Goal: Information Seeking & Learning: Learn about a topic

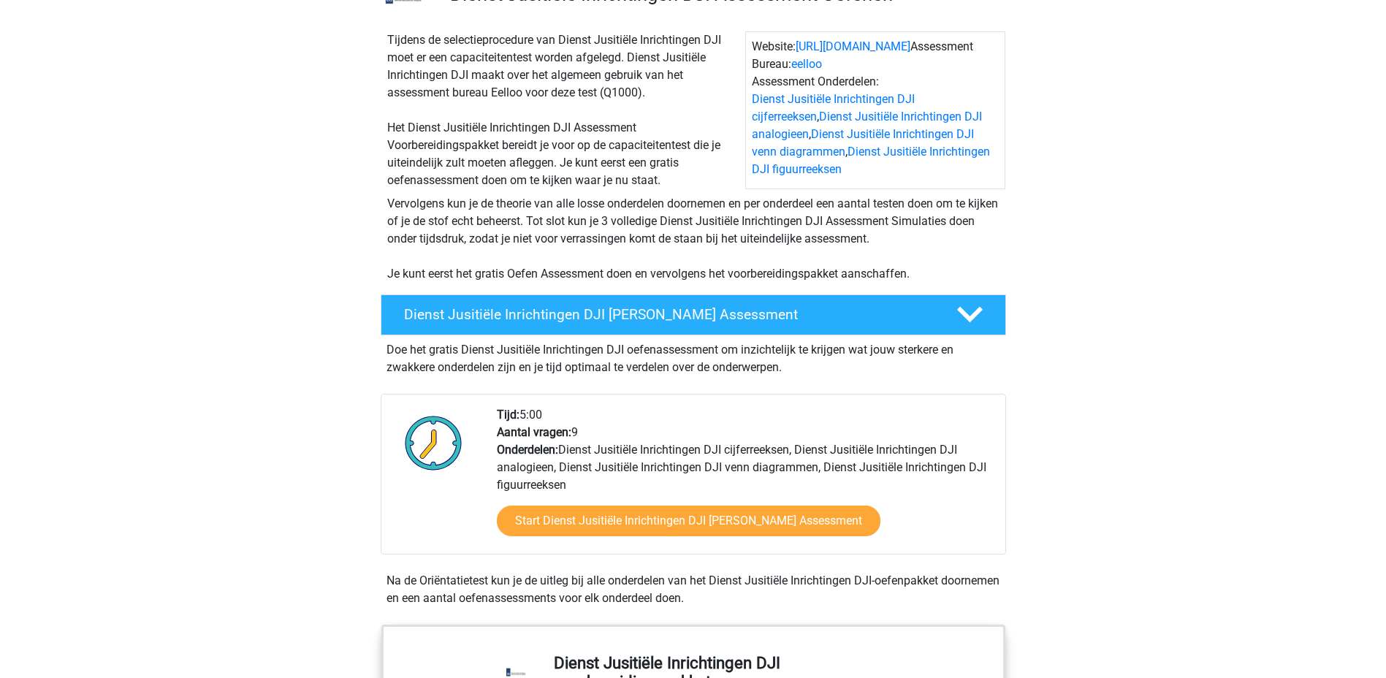
scroll to position [156, 0]
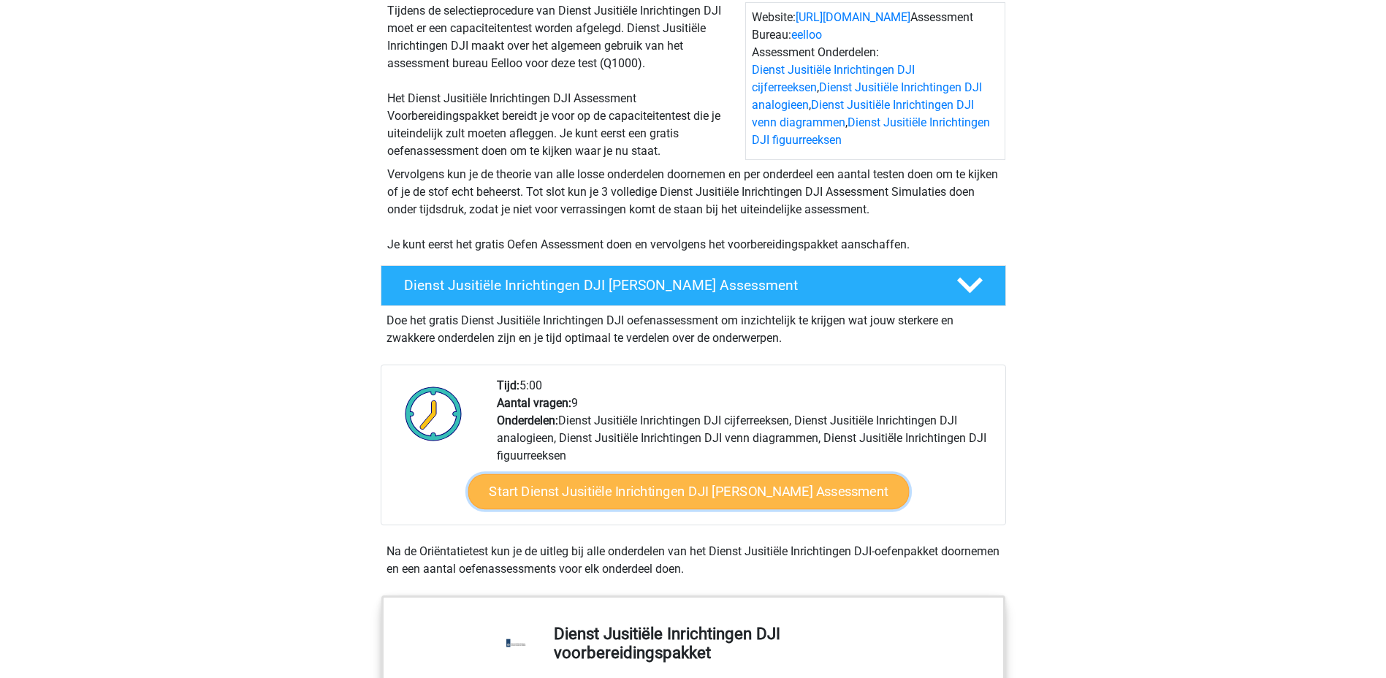
click at [693, 494] on link "Start Dienst Jusitiële Inrichtingen DJI Gratis Oefen Assessment" at bounding box center [688, 491] width 441 height 35
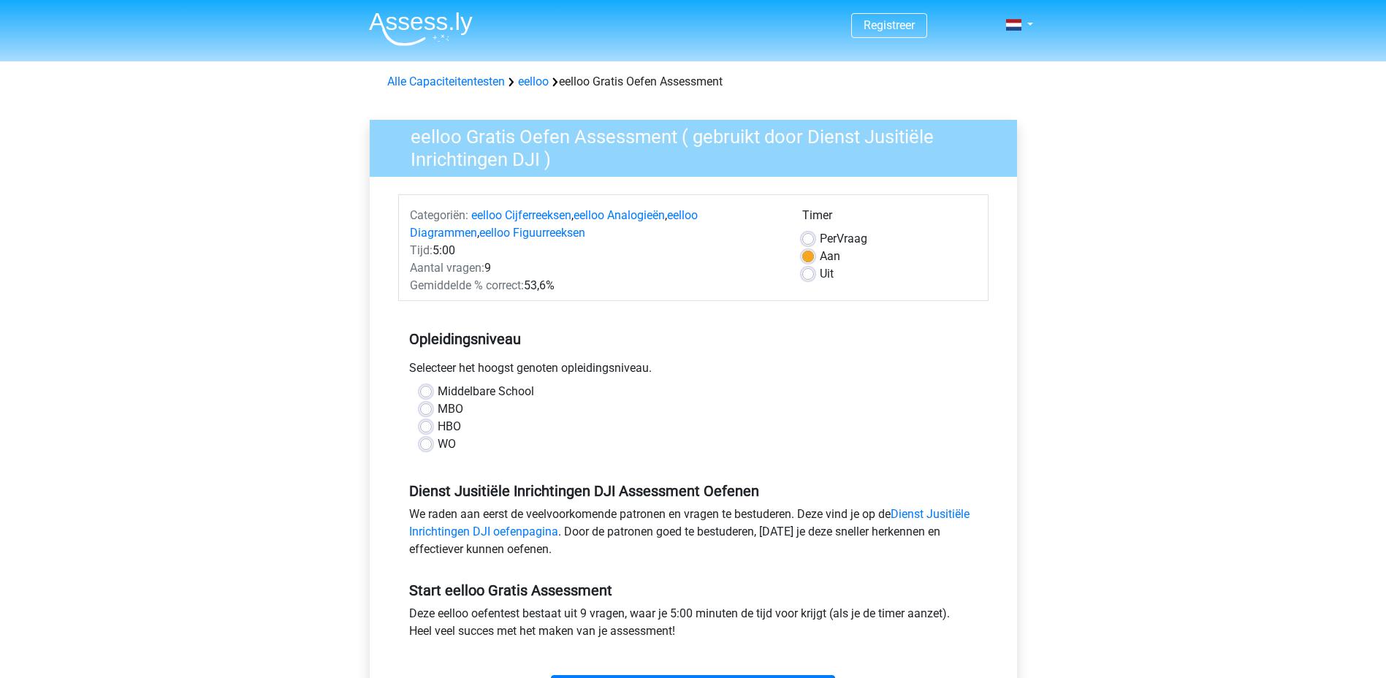
click at [438, 396] on label "Middelbare School" at bounding box center [486, 392] width 96 height 18
click at [430, 396] on input "Middelbare School" at bounding box center [426, 390] width 12 height 15
radio input "true"
click at [438, 427] on label "HBO" at bounding box center [449, 427] width 23 height 18
click at [424, 427] on input "HBO" at bounding box center [426, 425] width 12 height 15
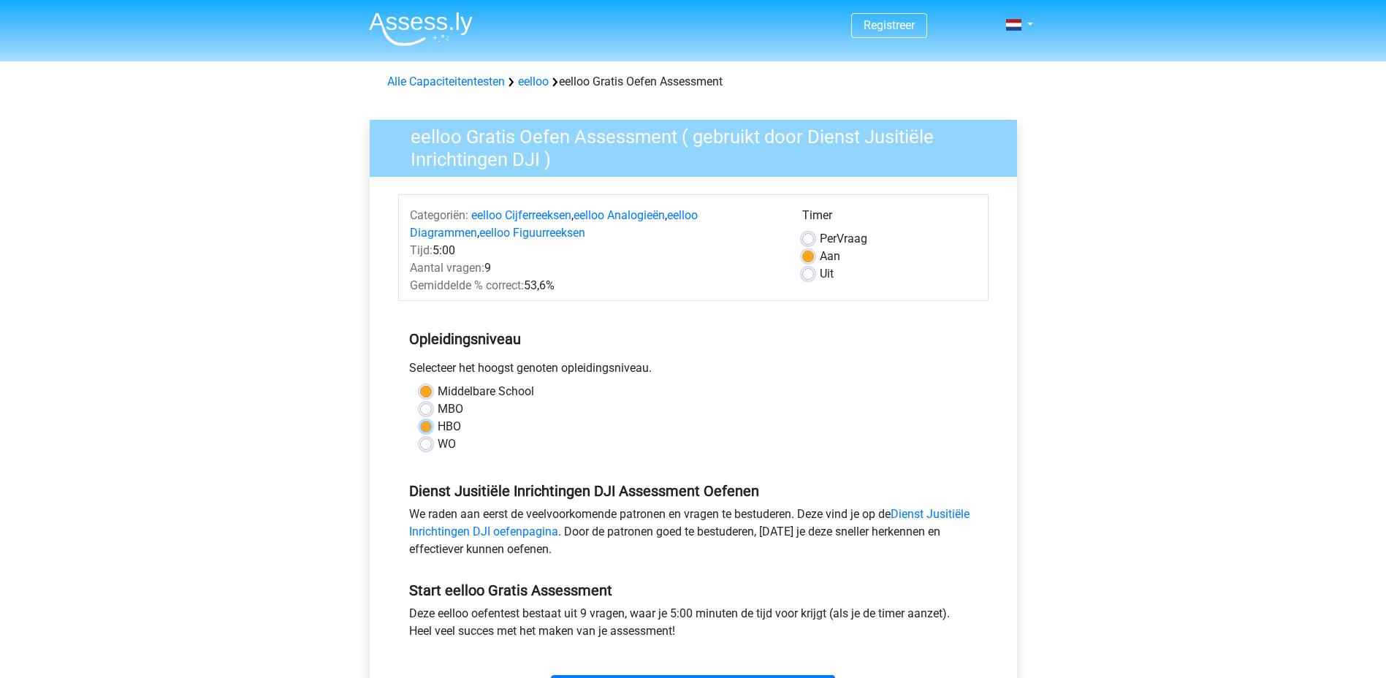
radio input "true"
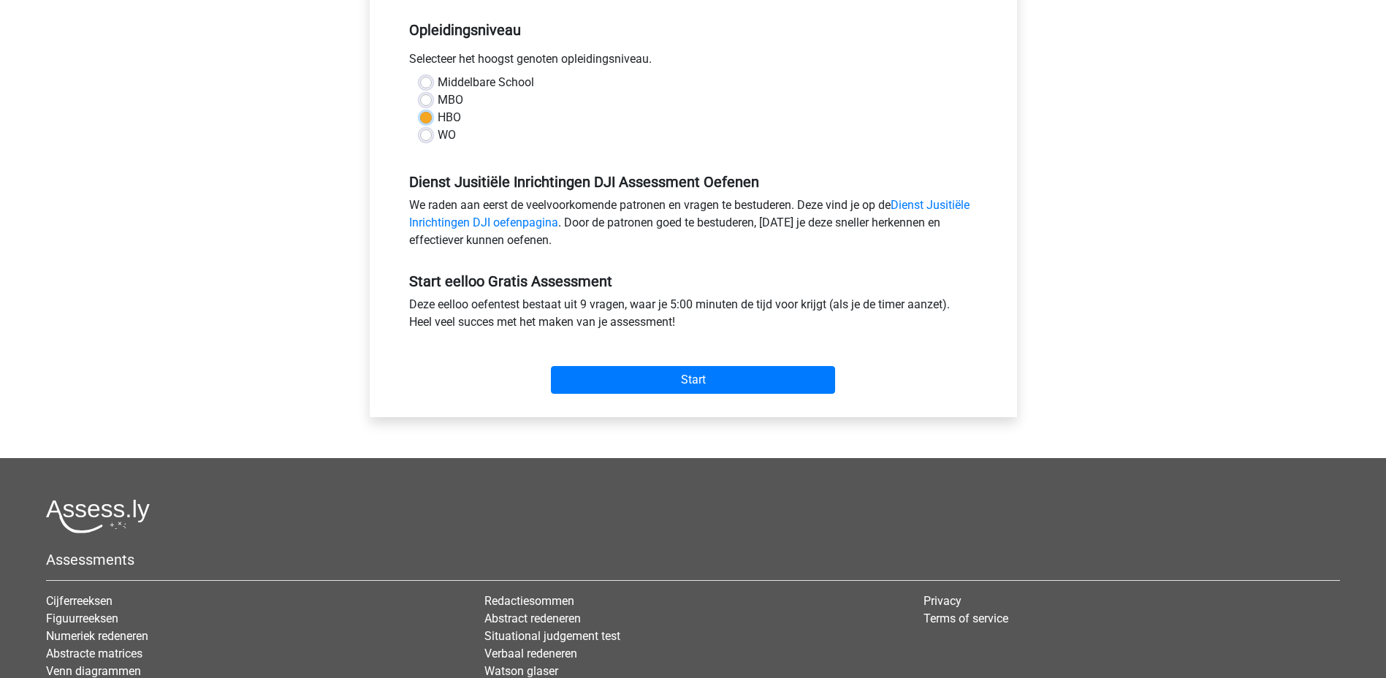
scroll to position [330, 0]
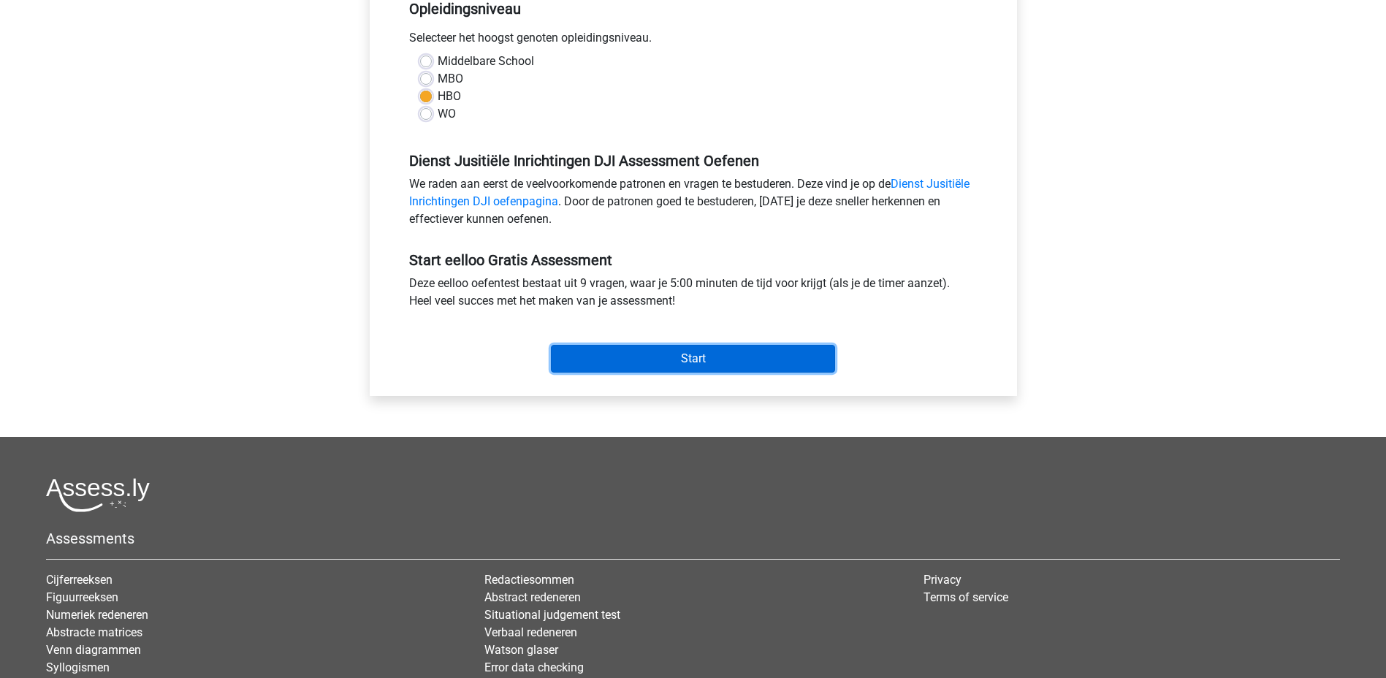
click at [649, 356] on input "Start" at bounding box center [693, 359] width 284 height 28
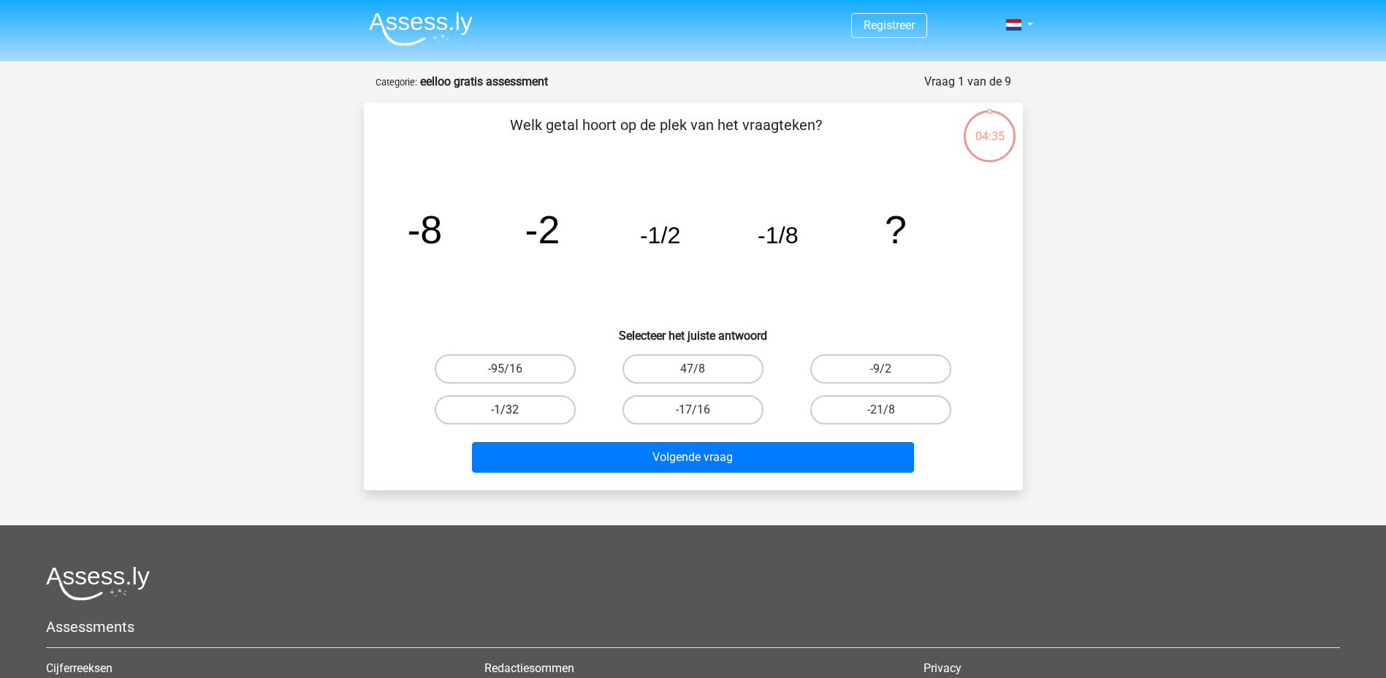
click at [501, 407] on label "-1/32" at bounding box center [505, 409] width 141 height 29
click at [505, 410] on input "-1/32" at bounding box center [509, 414] width 9 height 9
radio input "true"
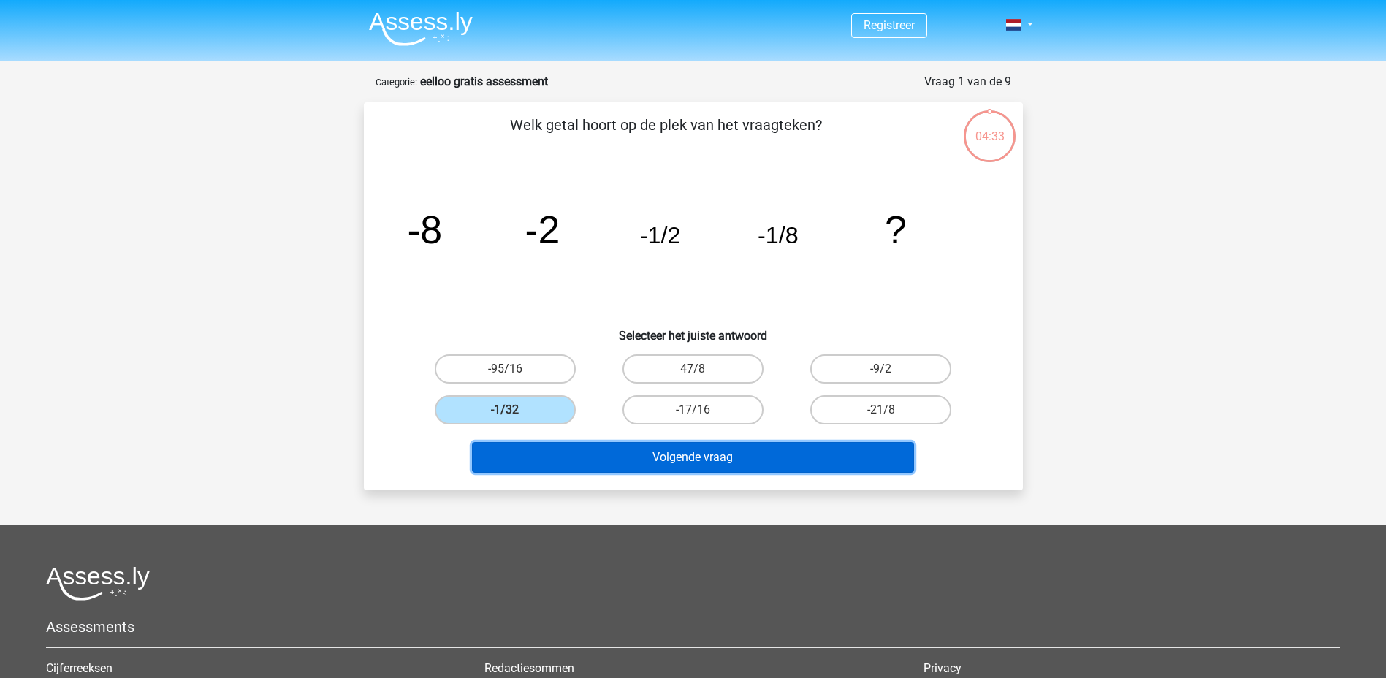
click at [750, 453] on button "Volgende vraag" at bounding box center [693, 457] width 442 height 31
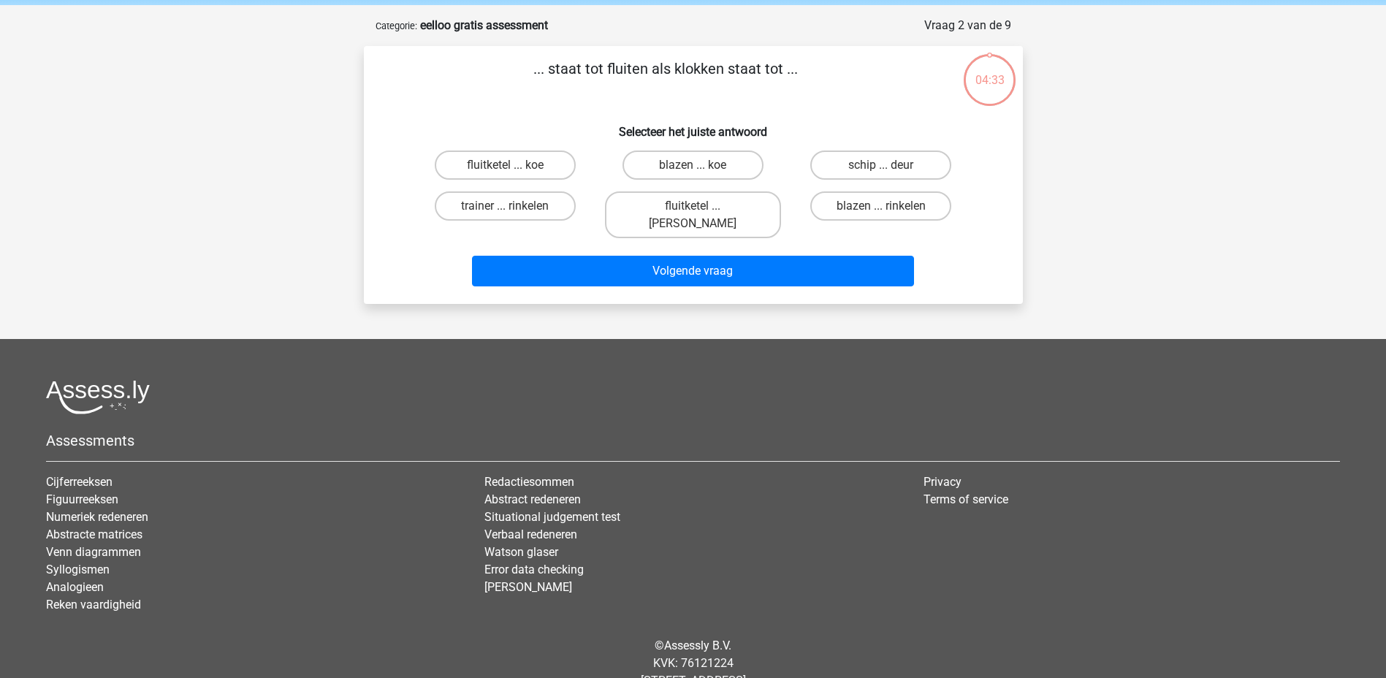
scroll to position [73, 0]
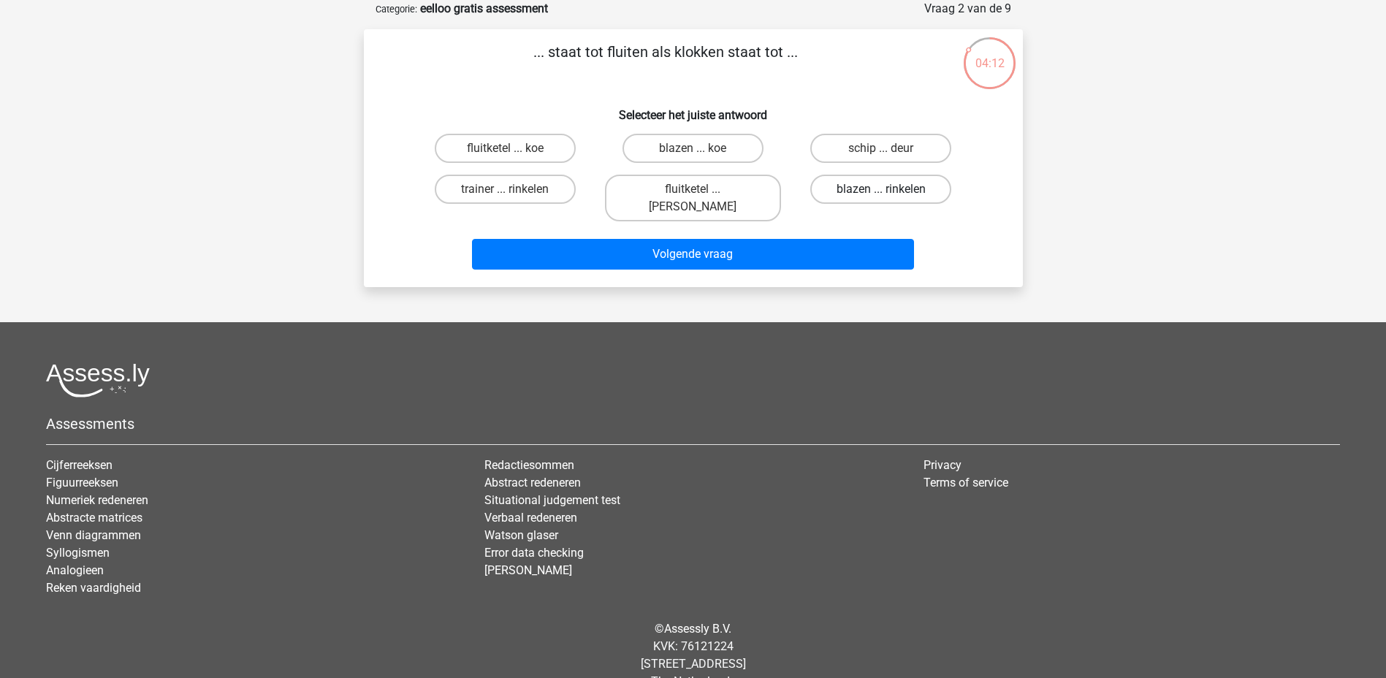
click at [853, 191] on label "blazen ... rinkelen" at bounding box center [880, 189] width 141 height 29
click at [881, 191] on input "blazen ... rinkelen" at bounding box center [885, 193] width 9 height 9
radio input "true"
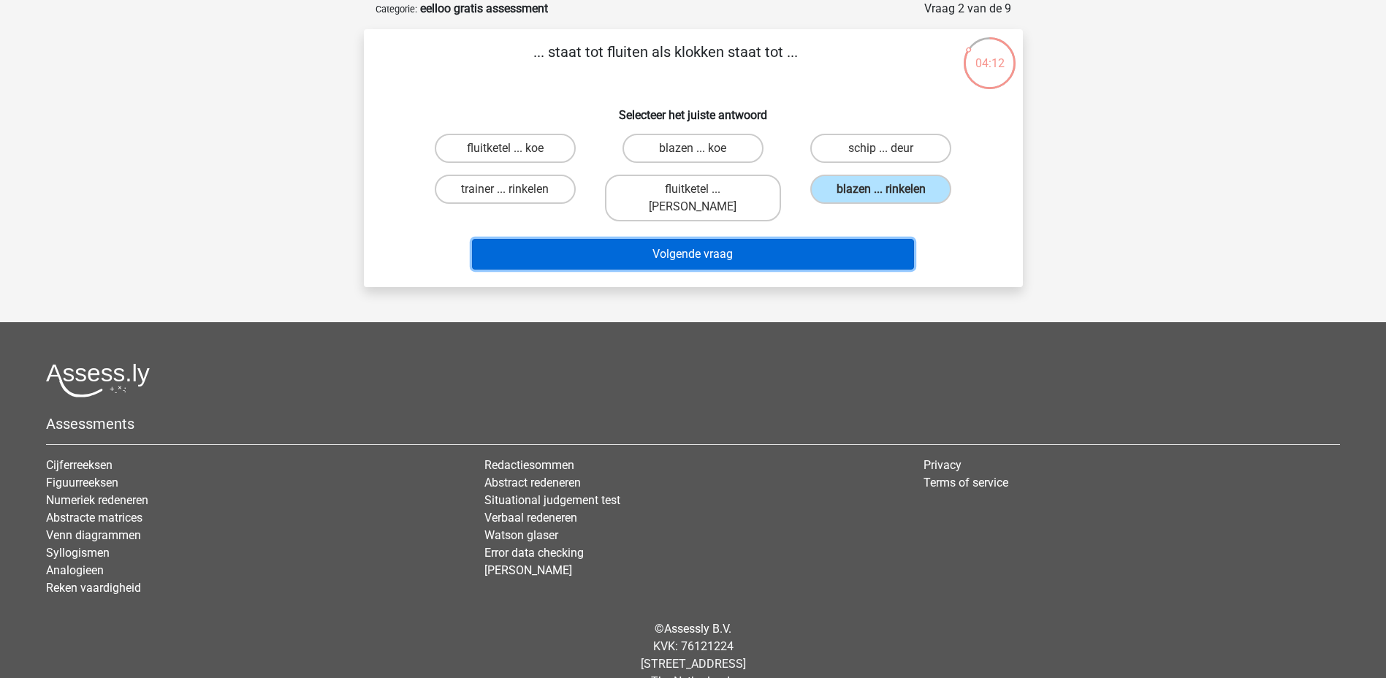
click at [782, 239] on button "Volgende vraag" at bounding box center [693, 254] width 442 height 31
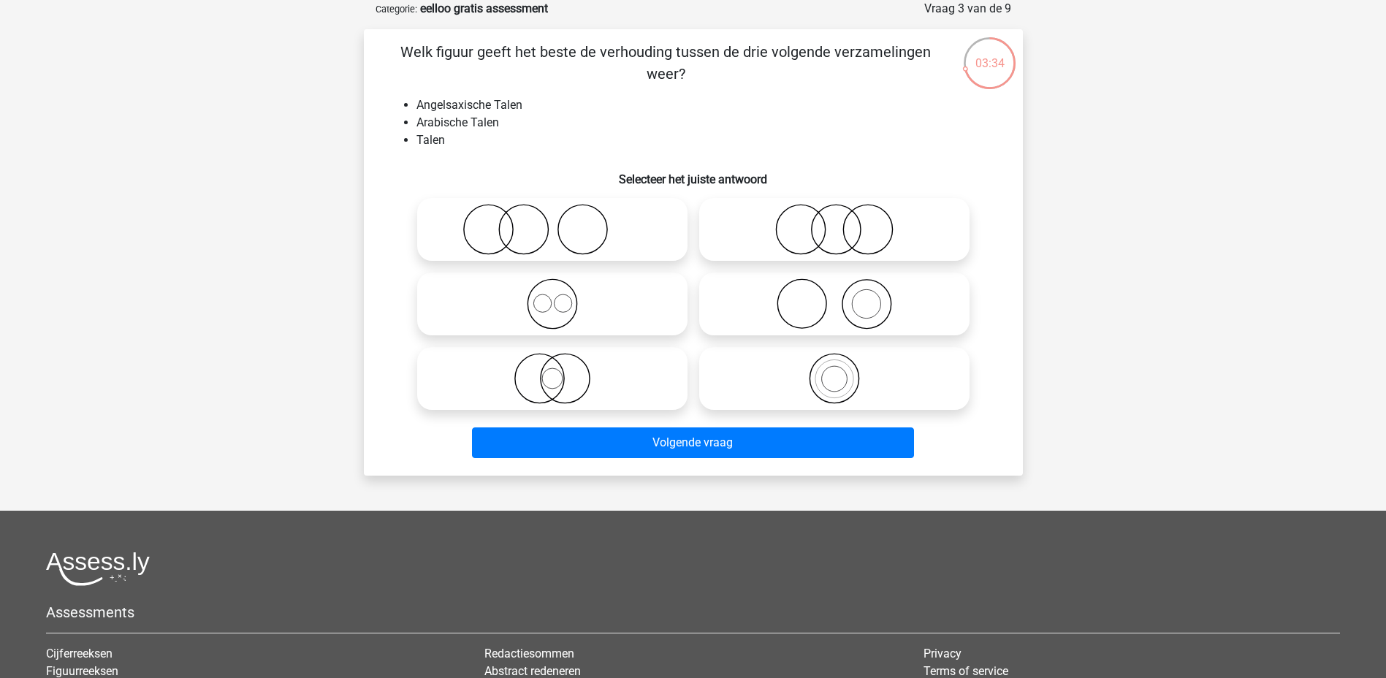
click at [835, 382] on icon at bounding box center [834, 378] width 259 height 51
click at [835, 371] on input "radio" at bounding box center [838, 366] width 9 height 9
radio input "true"
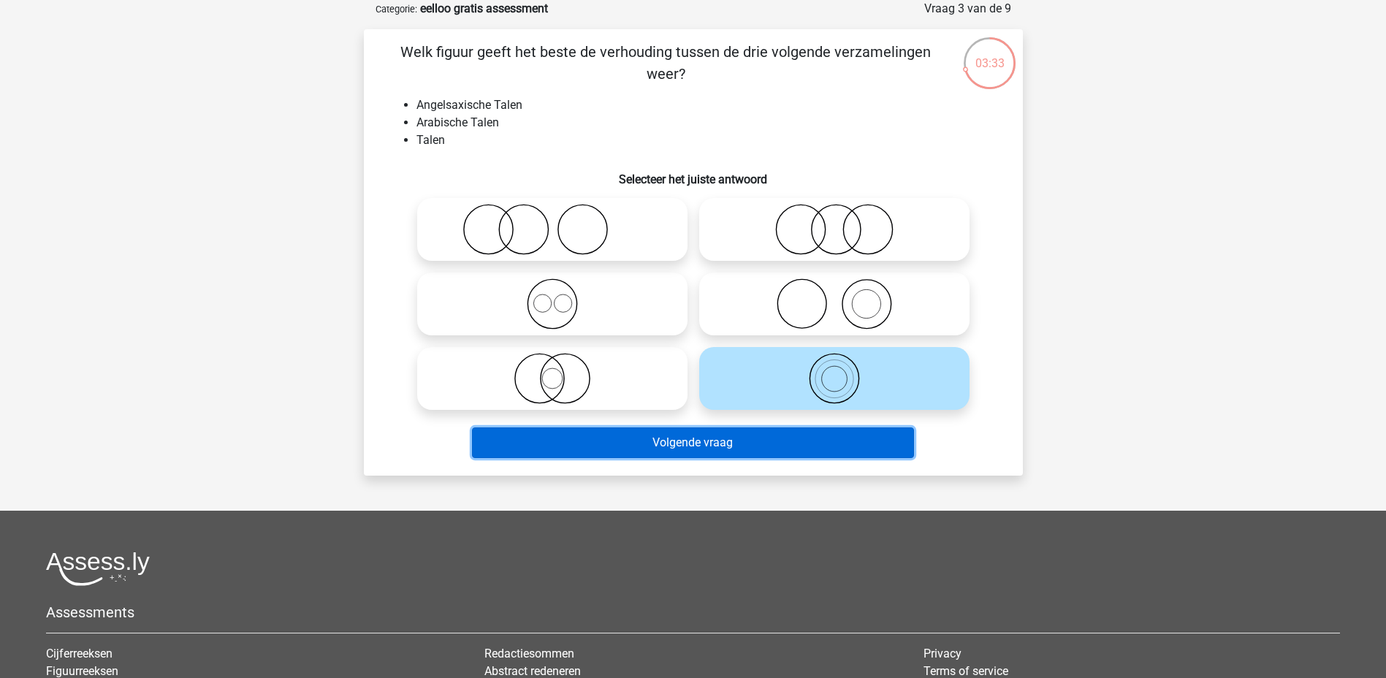
click at [788, 438] on button "Volgende vraag" at bounding box center [693, 442] width 442 height 31
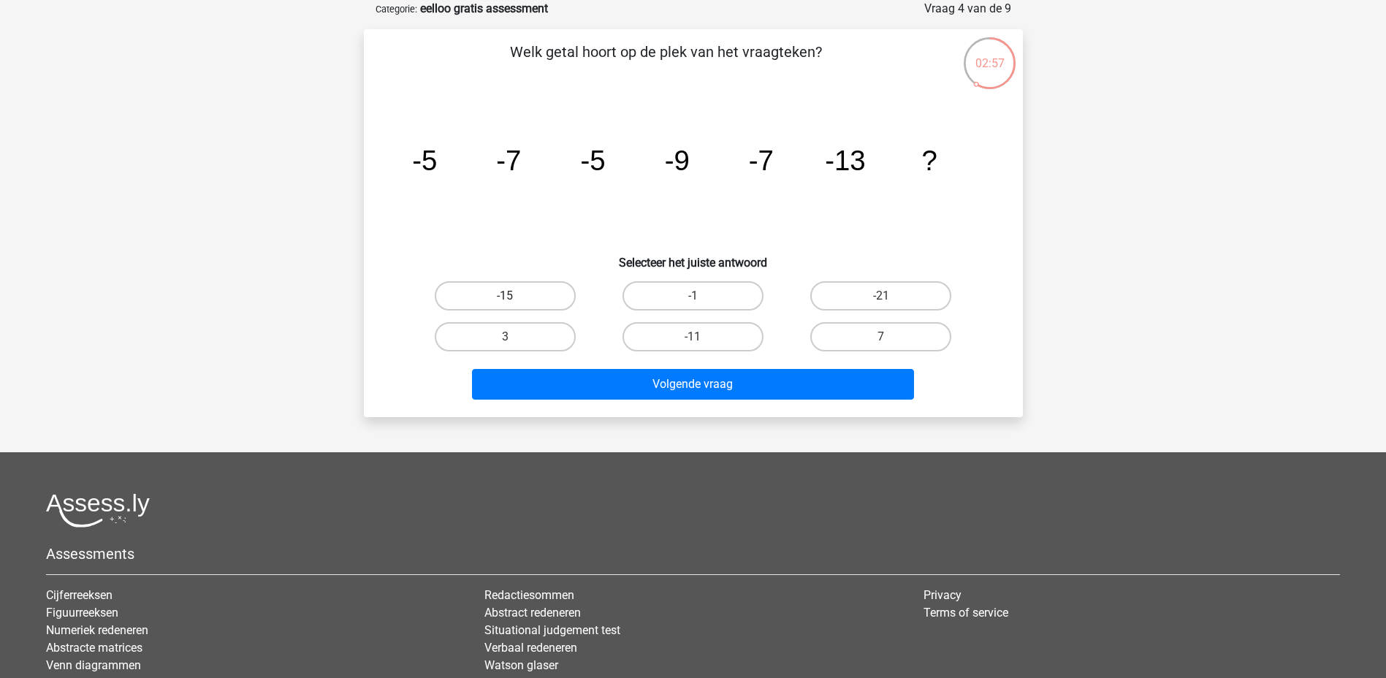
click at [485, 289] on label "-15" at bounding box center [505, 295] width 141 height 29
click at [505, 296] on input "-15" at bounding box center [509, 300] width 9 height 9
radio input "true"
click at [688, 341] on label "-11" at bounding box center [692, 336] width 141 height 29
click at [692, 341] on input "-11" at bounding box center [696, 341] width 9 height 9
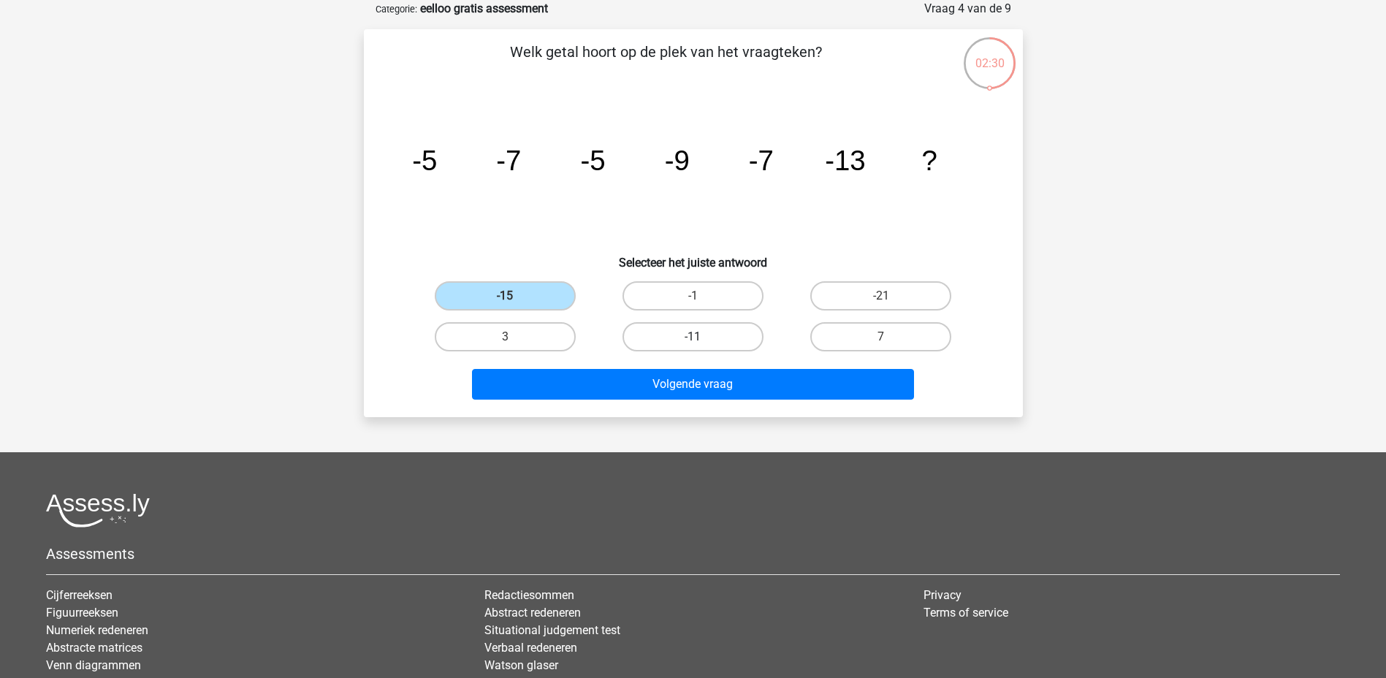
radio input "true"
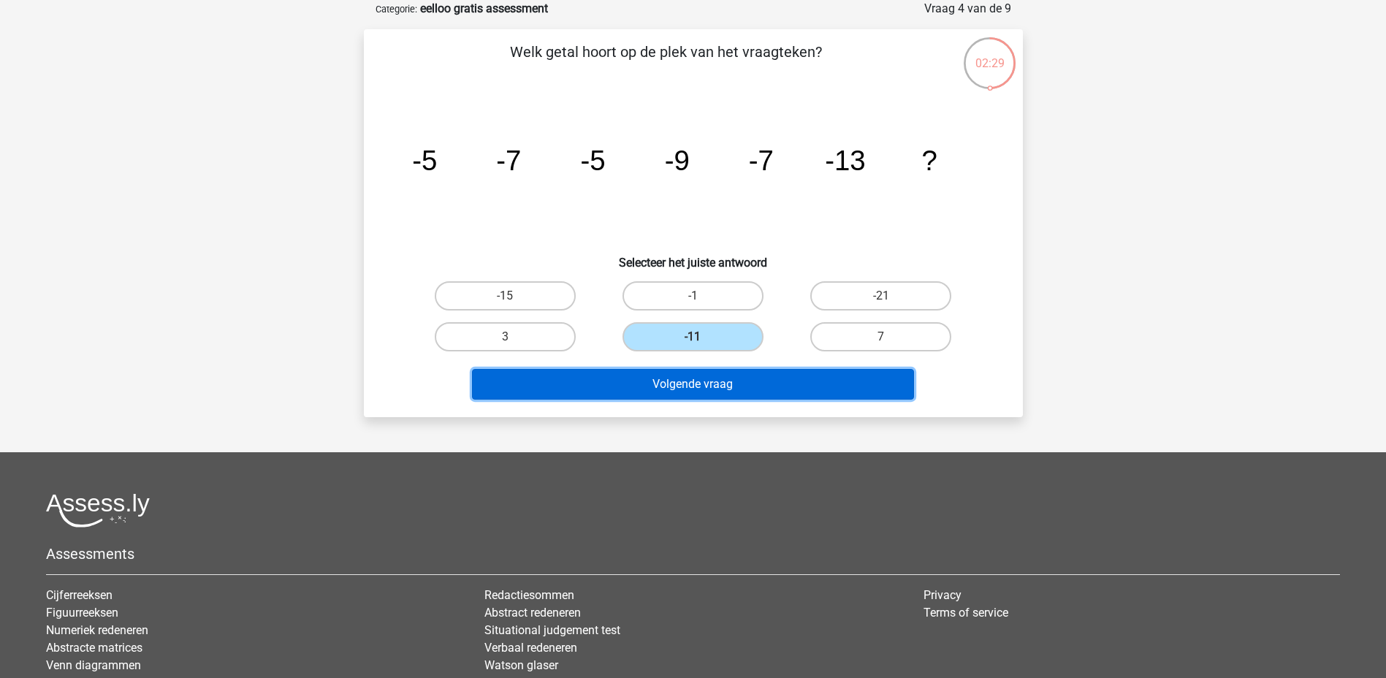
click at [688, 384] on button "Volgende vraag" at bounding box center [693, 384] width 442 height 31
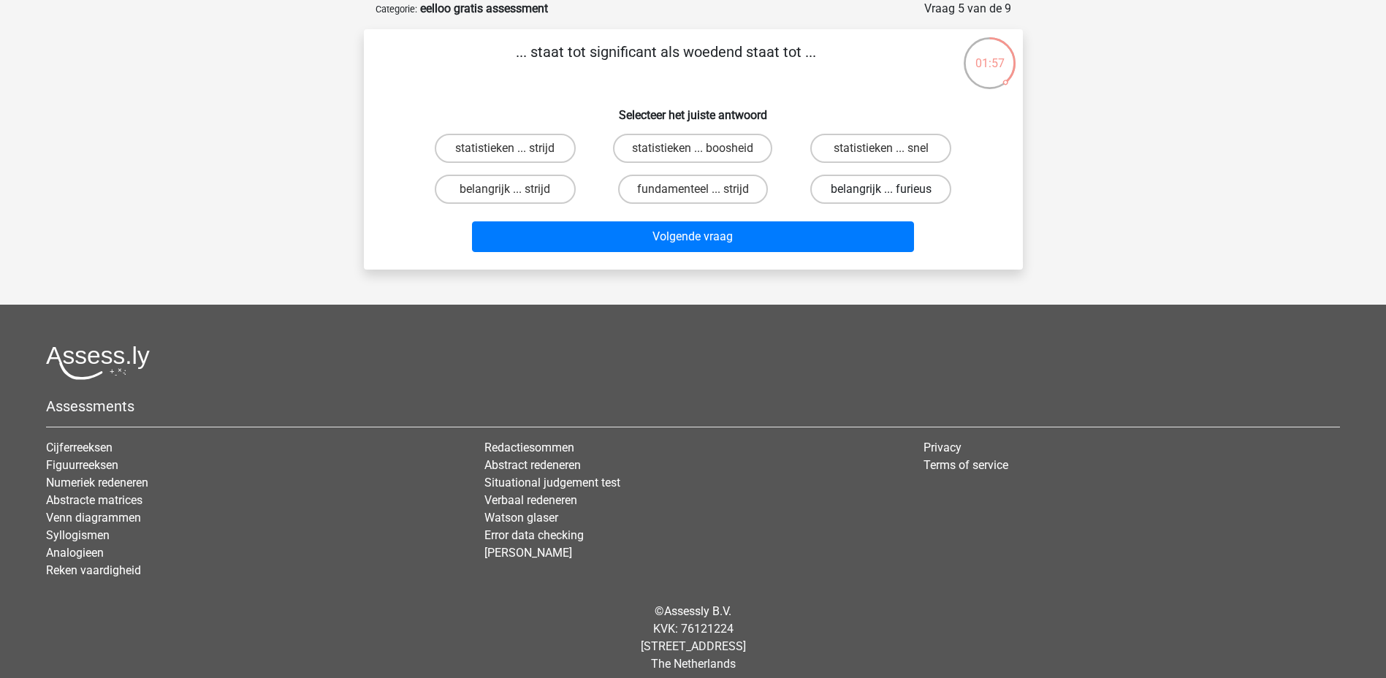
click at [839, 187] on label "belangrijk ... furieus" at bounding box center [880, 189] width 141 height 29
click at [881, 189] on input "belangrijk ... furieus" at bounding box center [885, 193] width 9 height 9
radio input "true"
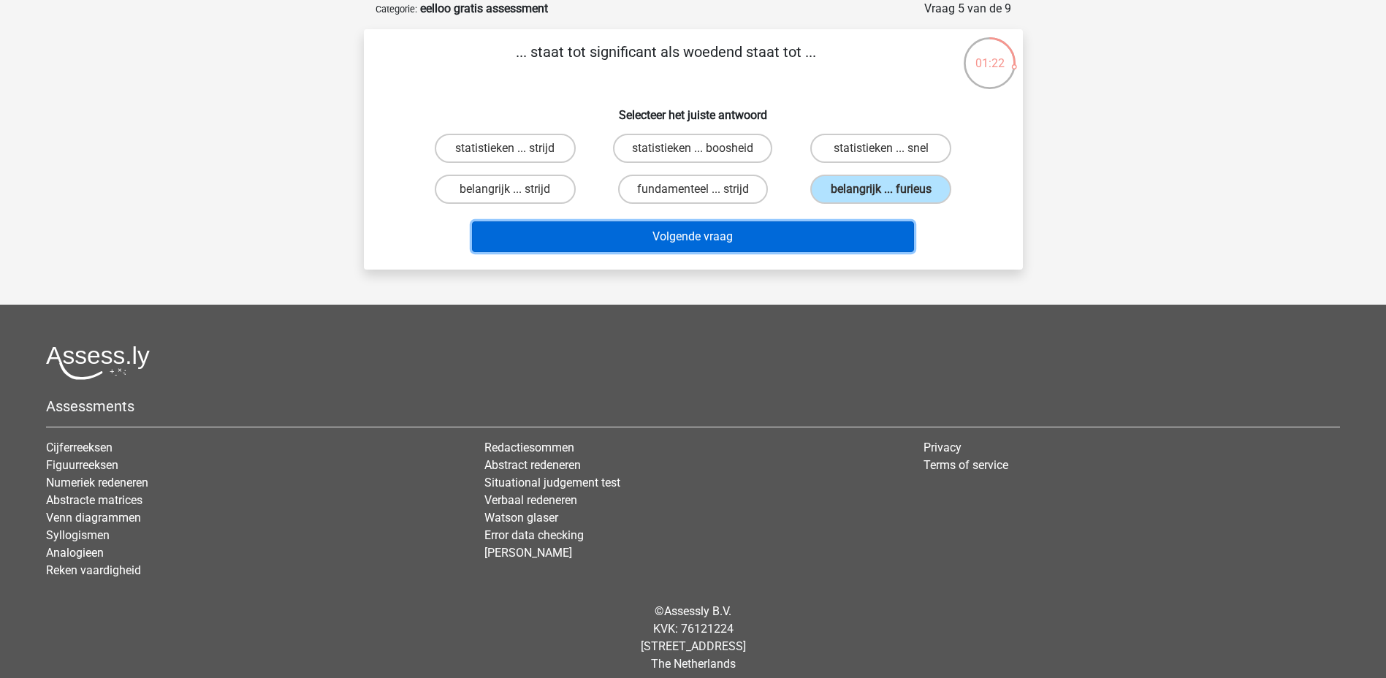
drag, startPoint x: 639, startPoint y: 238, endPoint x: 660, endPoint y: 237, distance: 20.5
click at [652, 234] on button "Volgende vraag" at bounding box center [693, 236] width 442 height 31
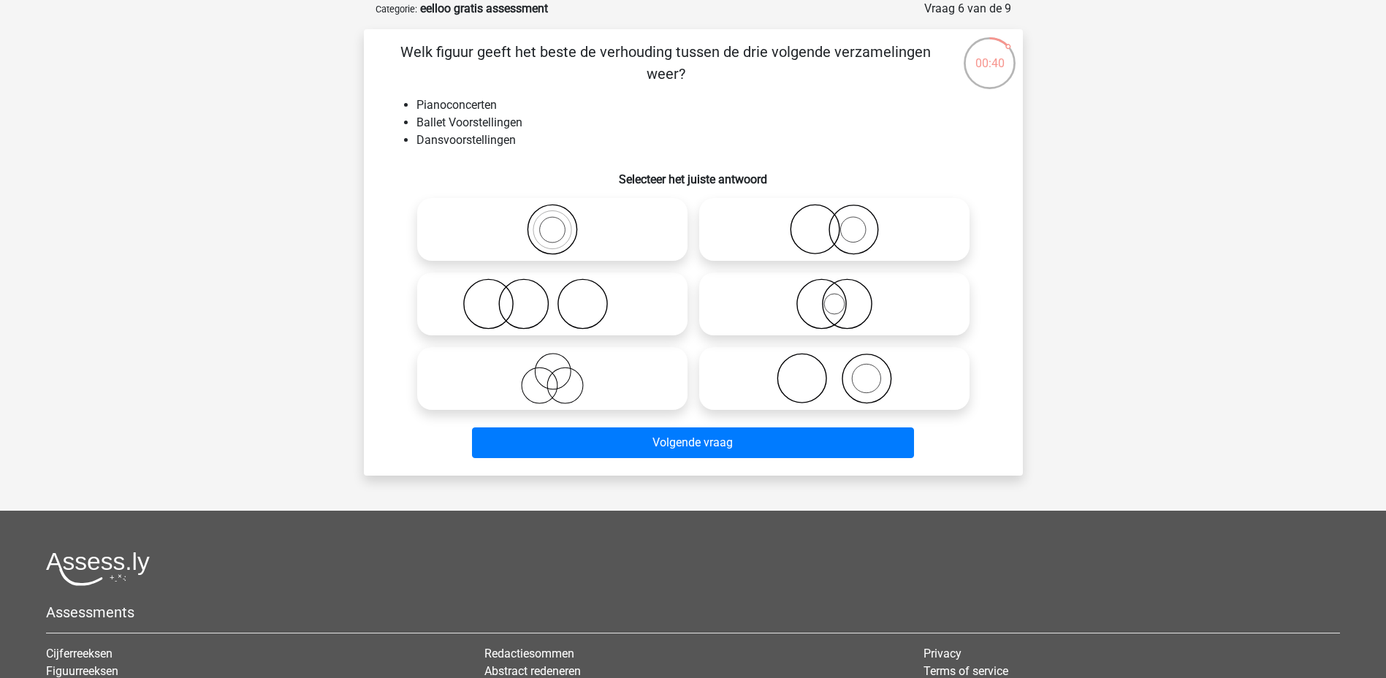
click at [562, 211] on icon at bounding box center [552, 229] width 259 height 51
click at [562, 213] on input "radio" at bounding box center [556, 217] width 9 height 9
radio input "true"
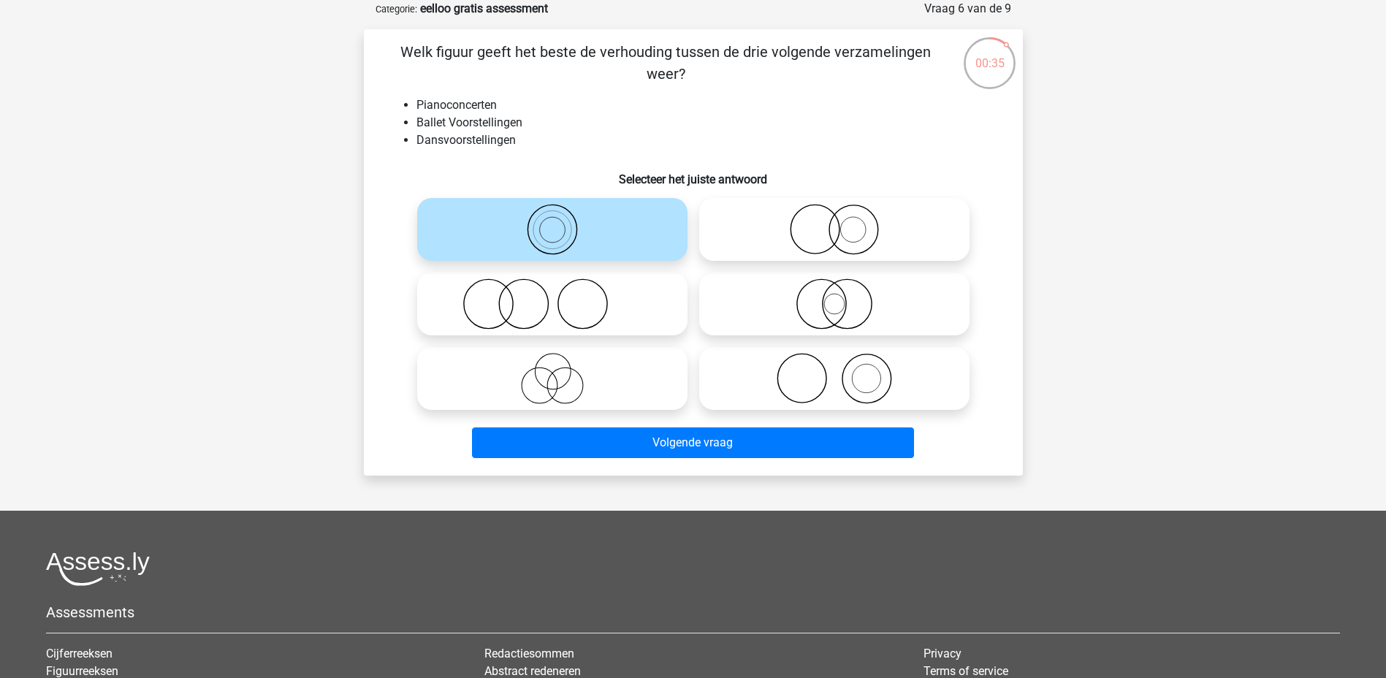
click at [858, 207] on icon at bounding box center [834, 229] width 259 height 51
click at [844, 213] on input "radio" at bounding box center [838, 217] width 9 height 9
radio input "true"
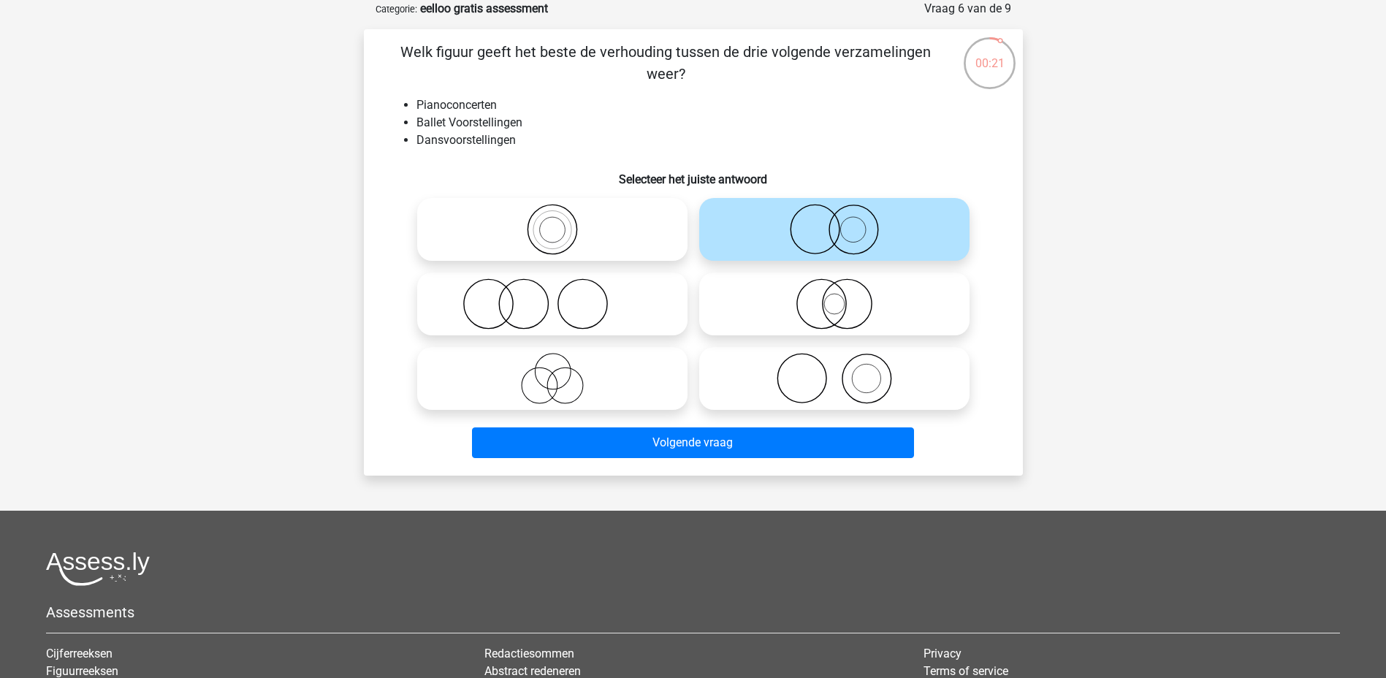
click at [547, 219] on icon at bounding box center [552, 229] width 259 height 51
click at [552, 219] on input "radio" at bounding box center [556, 217] width 9 height 9
radio input "true"
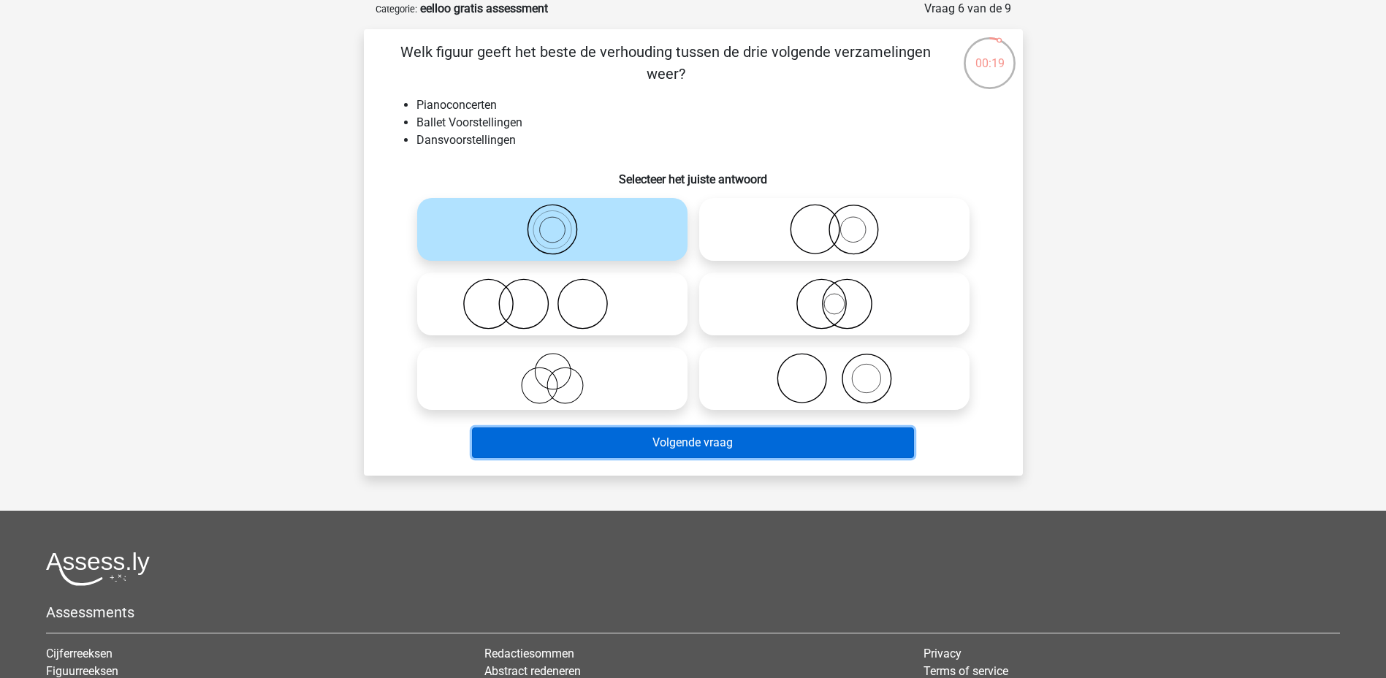
click at [649, 442] on button "Volgende vraag" at bounding box center [693, 442] width 442 height 31
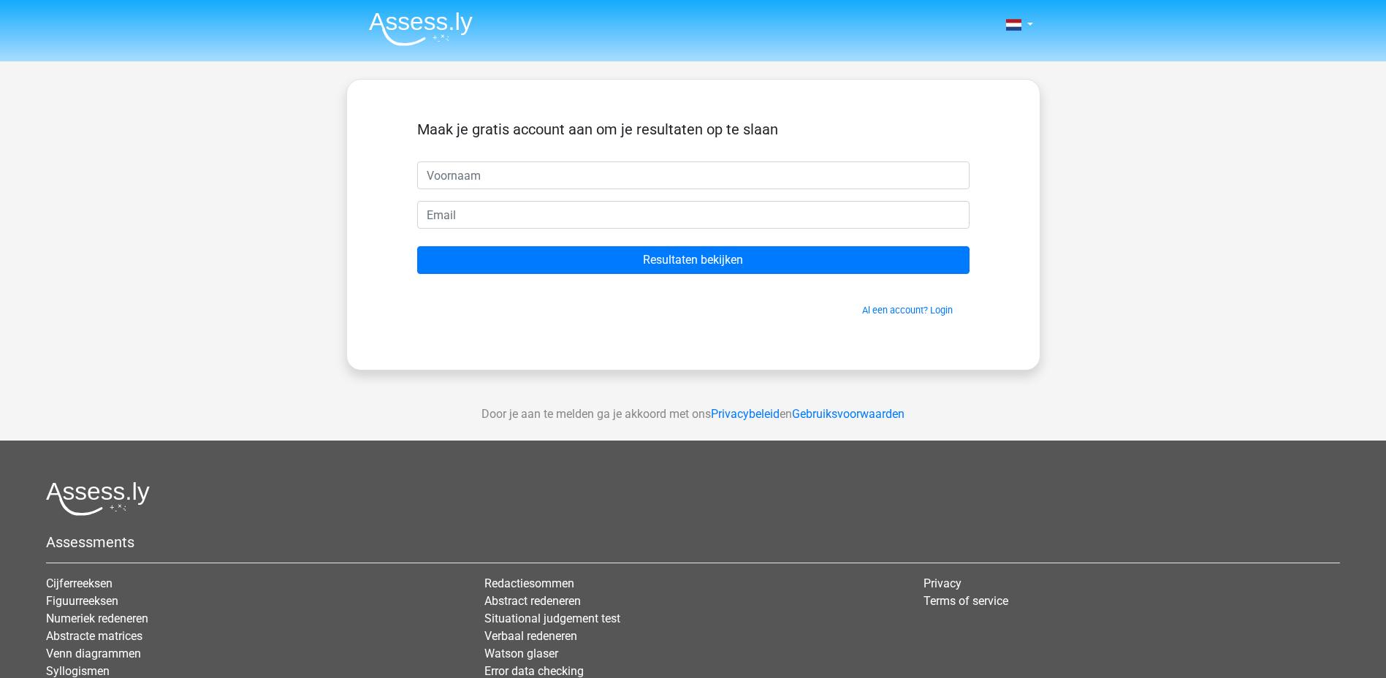
click at [534, 176] on input "text" at bounding box center [693, 175] width 552 height 28
type input "d"
type input "B"
type input "deb"
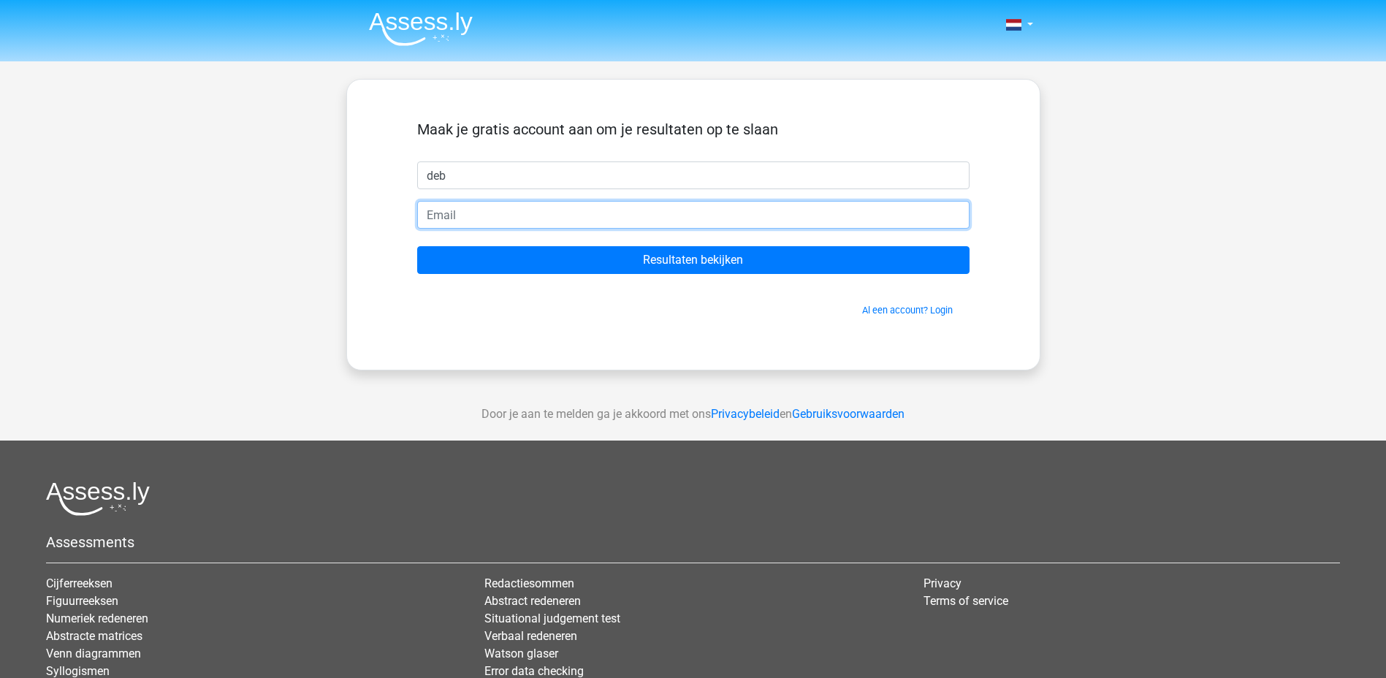
click at [480, 215] on input "email" at bounding box center [693, 215] width 552 height 28
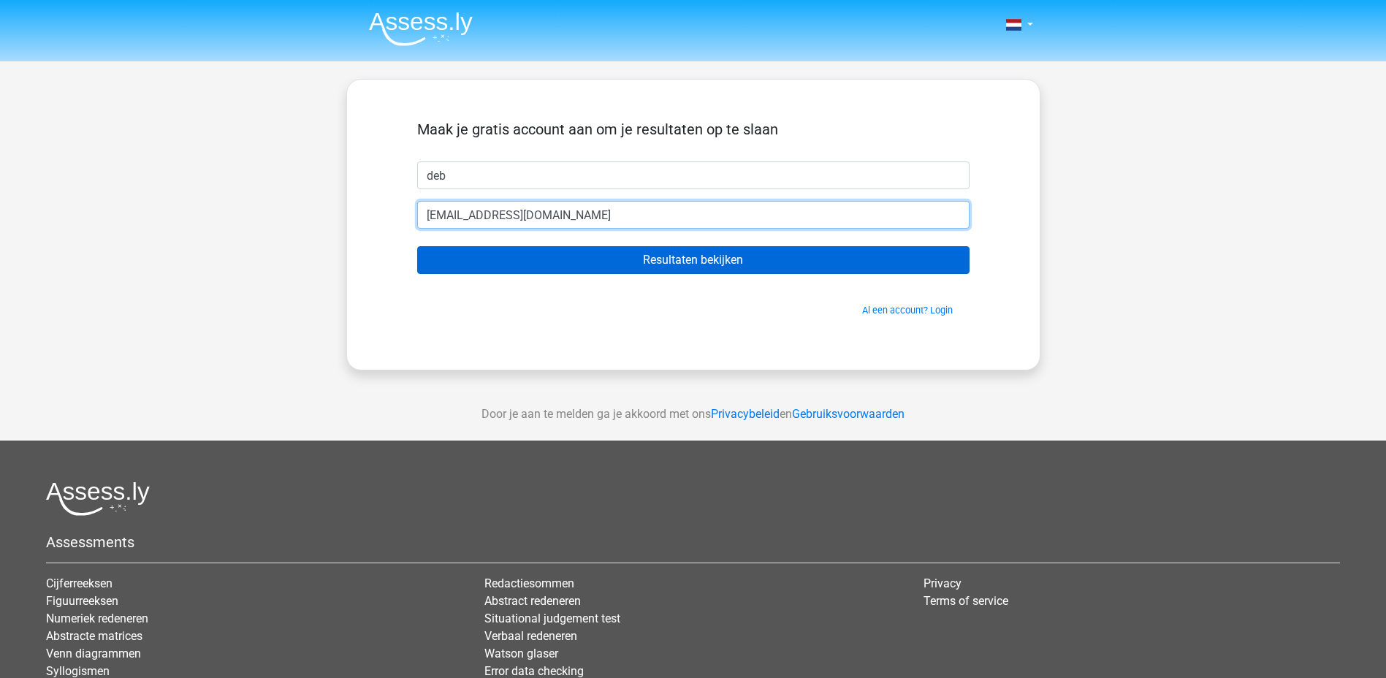
type input "thehamptonsfurniture@hotmail.nl"
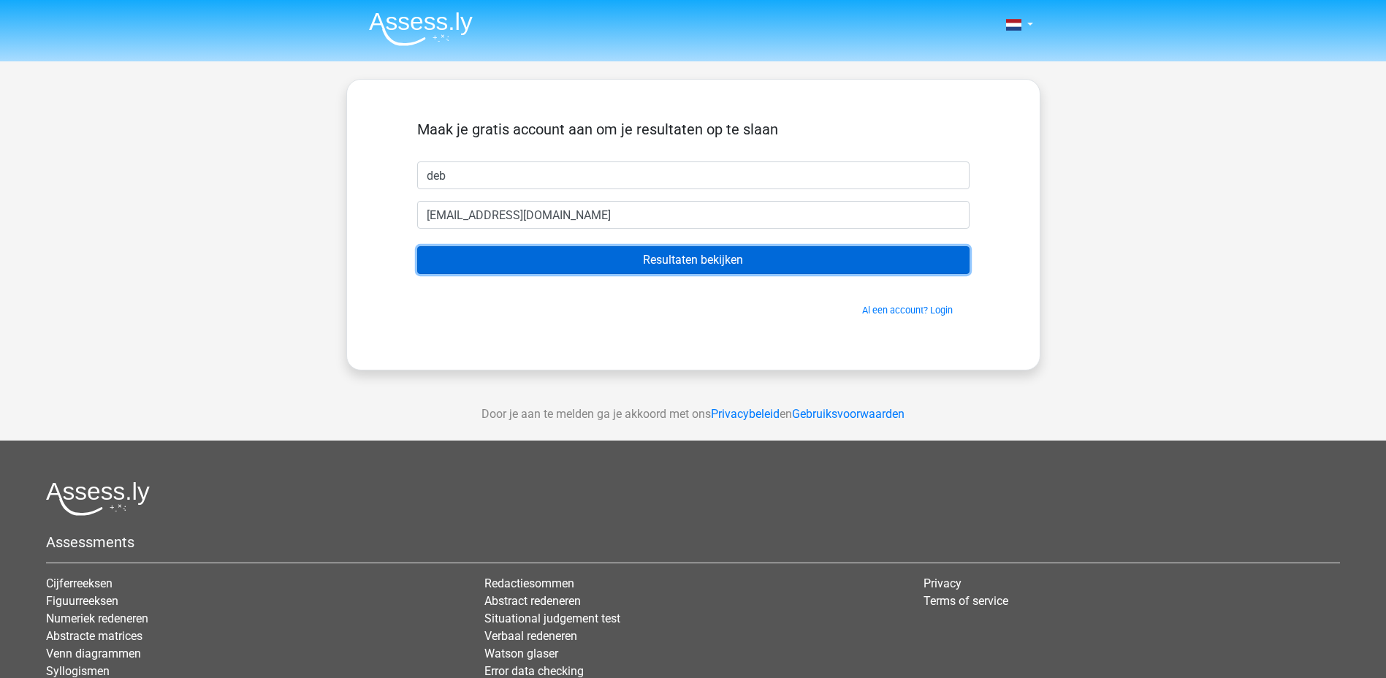
click at [852, 269] on input "Resultaten bekijken" at bounding box center [693, 260] width 552 height 28
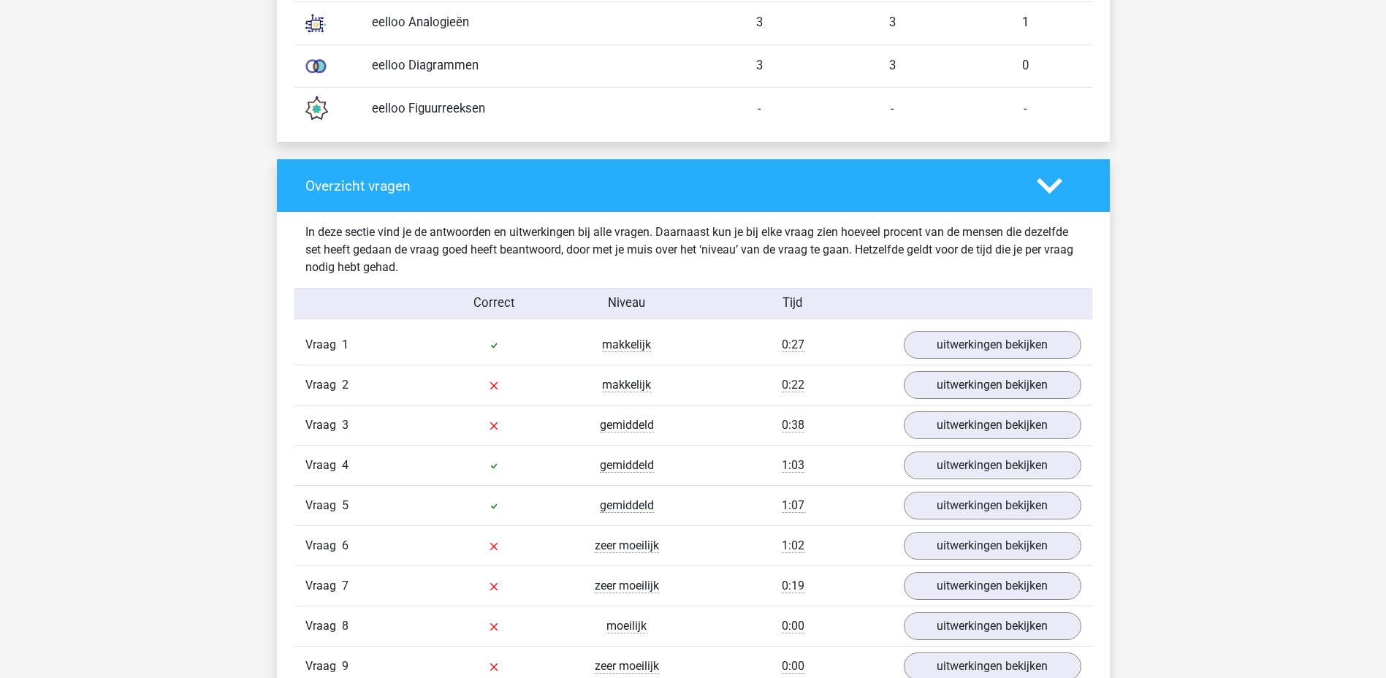
scroll to position [1373, 0]
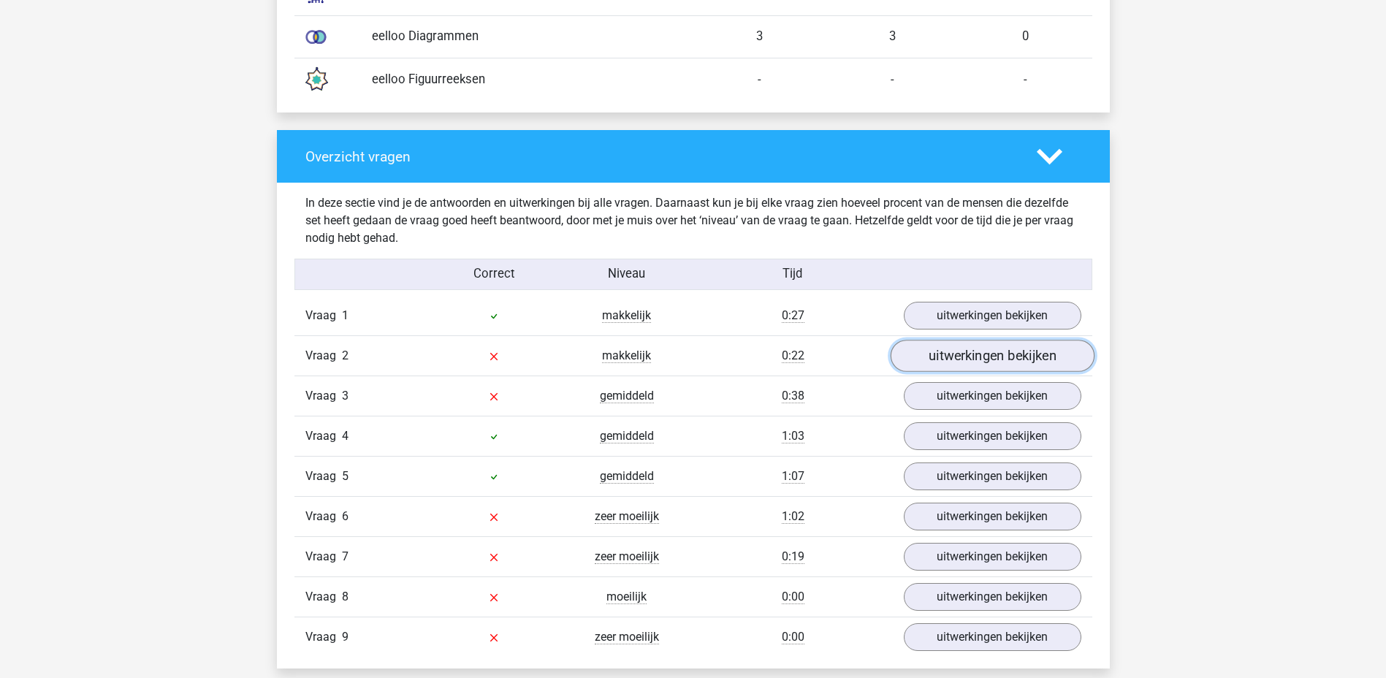
click at [934, 358] on link "uitwerkingen bekijken" at bounding box center [992, 356] width 204 height 32
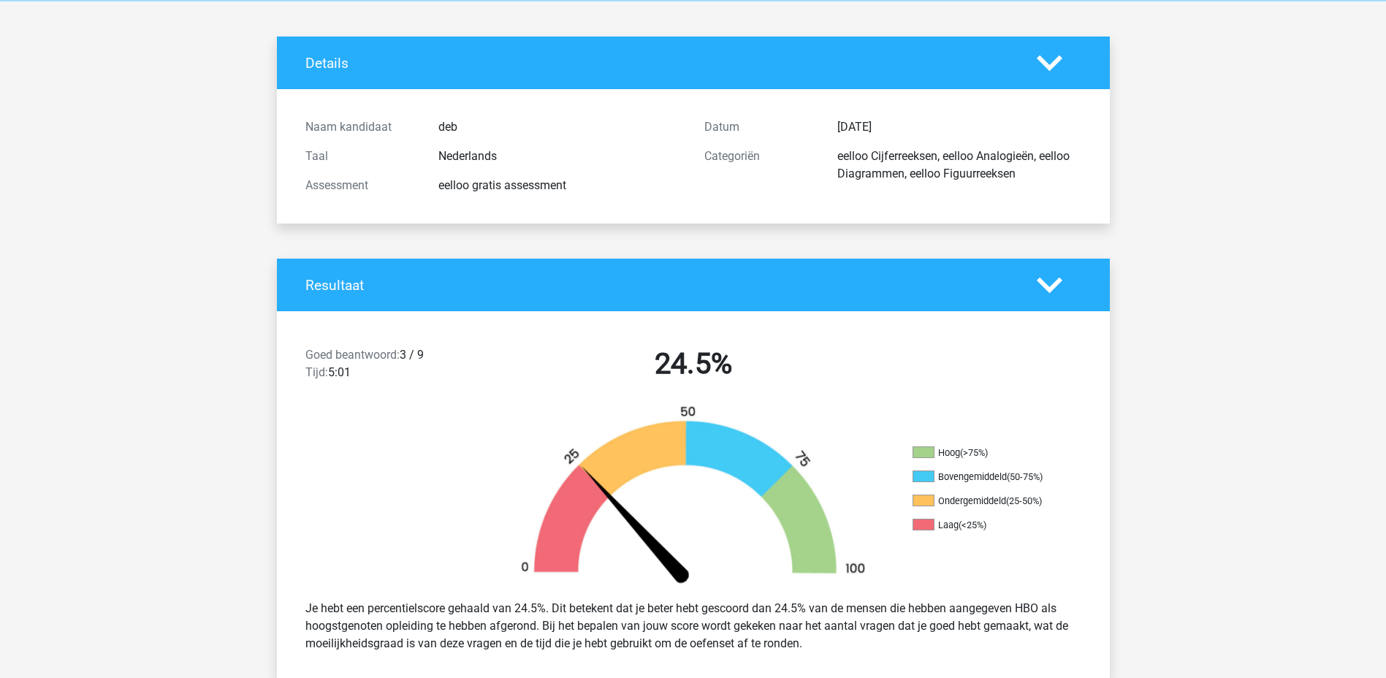
scroll to position [0, 0]
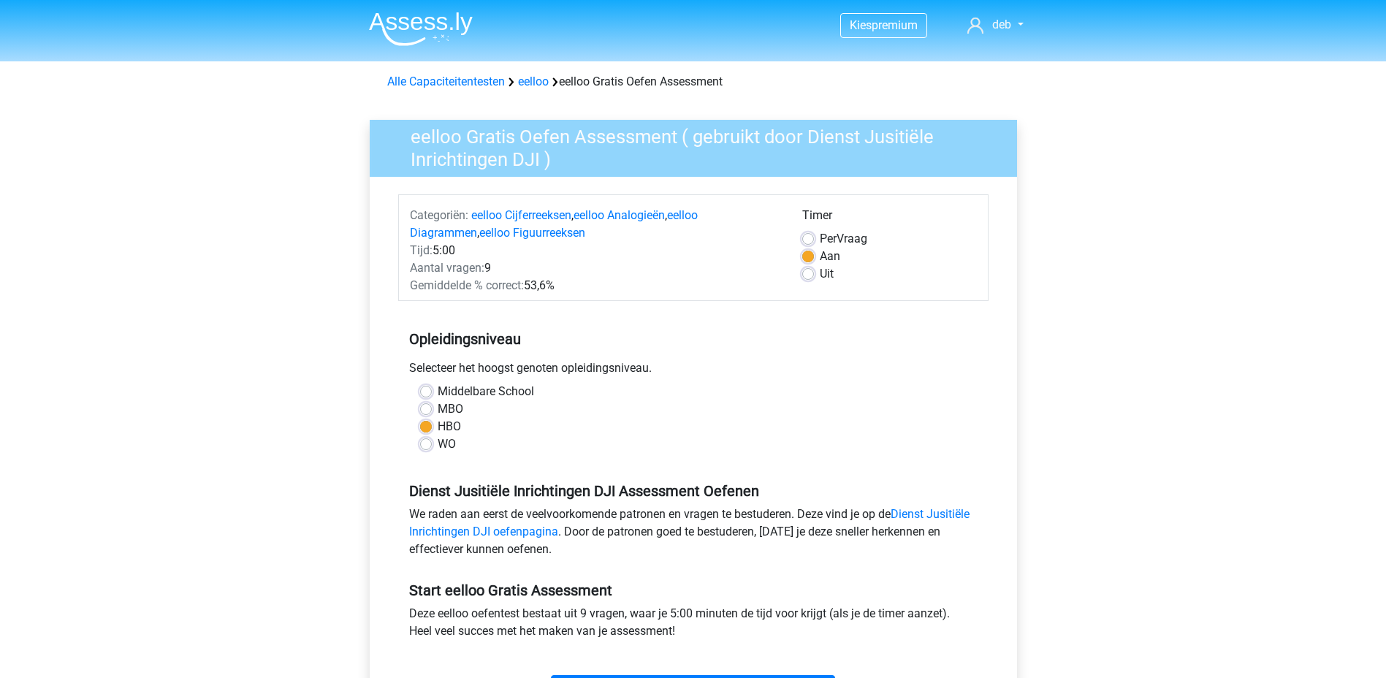
scroll to position [330, 0]
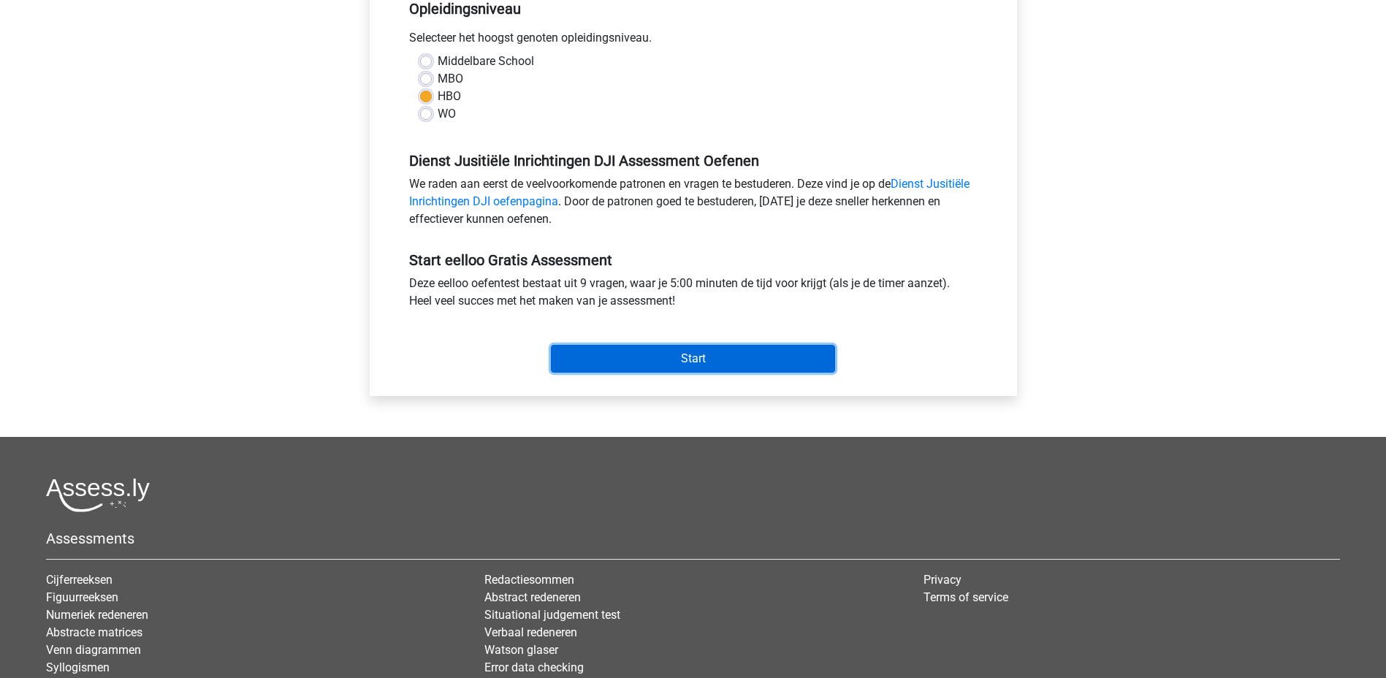
click at [739, 348] on input "Start" at bounding box center [693, 359] width 284 height 28
click at [735, 360] on input "Start" at bounding box center [693, 359] width 284 height 28
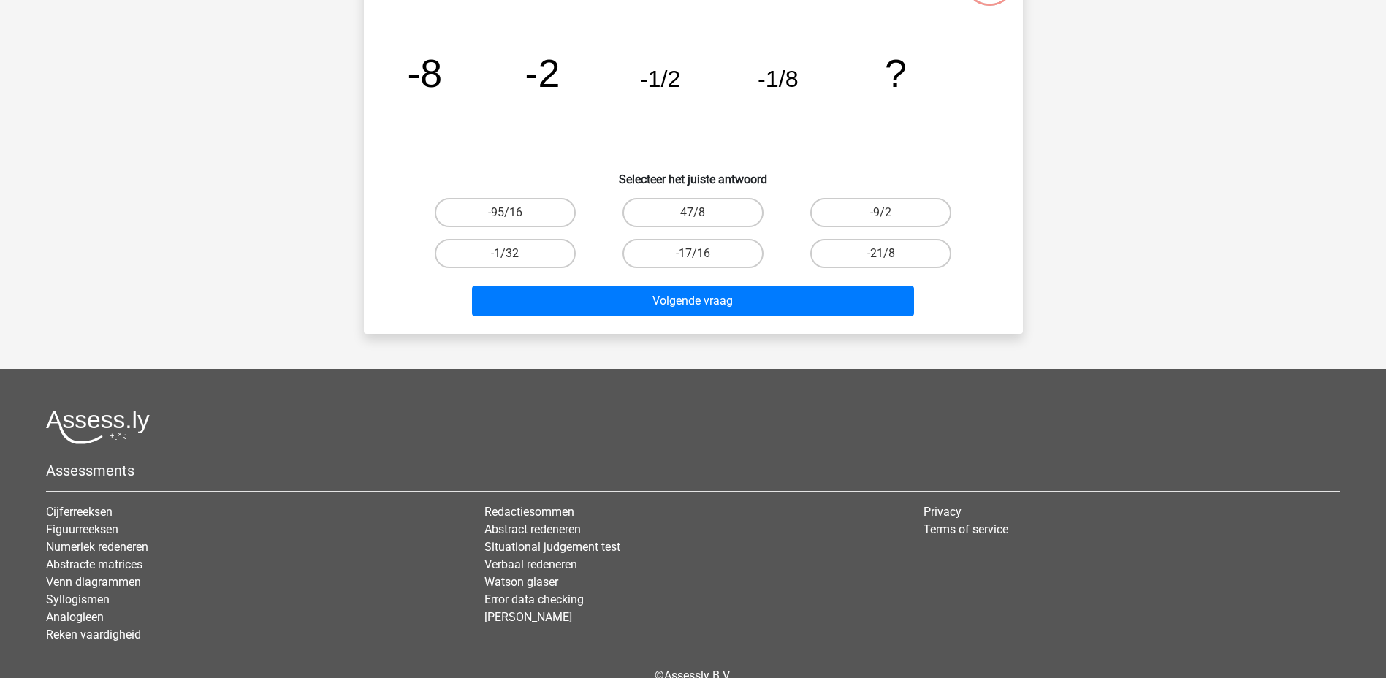
scroll to position [172, 0]
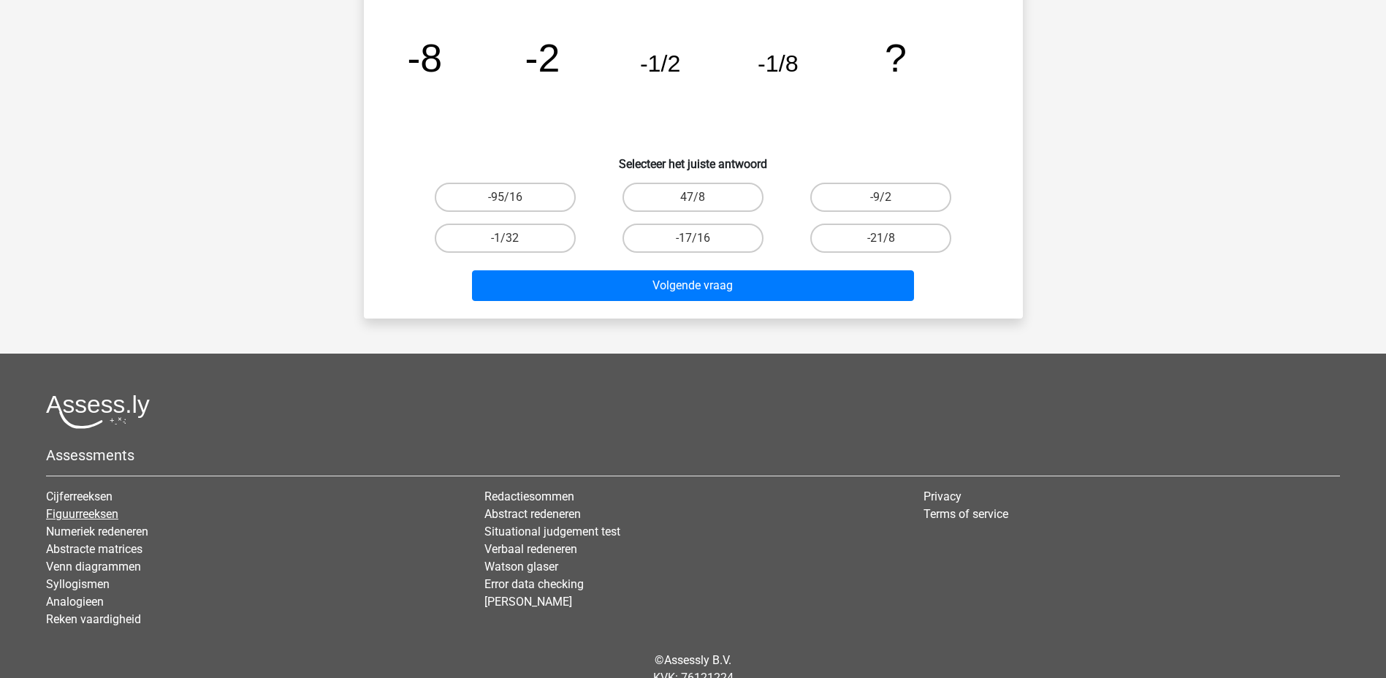
click at [102, 513] on link "Figuurreeksen" at bounding box center [82, 514] width 72 height 14
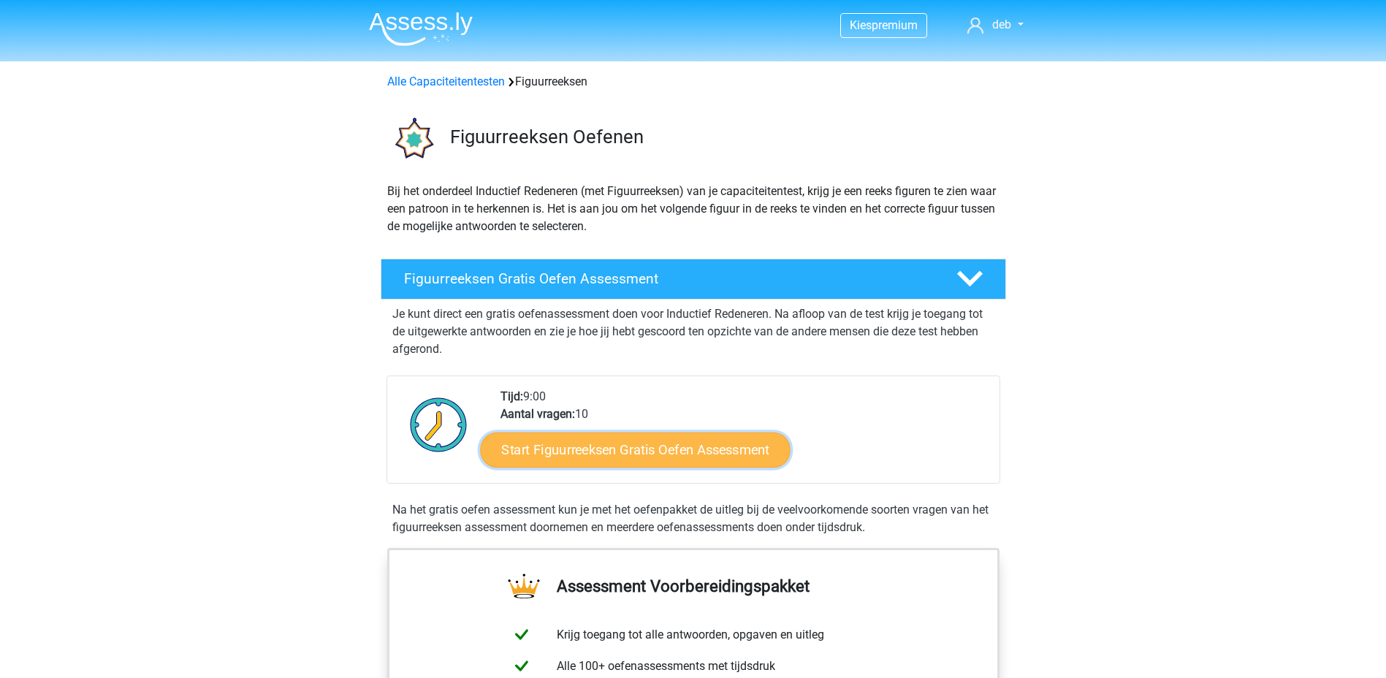
click at [679, 448] on link "Start Figuurreeksen Gratis Oefen Assessment" at bounding box center [635, 449] width 310 height 35
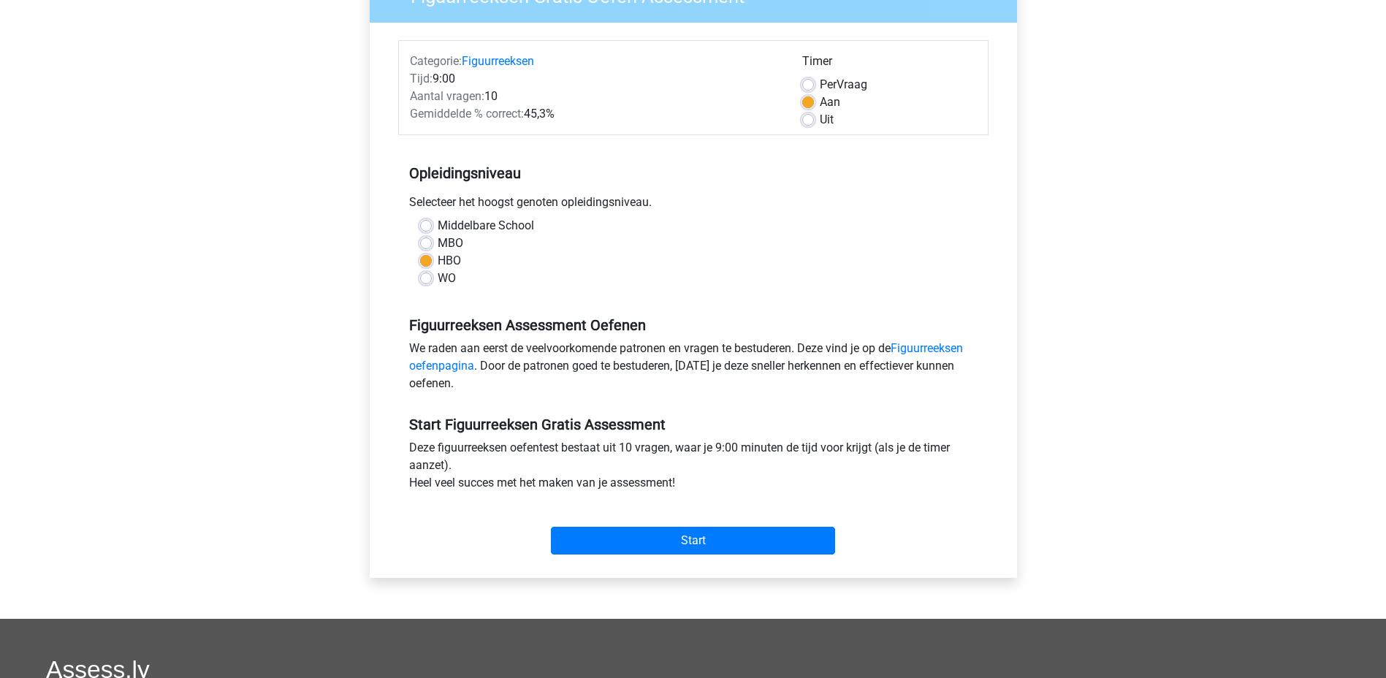
scroll to position [248, 0]
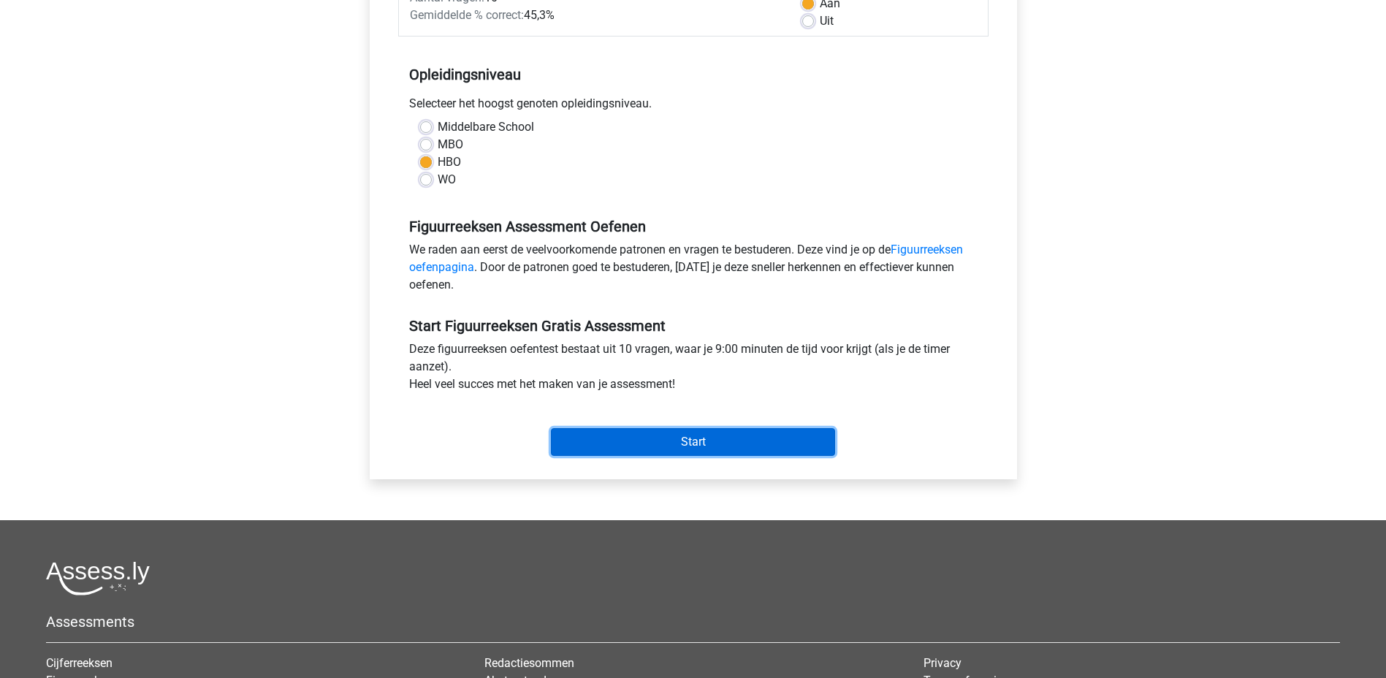
click at [595, 446] on input "Start" at bounding box center [693, 442] width 284 height 28
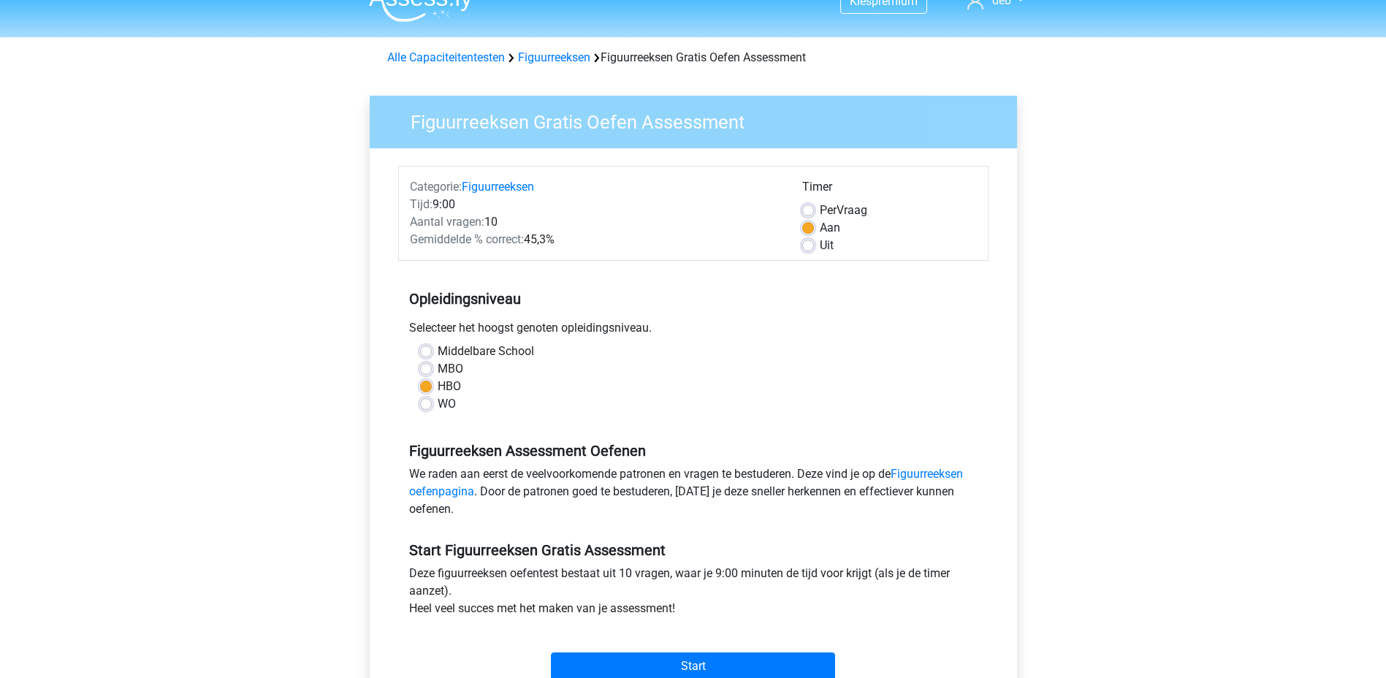
scroll to position [0, 0]
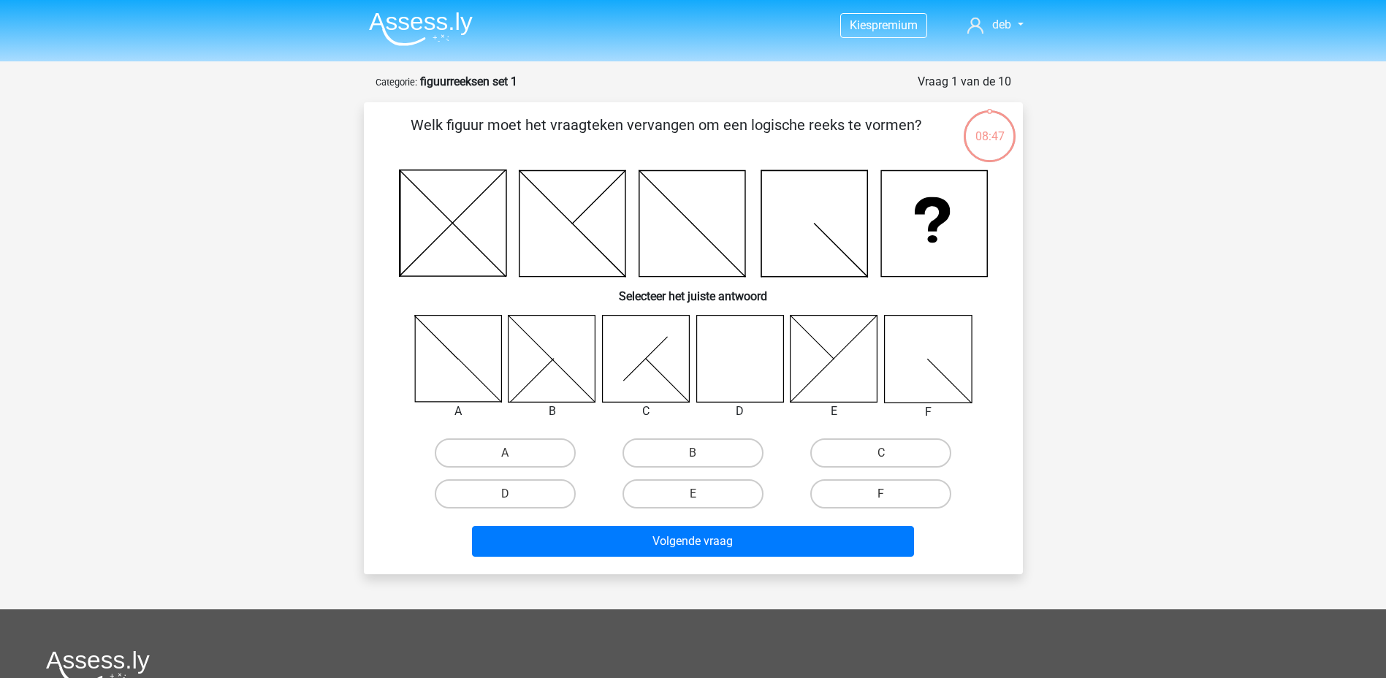
click at [731, 339] on icon at bounding box center [739, 358] width 87 height 87
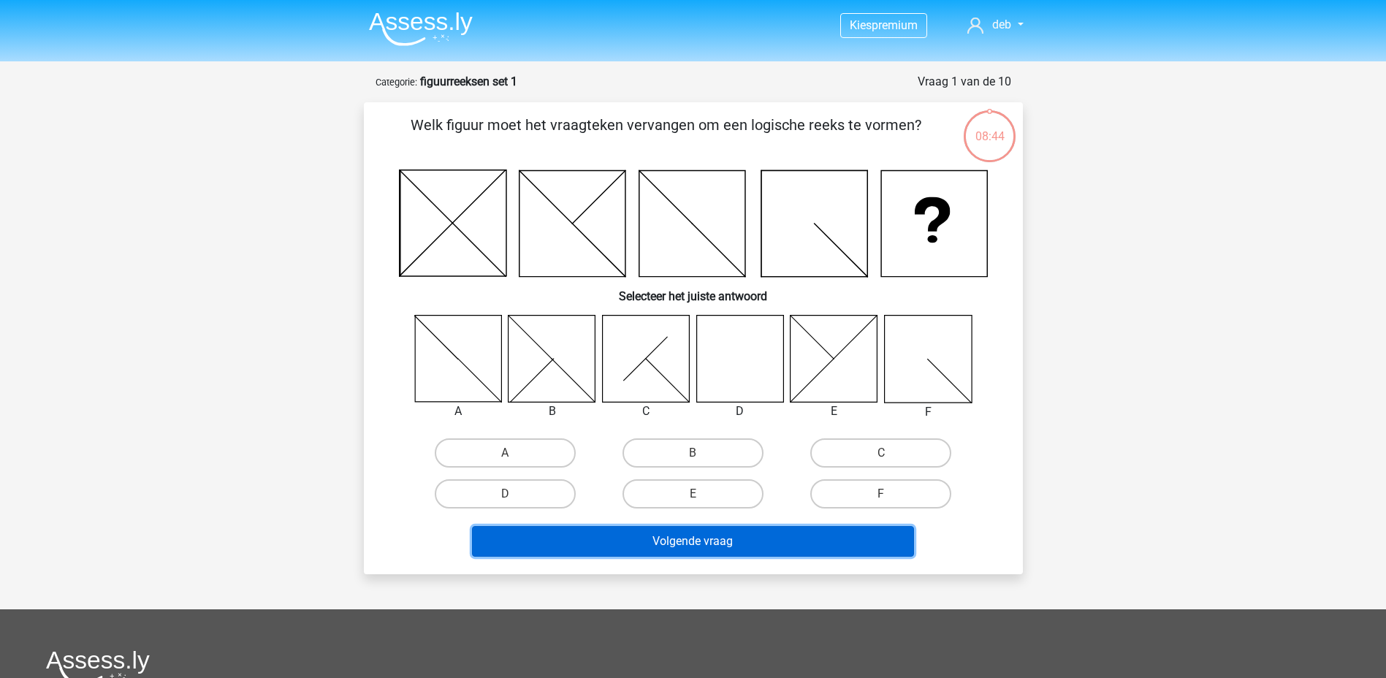
click at [689, 543] on button "Volgende vraag" at bounding box center [693, 541] width 442 height 31
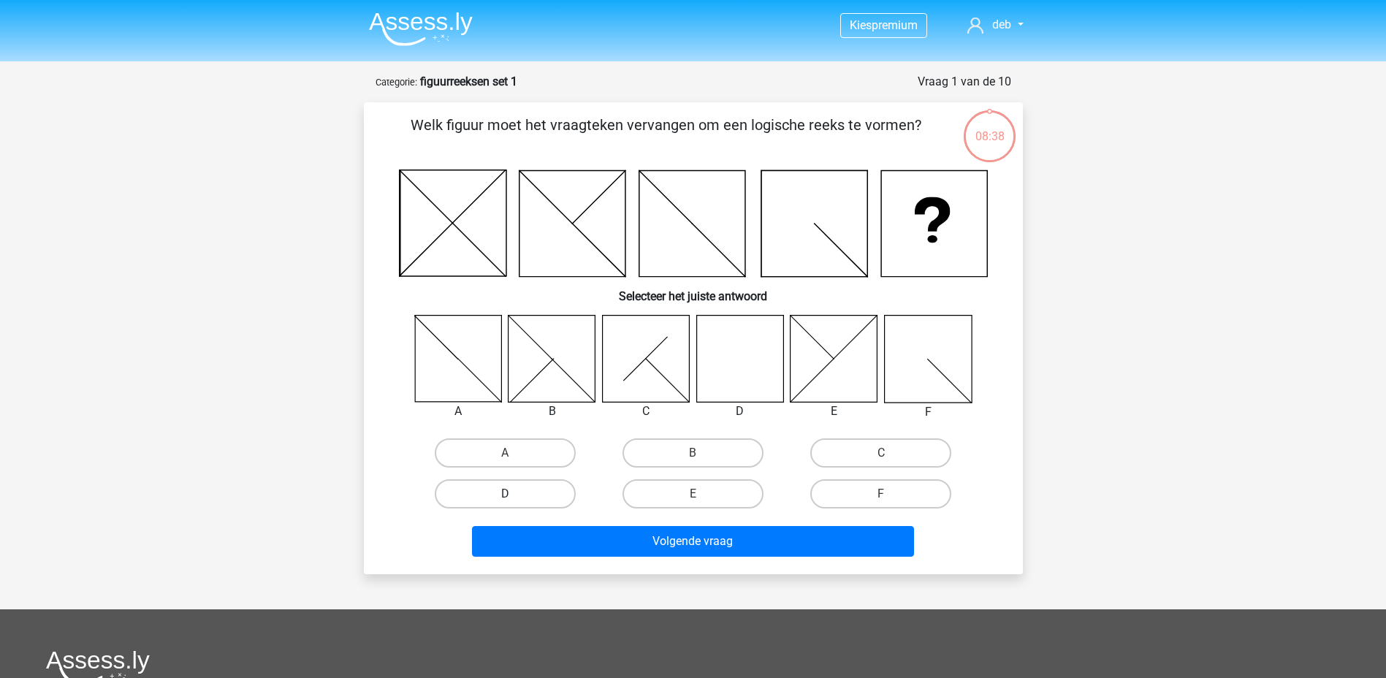
click at [437, 494] on label "D" at bounding box center [505, 493] width 141 height 29
click at [505, 494] on input "D" at bounding box center [509, 498] width 9 height 9
radio input "true"
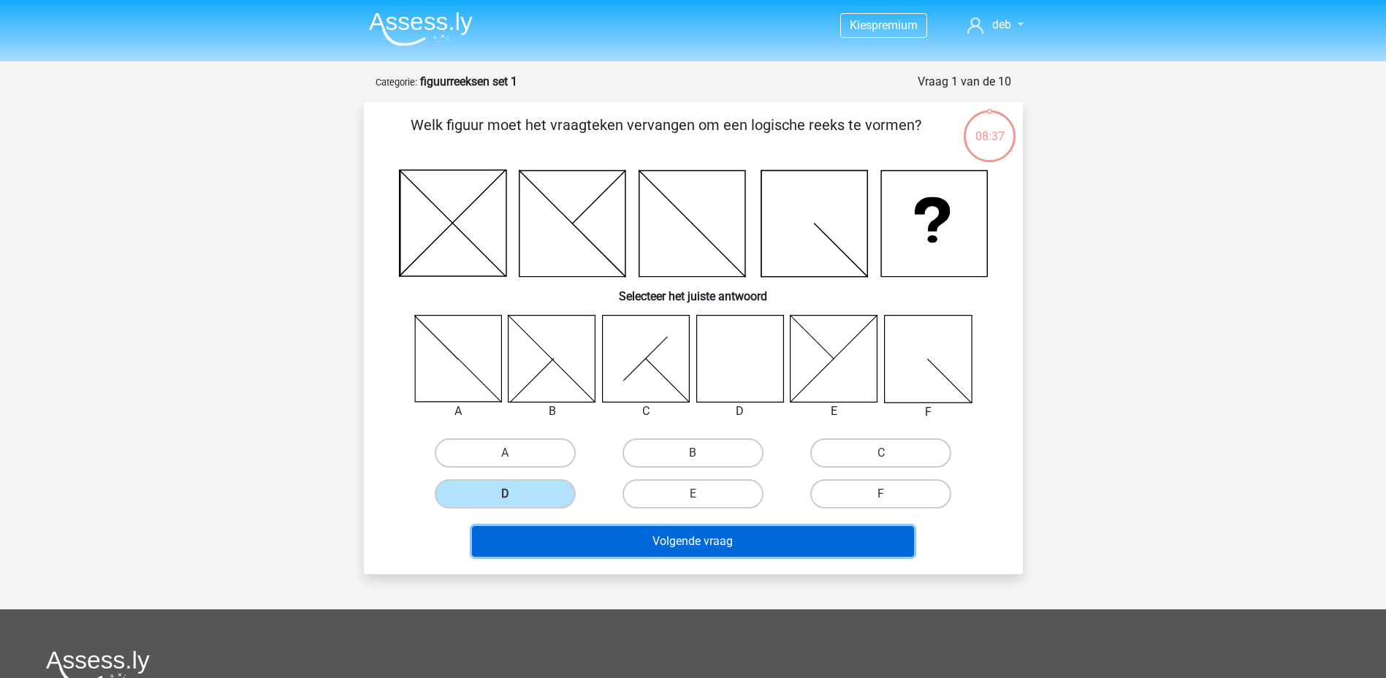
click at [636, 537] on button "Volgende vraag" at bounding box center [693, 541] width 442 height 31
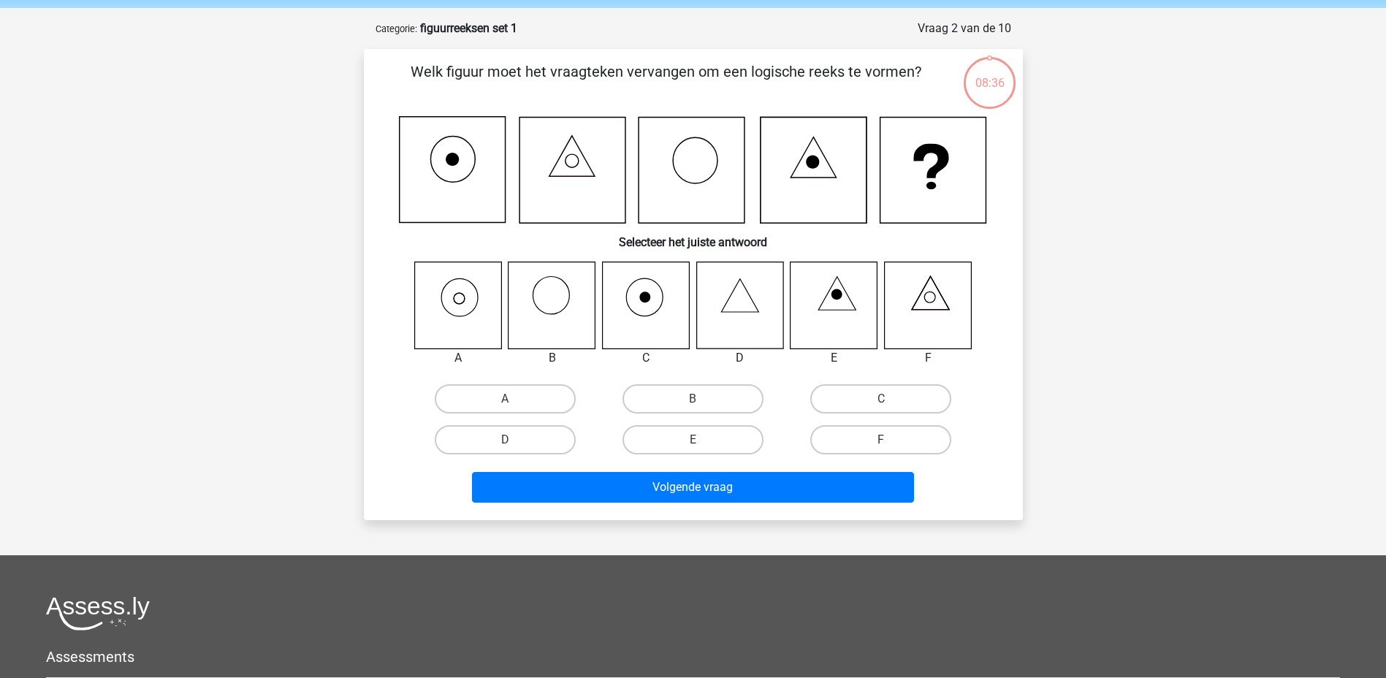
scroll to position [73, 0]
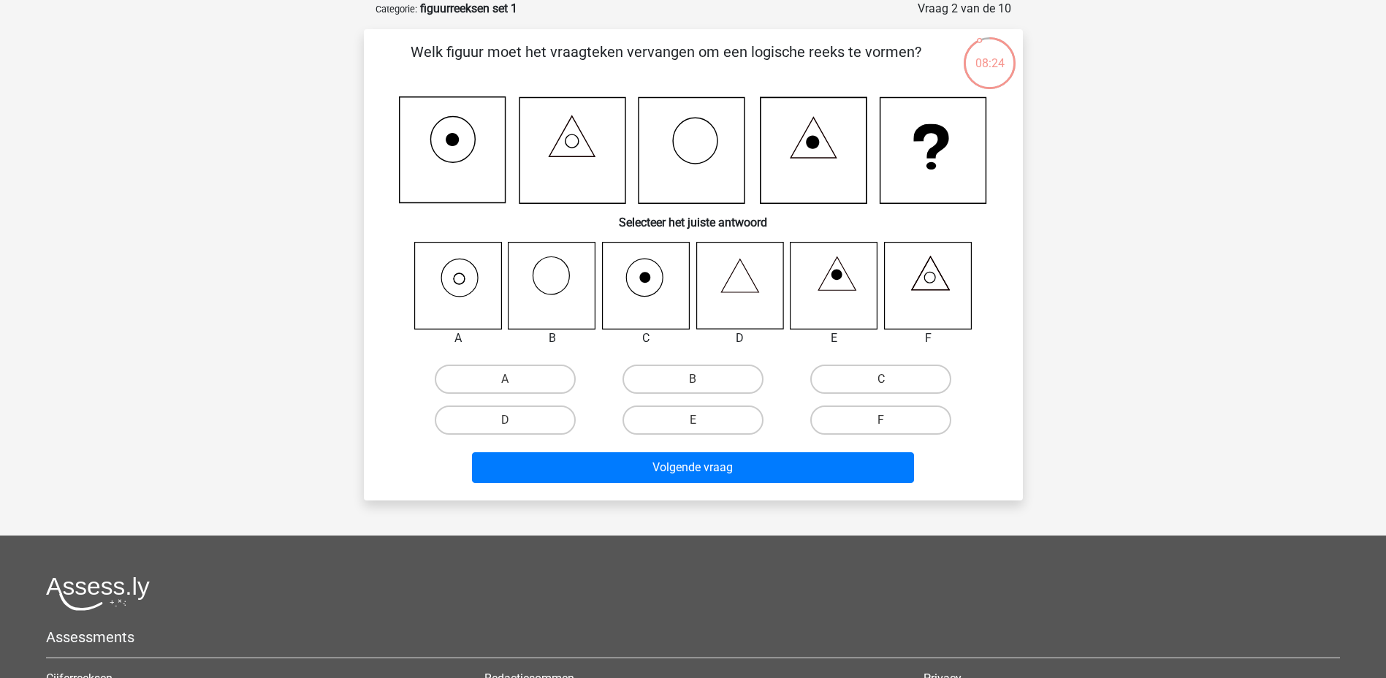
click at [467, 295] on icon at bounding box center [459, 278] width 37 height 38
click at [519, 373] on label "A" at bounding box center [505, 379] width 141 height 29
click at [514, 379] on input "A" at bounding box center [509, 383] width 9 height 9
radio input "true"
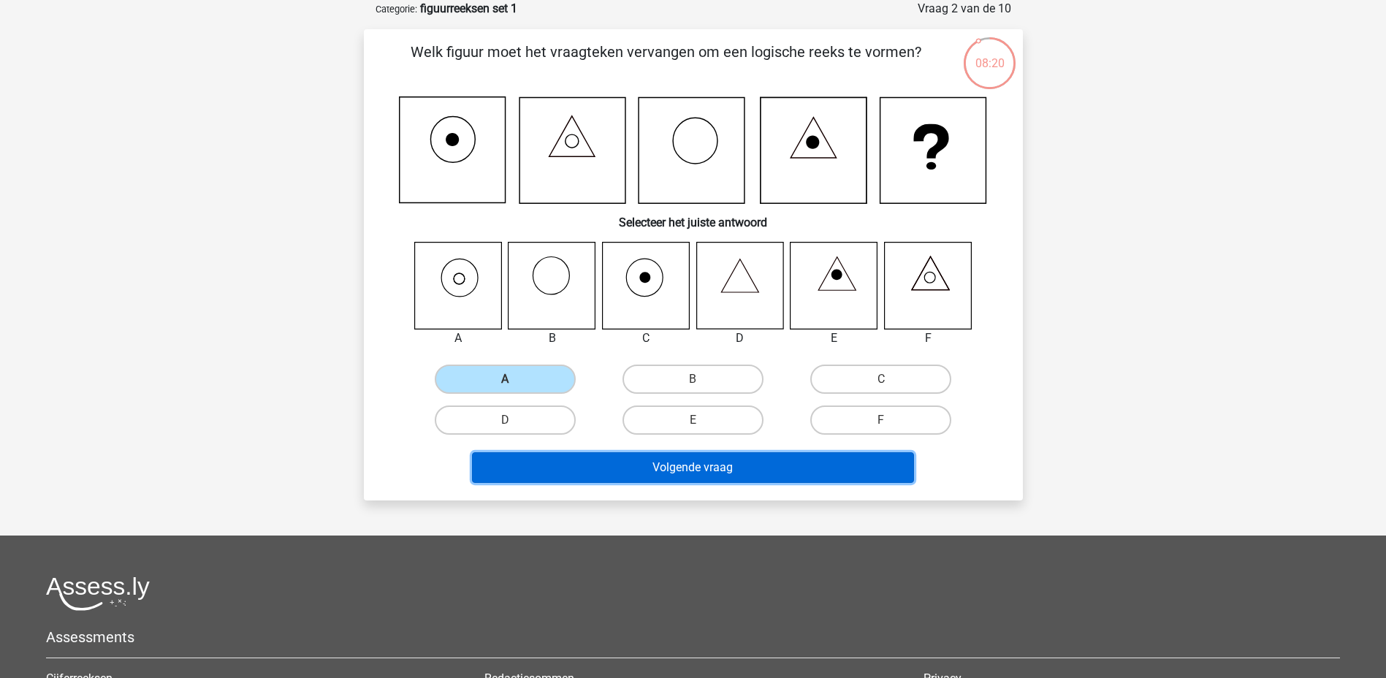
click at [727, 464] on button "Volgende vraag" at bounding box center [693, 467] width 442 height 31
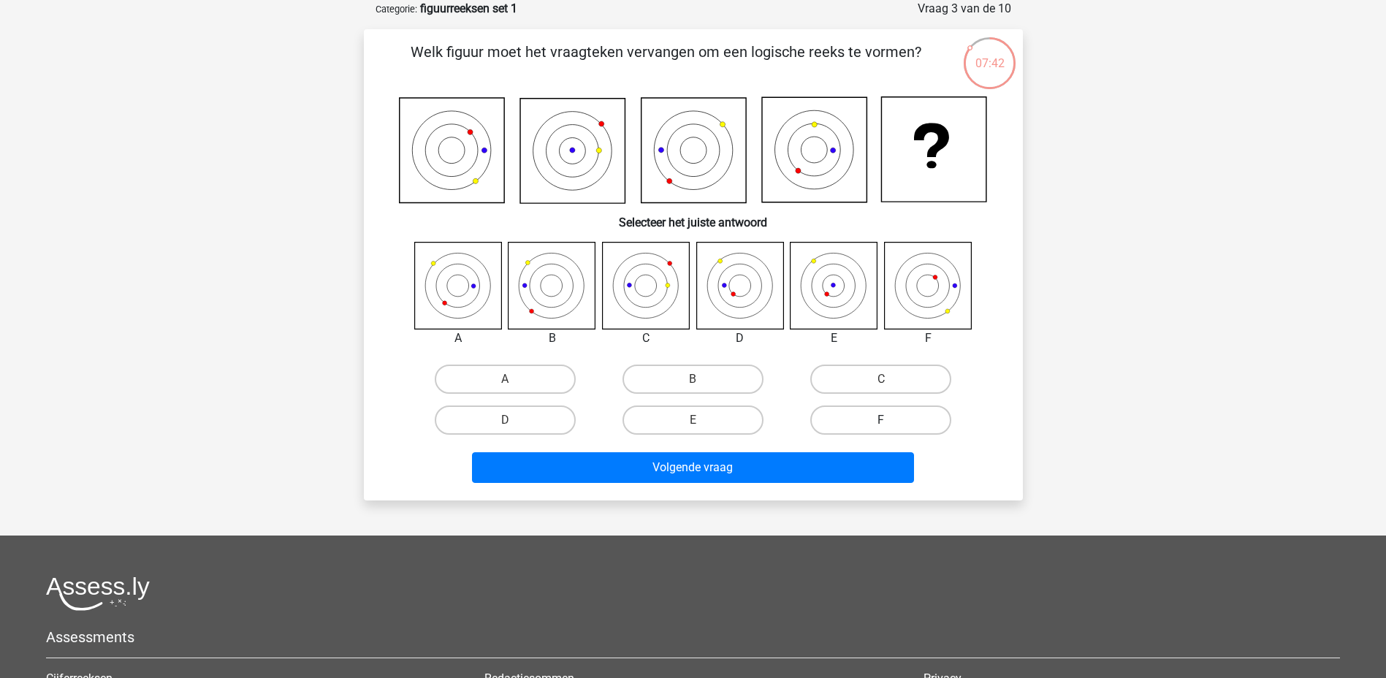
click at [889, 419] on label "F" at bounding box center [880, 419] width 141 height 29
click at [889, 420] on input "F" at bounding box center [885, 424] width 9 height 9
radio input "true"
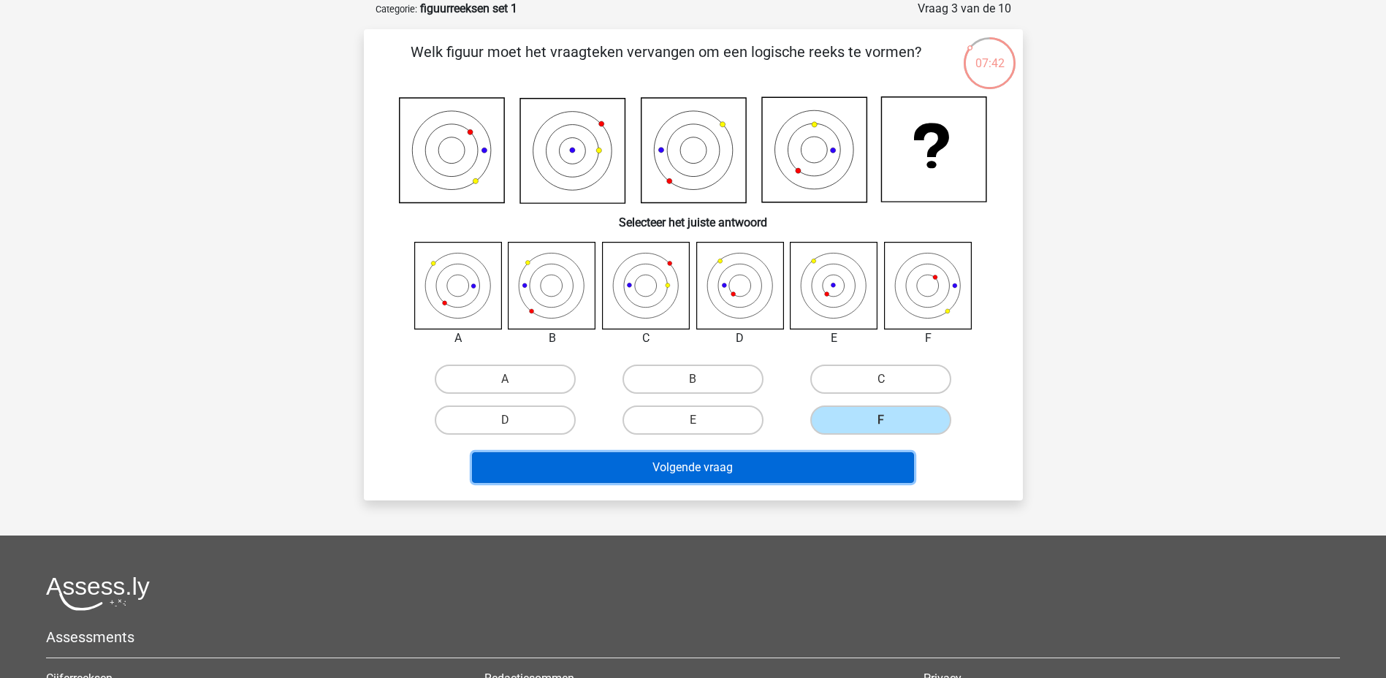
click at [831, 474] on button "Volgende vraag" at bounding box center [693, 467] width 442 height 31
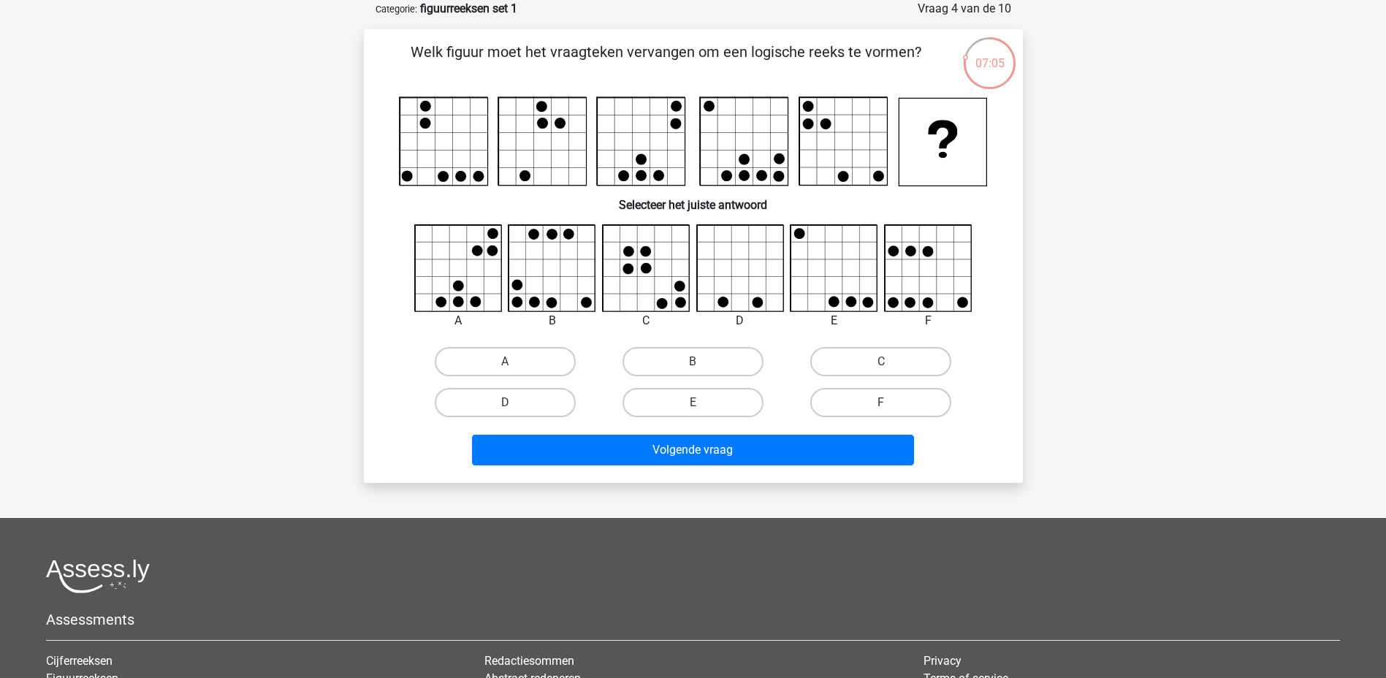
click at [466, 268] on icon at bounding box center [458, 268] width 87 height 87
click at [508, 359] on label "A" at bounding box center [505, 361] width 141 height 29
click at [508, 362] on input "A" at bounding box center [509, 366] width 9 height 9
radio input "true"
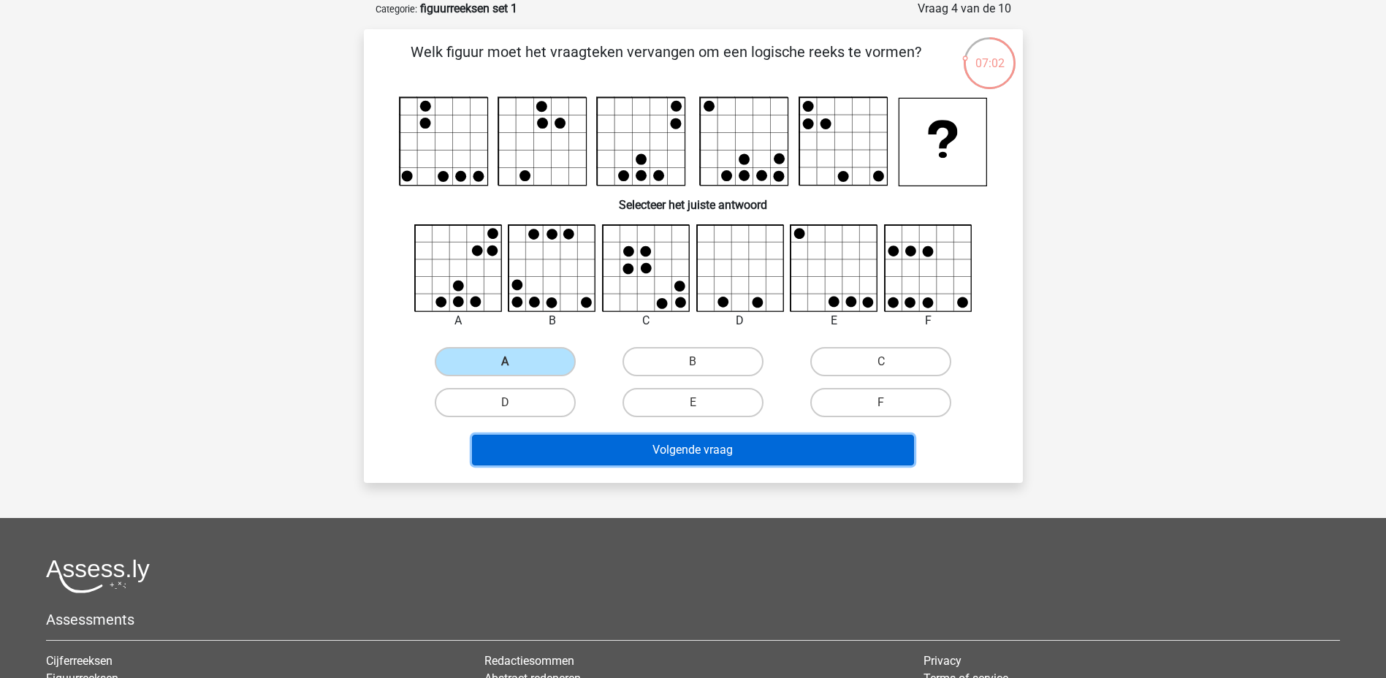
click at [627, 446] on button "Volgende vraag" at bounding box center [693, 450] width 442 height 31
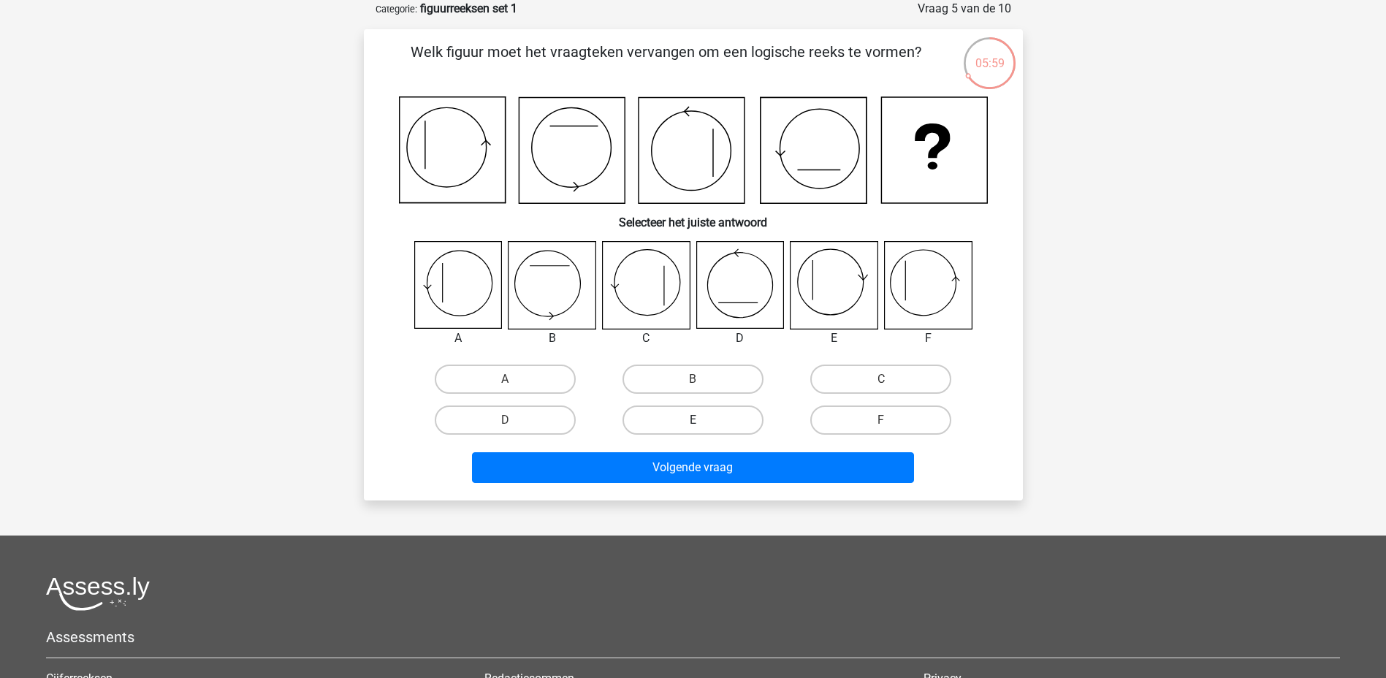
click at [710, 420] on label "E" at bounding box center [692, 419] width 141 height 29
click at [702, 420] on input "E" at bounding box center [696, 424] width 9 height 9
radio input "true"
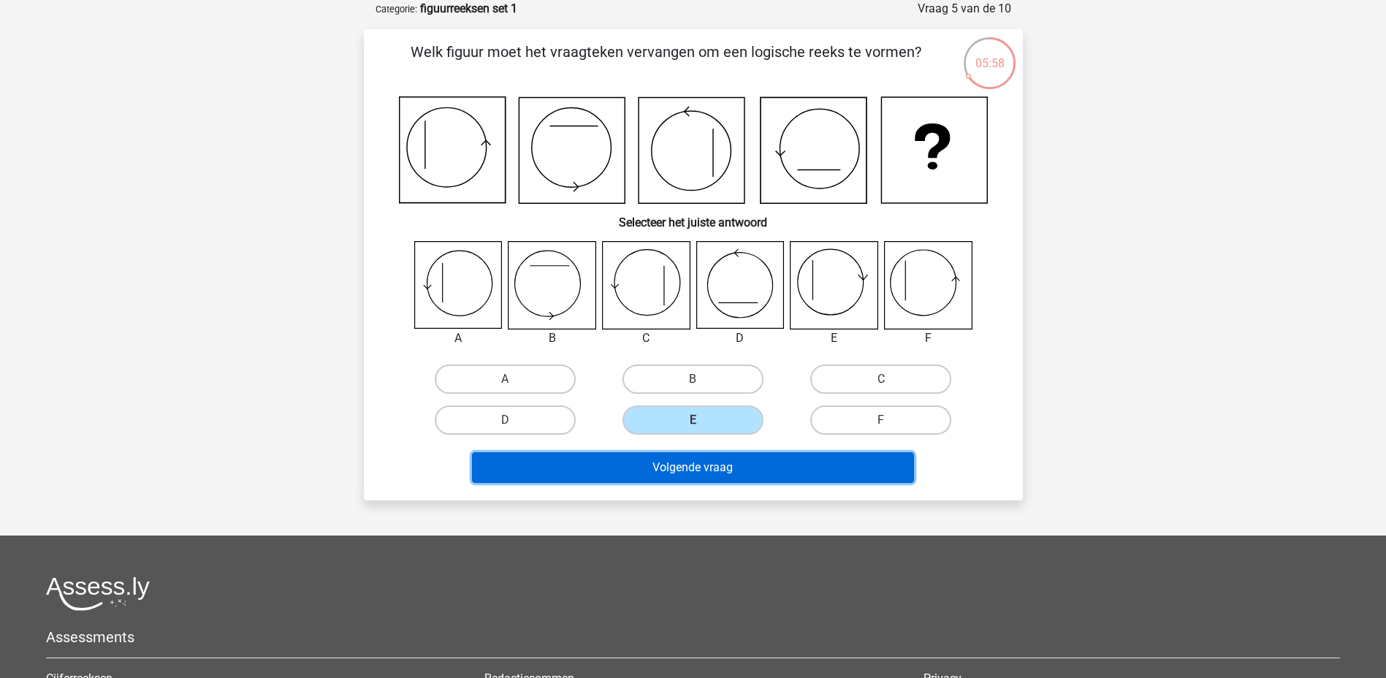
click at [703, 470] on button "Volgende vraag" at bounding box center [693, 467] width 442 height 31
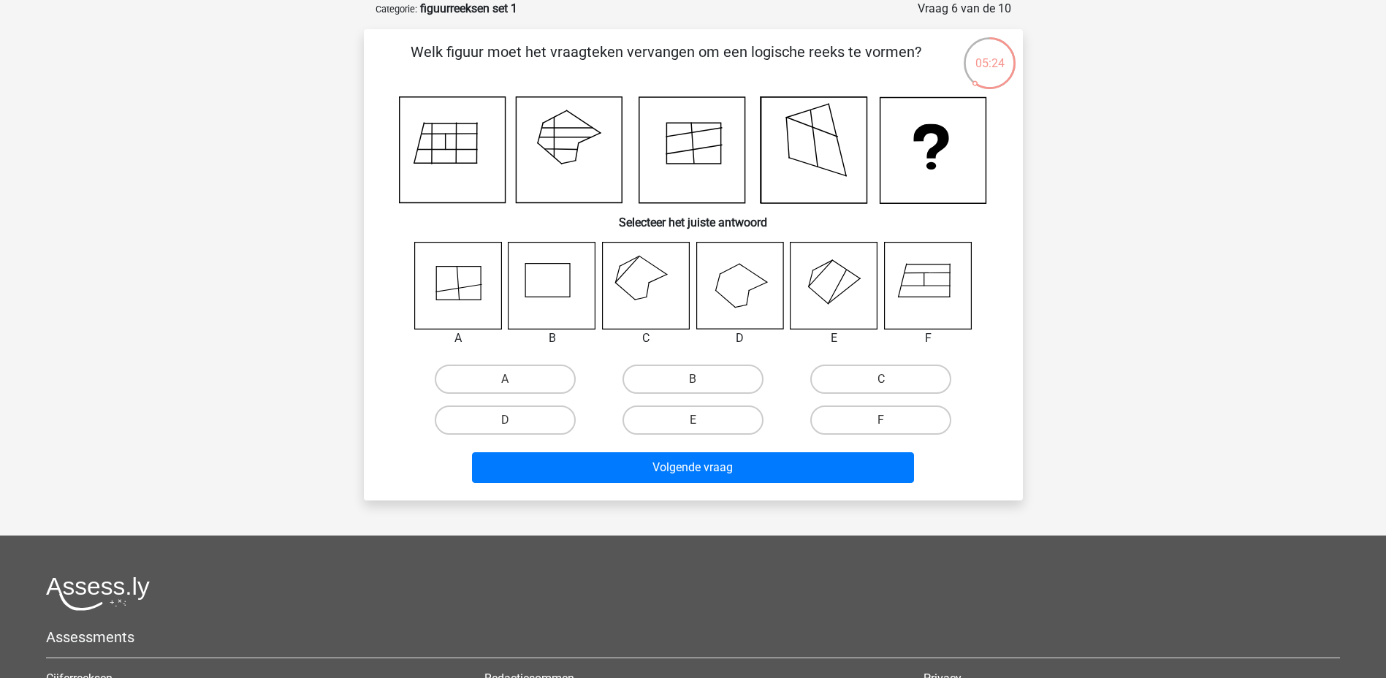
click at [885, 421] on input "F" at bounding box center [885, 424] width 9 height 9
radio input "true"
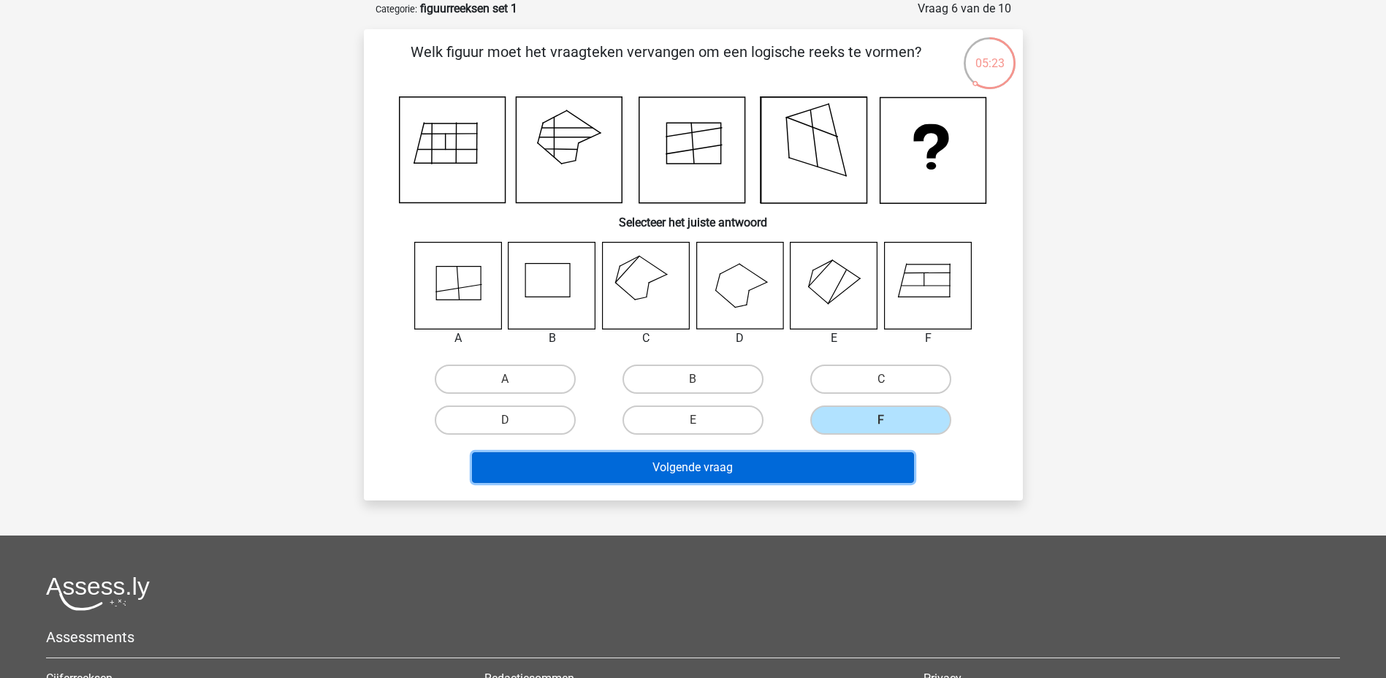
click at [844, 466] on button "Volgende vraag" at bounding box center [693, 467] width 442 height 31
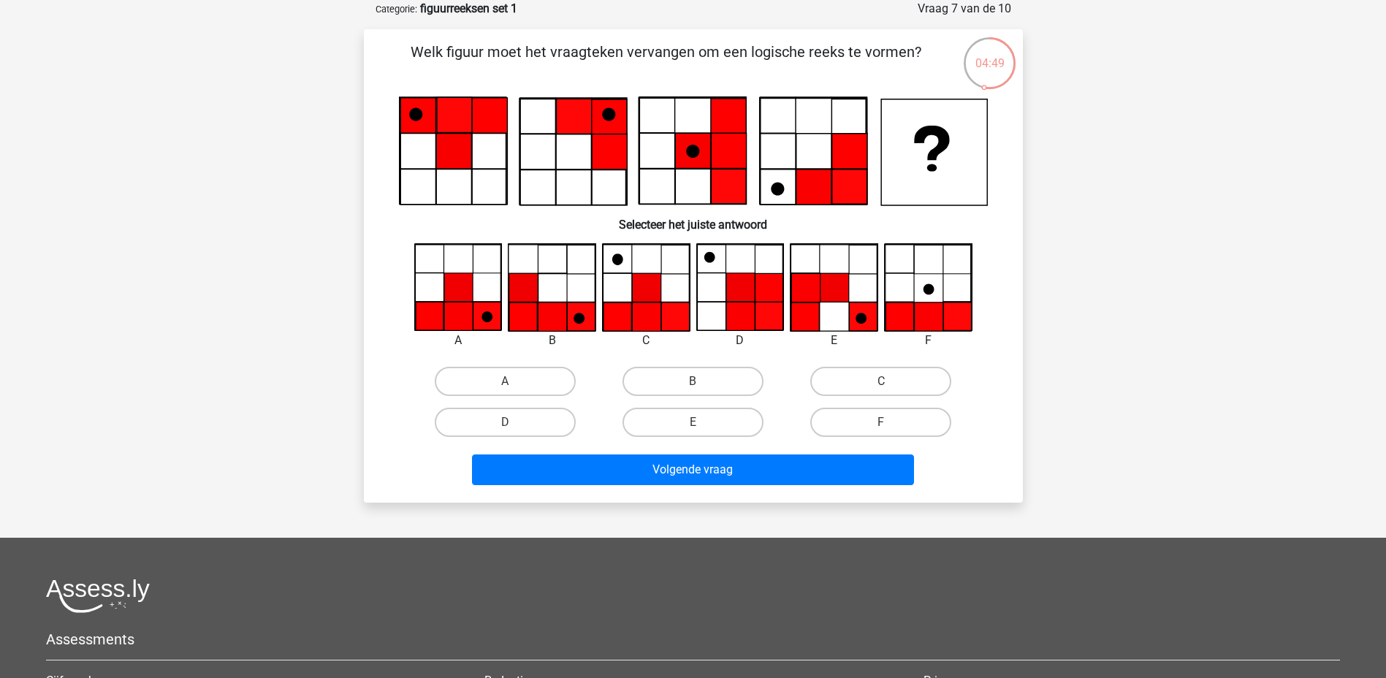
drag, startPoint x: 729, startPoint y: 420, endPoint x: 733, endPoint y: 446, distance: 26.7
click at [732, 428] on label "E" at bounding box center [692, 422] width 141 height 29
click at [702, 428] on input "E" at bounding box center [696, 426] width 9 height 9
radio input "true"
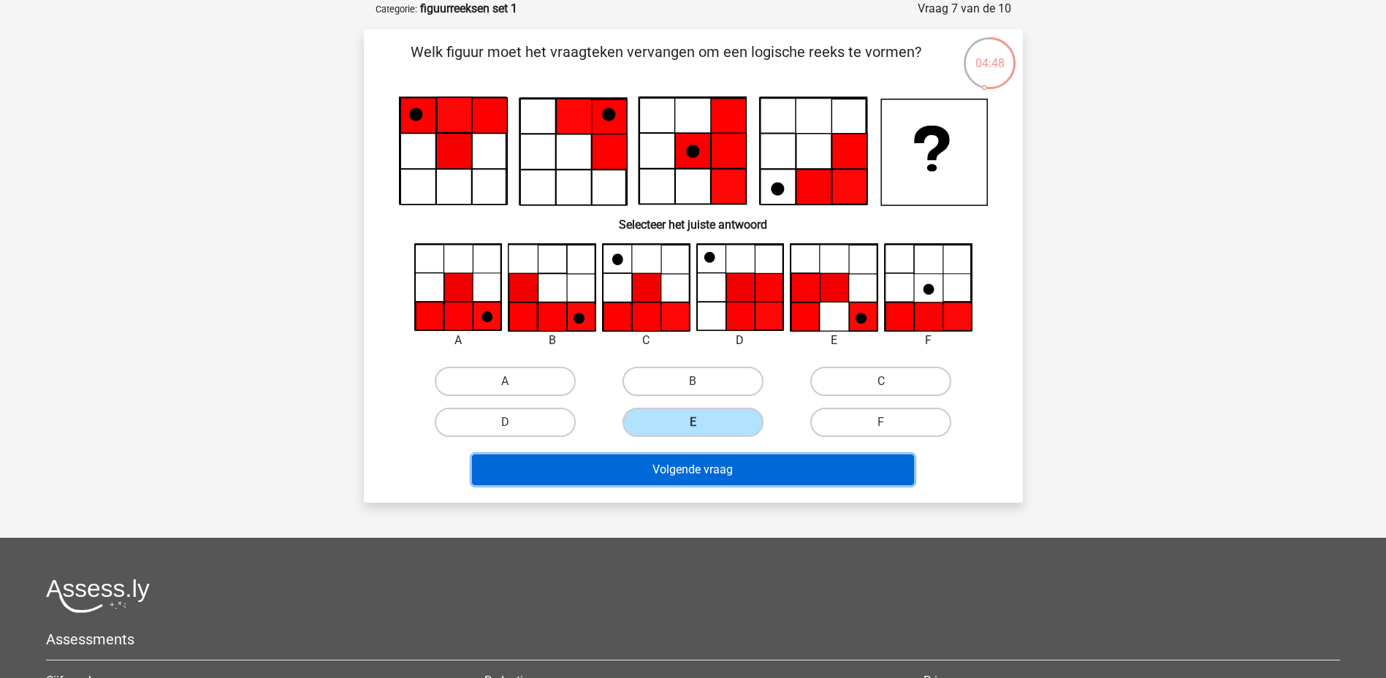
click at [732, 465] on button "Volgende vraag" at bounding box center [693, 469] width 442 height 31
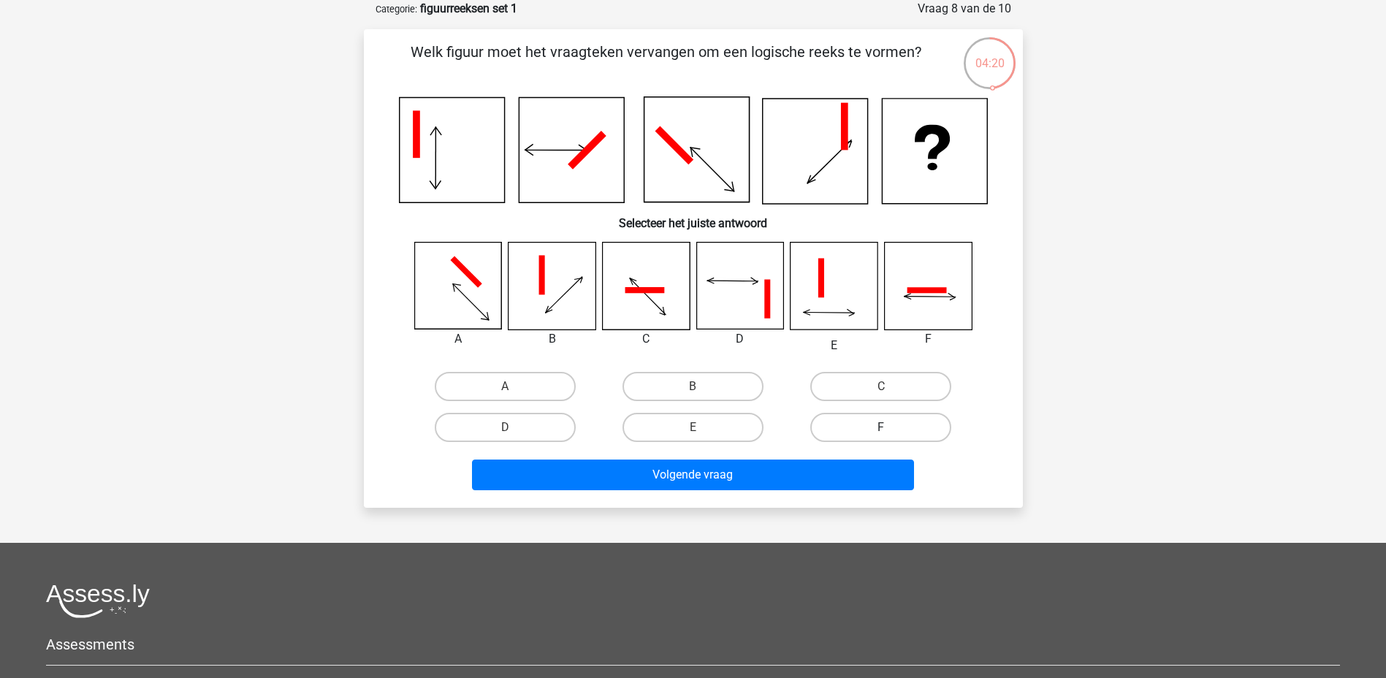
click at [898, 426] on label "F" at bounding box center [880, 427] width 141 height 29
click at [890, 427] on input "F" at bounding box center [885, 431] width 9 height 9
radio input "true"
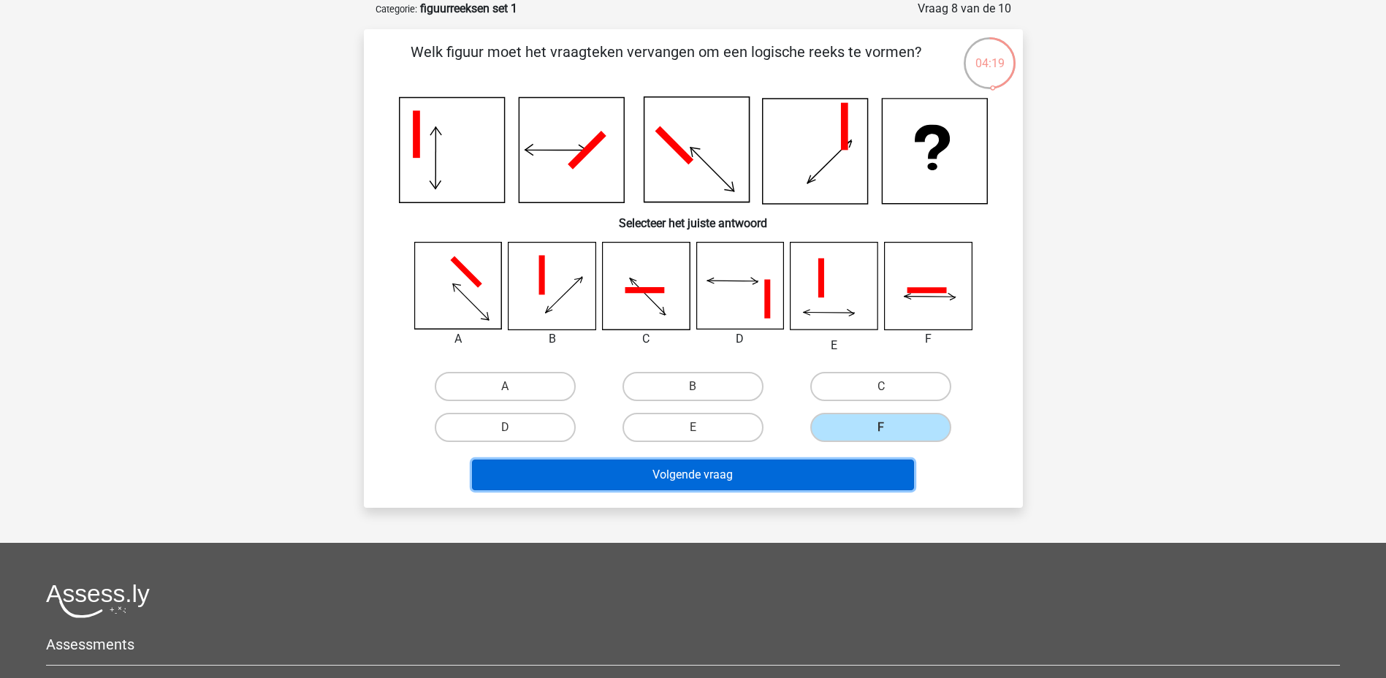
click at [802, 478] on button "Volgende vraag" at bounding box center [693, 474] width 442 height 31
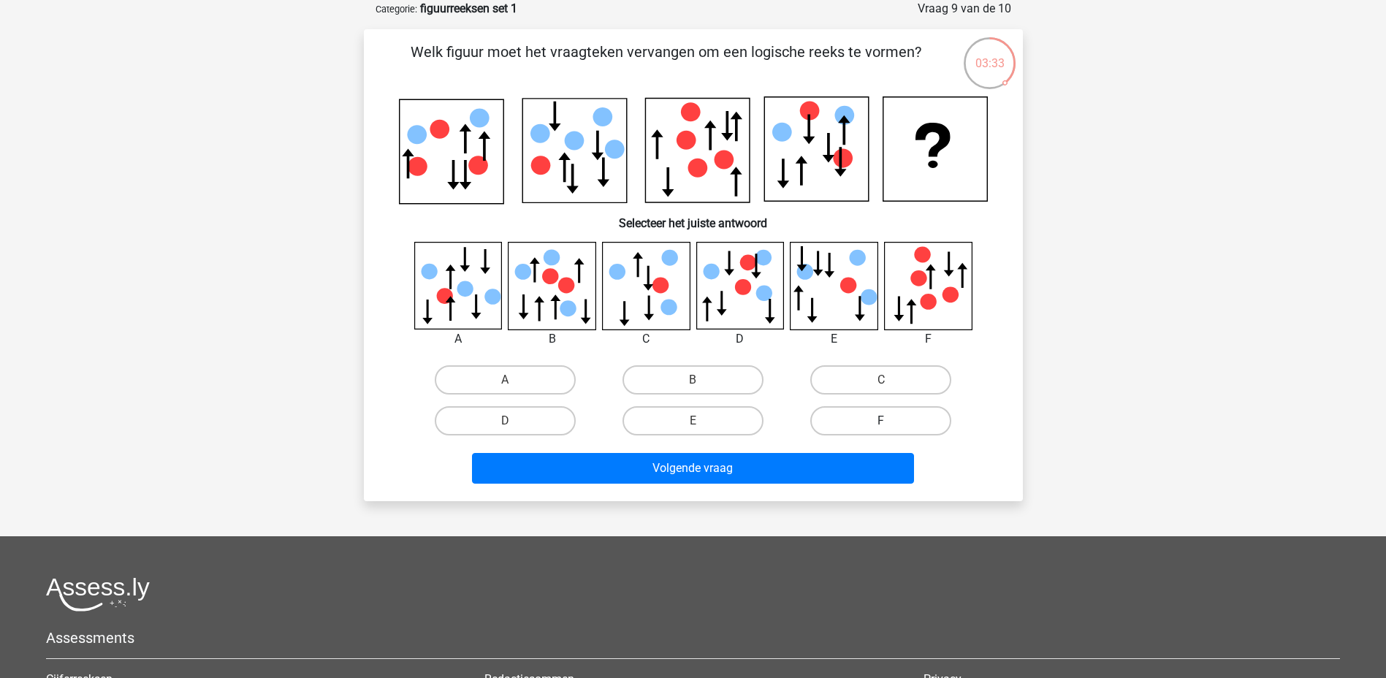
drag, startPoint x: 884, startPoint y: 419, endPoint x: 877, endPoint y: 429, distance: 12.6
click at [884, 419] on label "F" at bounding box center [880, 420] width 141 height 29
click at [884, 421] on input "F" at bounding box center [885, 425] width 9 height 9
radio input "true"
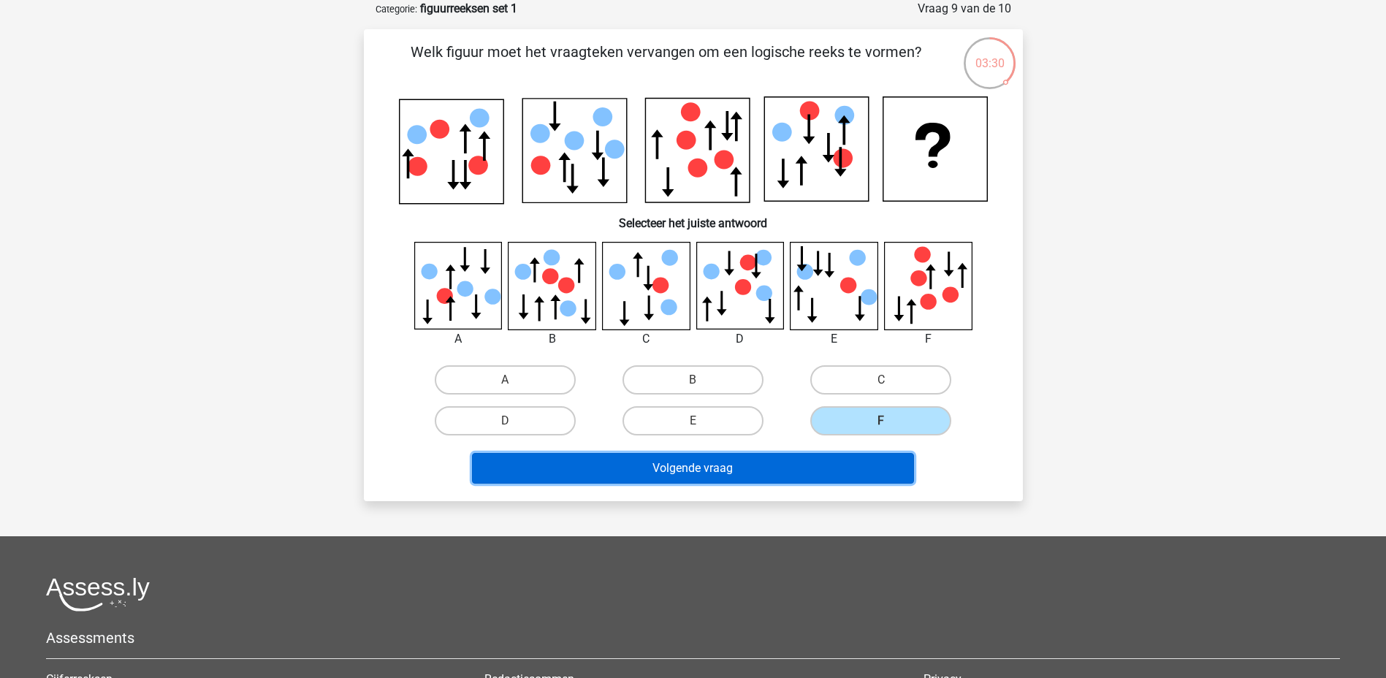
click at [839, 476] on button "Volgende vraag" at bounding box center [693, 468] width 442 height 31
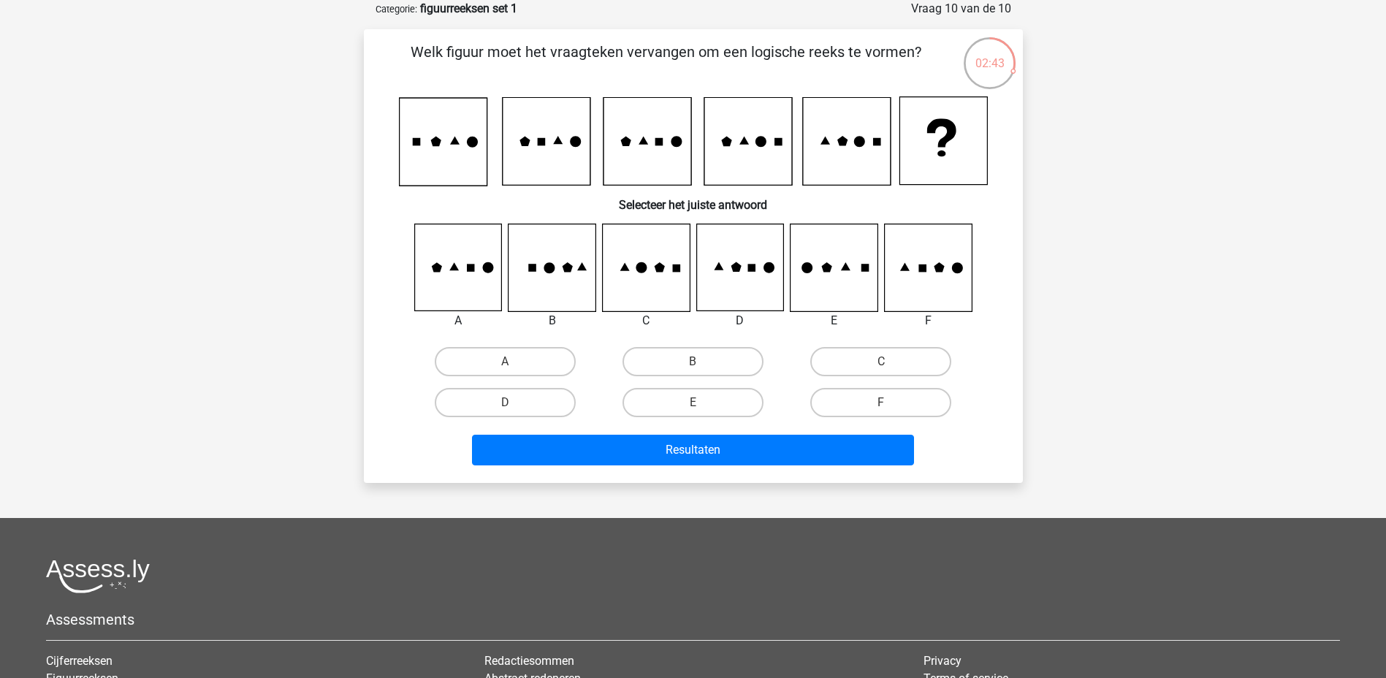
drag, startPoint x: 477, startPoint y: 359, endPoint x: 508, endPoint y: 384, distance: 39.9
click at [482, 363] on label "A" at bounding box center [505, 361] width 141 height 29
click at [505, 363] on input "A" at bounding box center [509, 366] width 9 height 9
radio input "true"
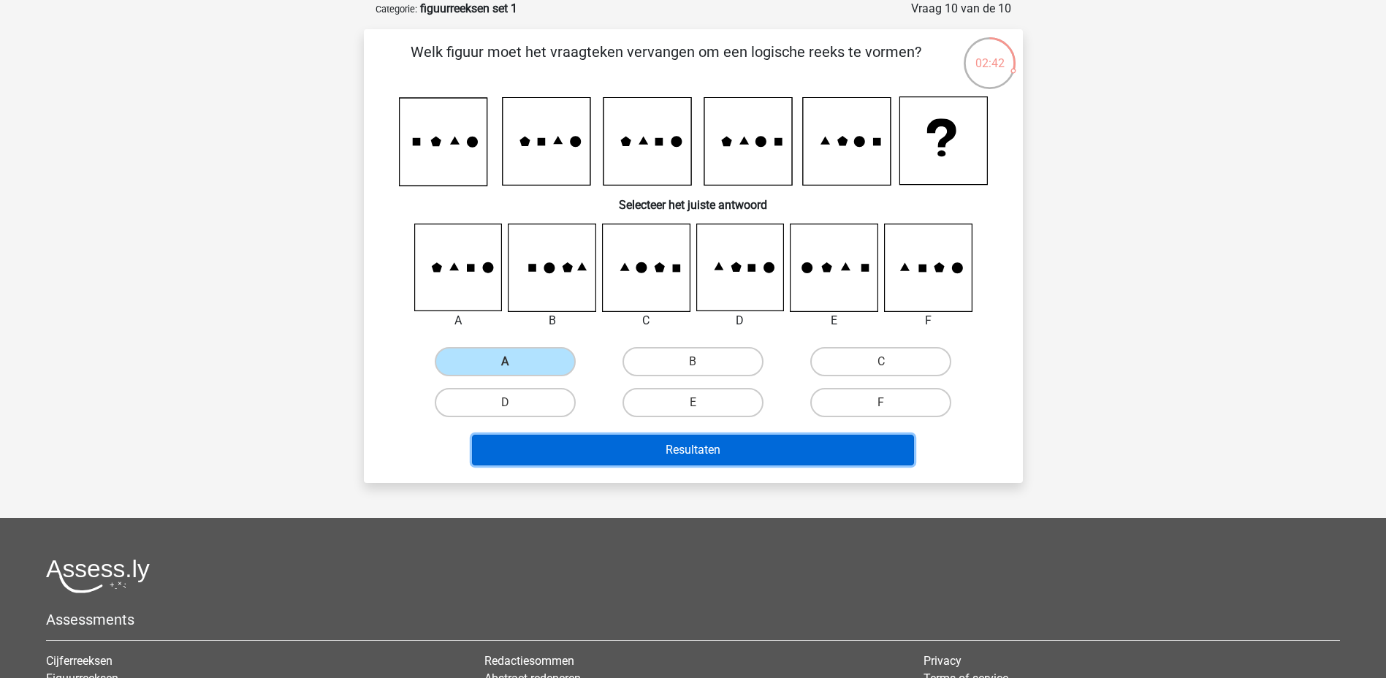
click at [732, 451] on button "Resultaten" at bounding box center [693, 450] width 442 height 31
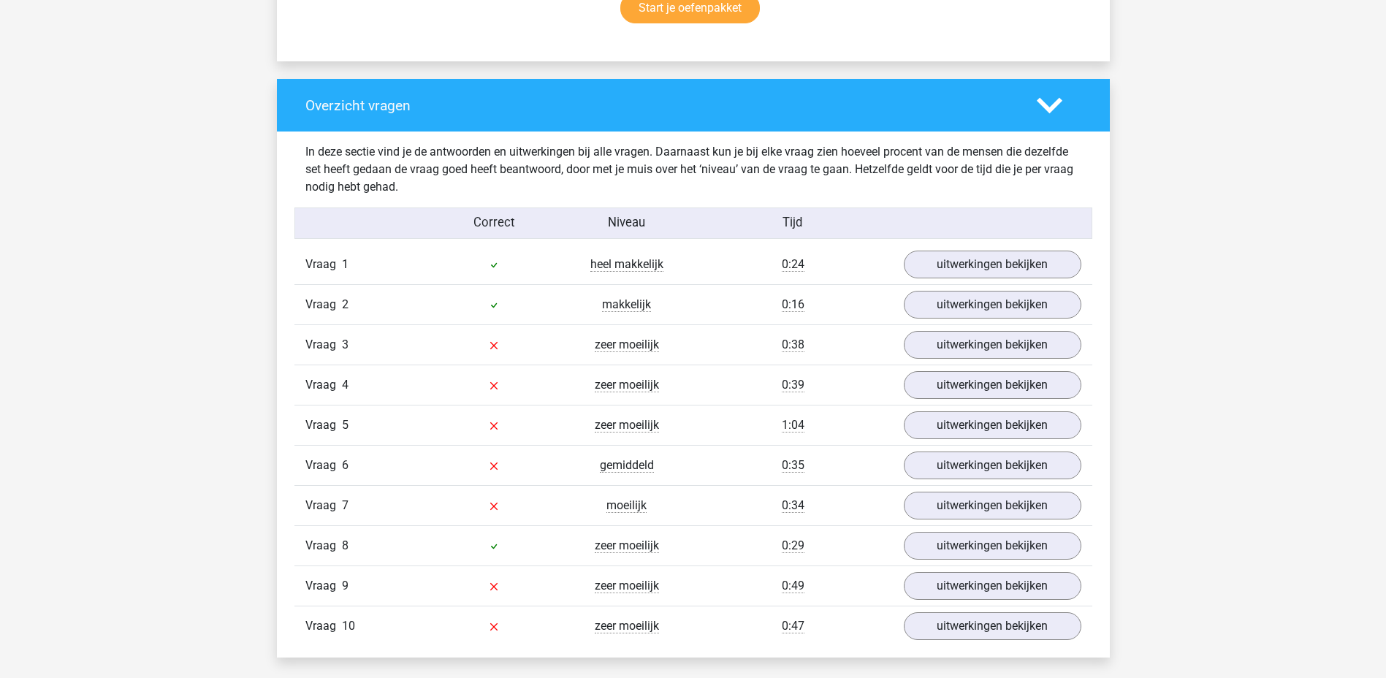
scroll to position [1048, 0]
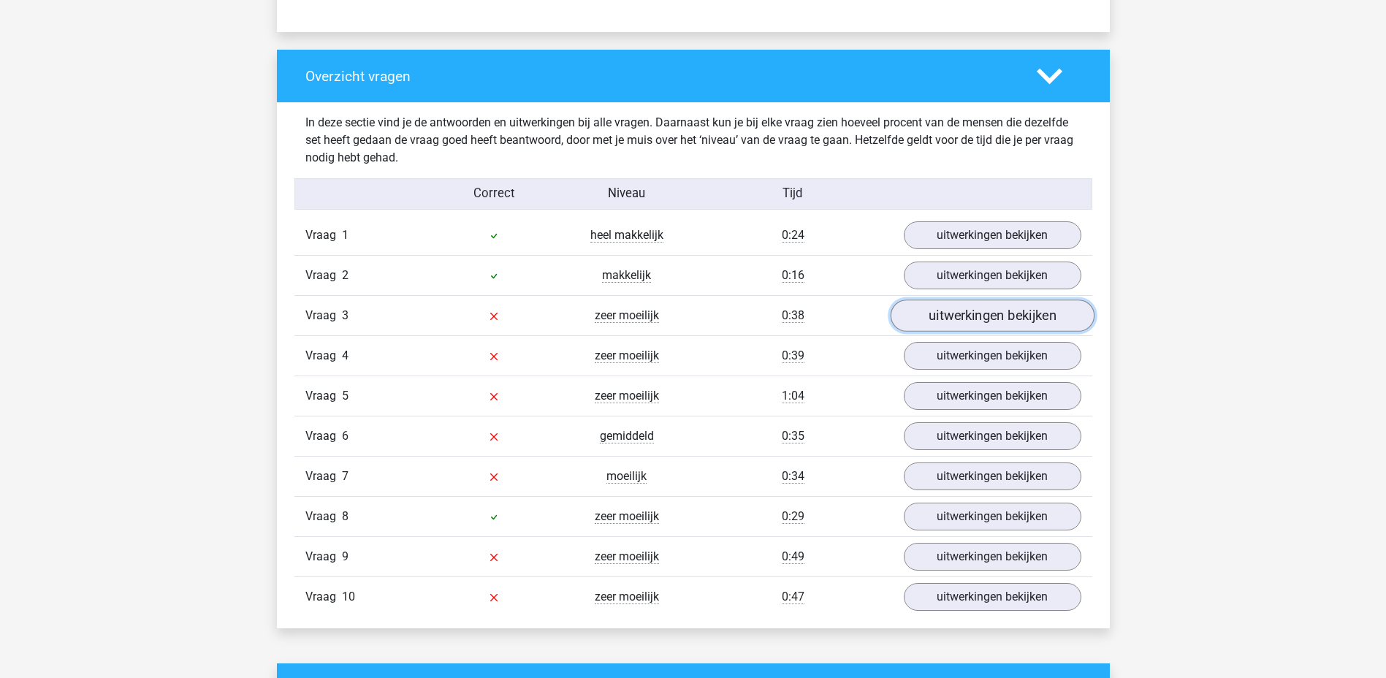
click at [1026, 316] on link "uitwerkingen bekijken" at bounding box center [992, 316] width 204 height 32
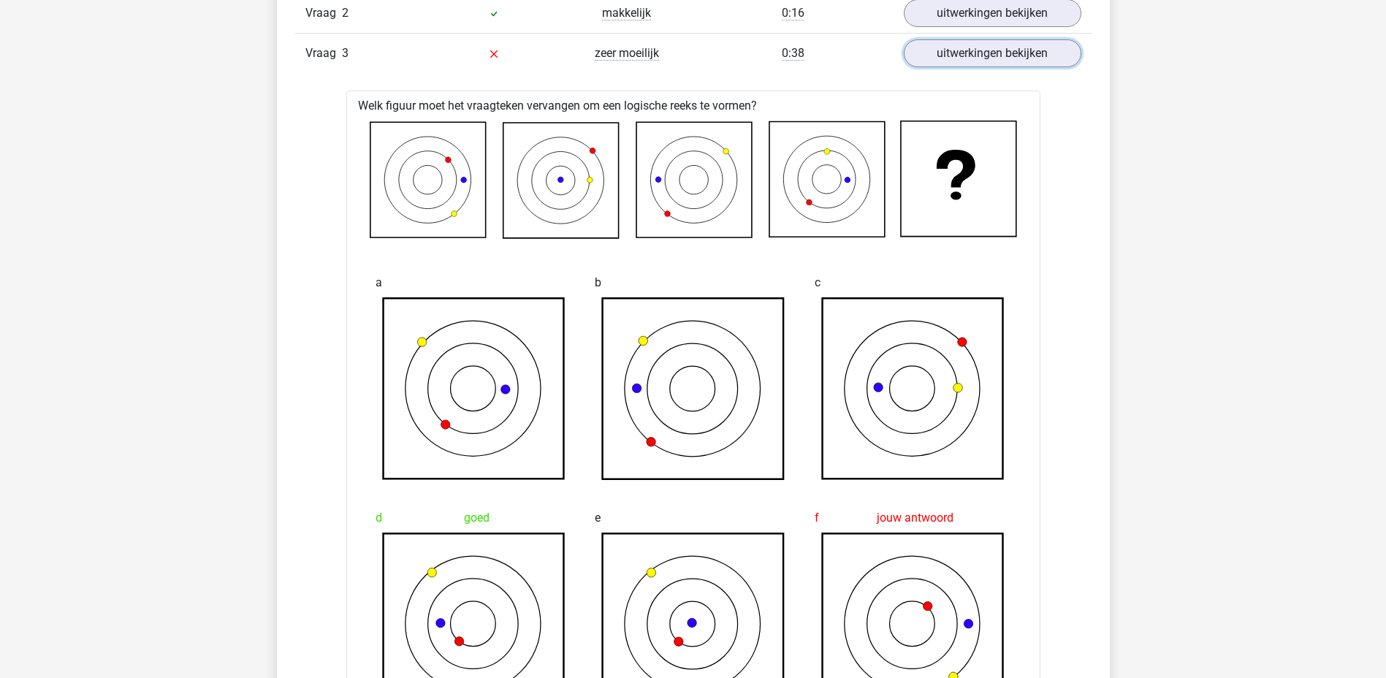
scroll to position [1390, 0]
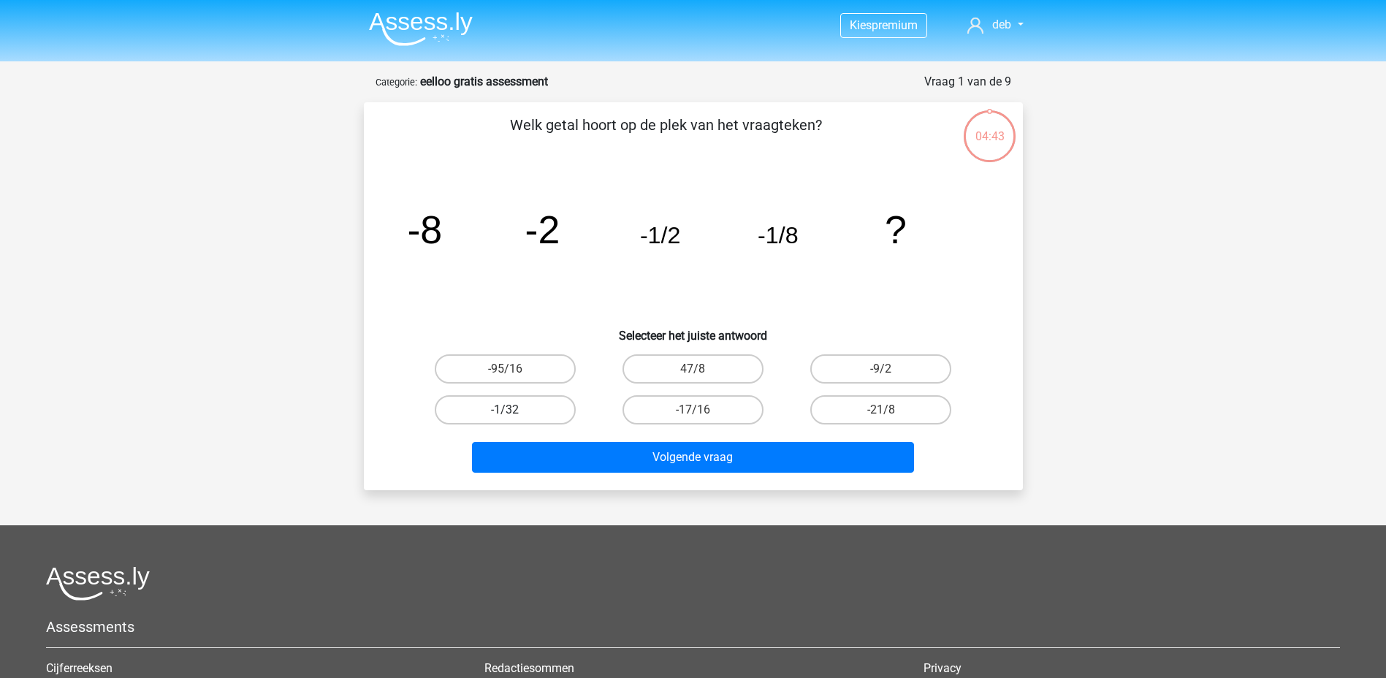
click at [523, 407] on label "-1/32" at bounding box center [505, 409] width 141 height 29
click at [514, 410] on input "-1/32" at bounding box center [509, 414] width 9 height 9
radio input "true"
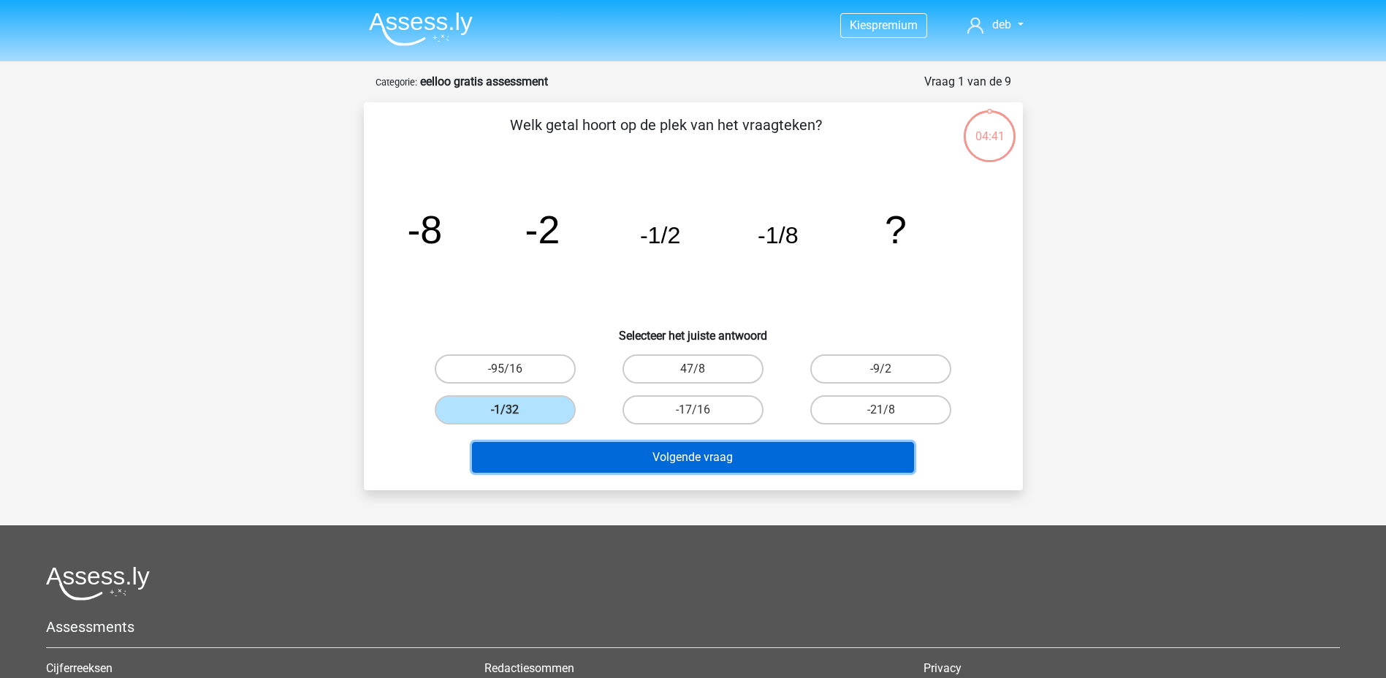
click at [653, 459] on button "Volgende vraag" at bounding box center [693, 457] width 442 height 31
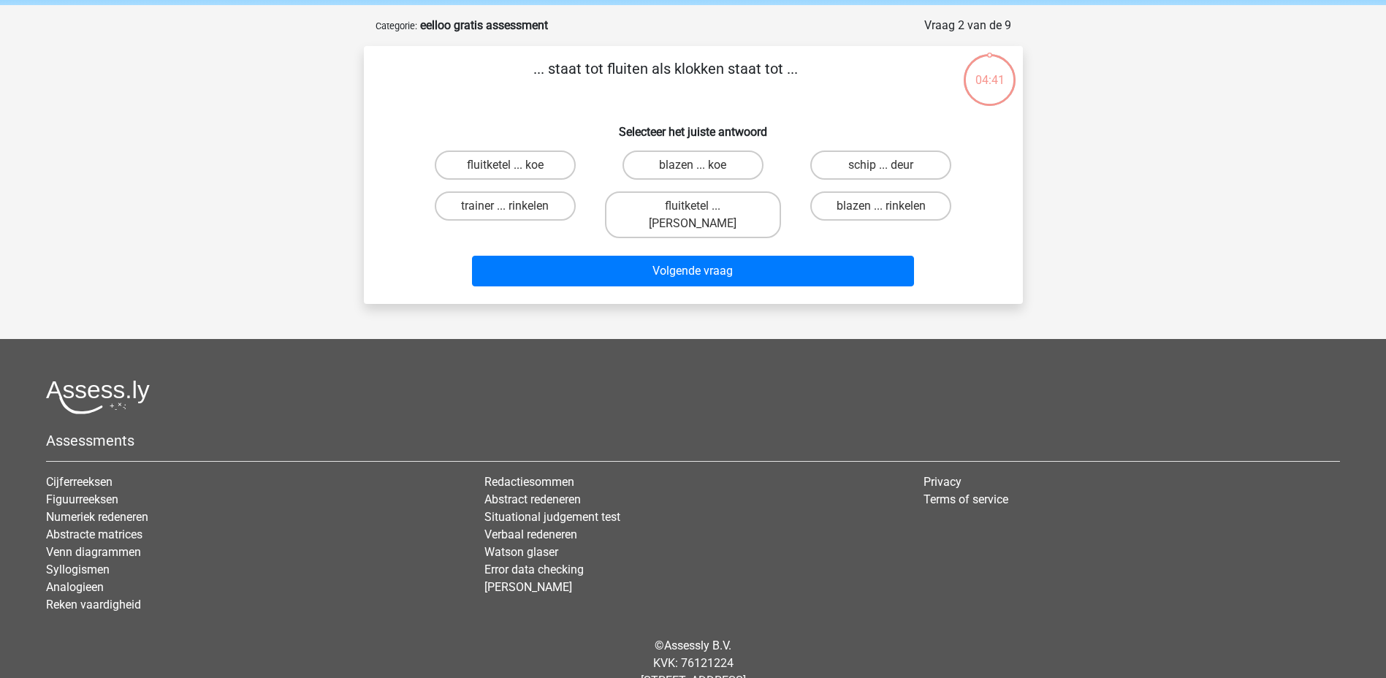
scroll to position [73, 0]
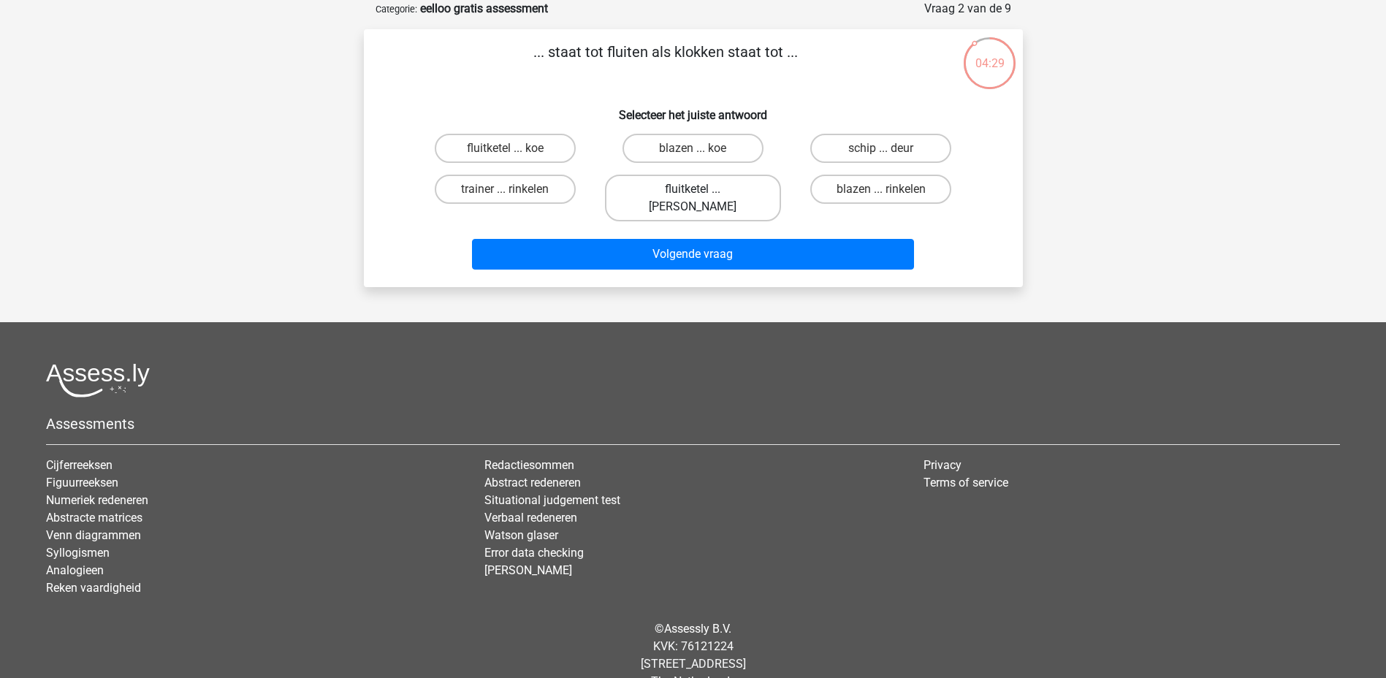
click at [661, 191] on label "fluitketel ... [PERSON_NAME]" at bounding box center [693, 198] width 176 height 47
click at [692, 191] on input "fluitketel ... [PERSON_NAME]" at bounding box center [696, 193] width 9 height 9
radio input "true"
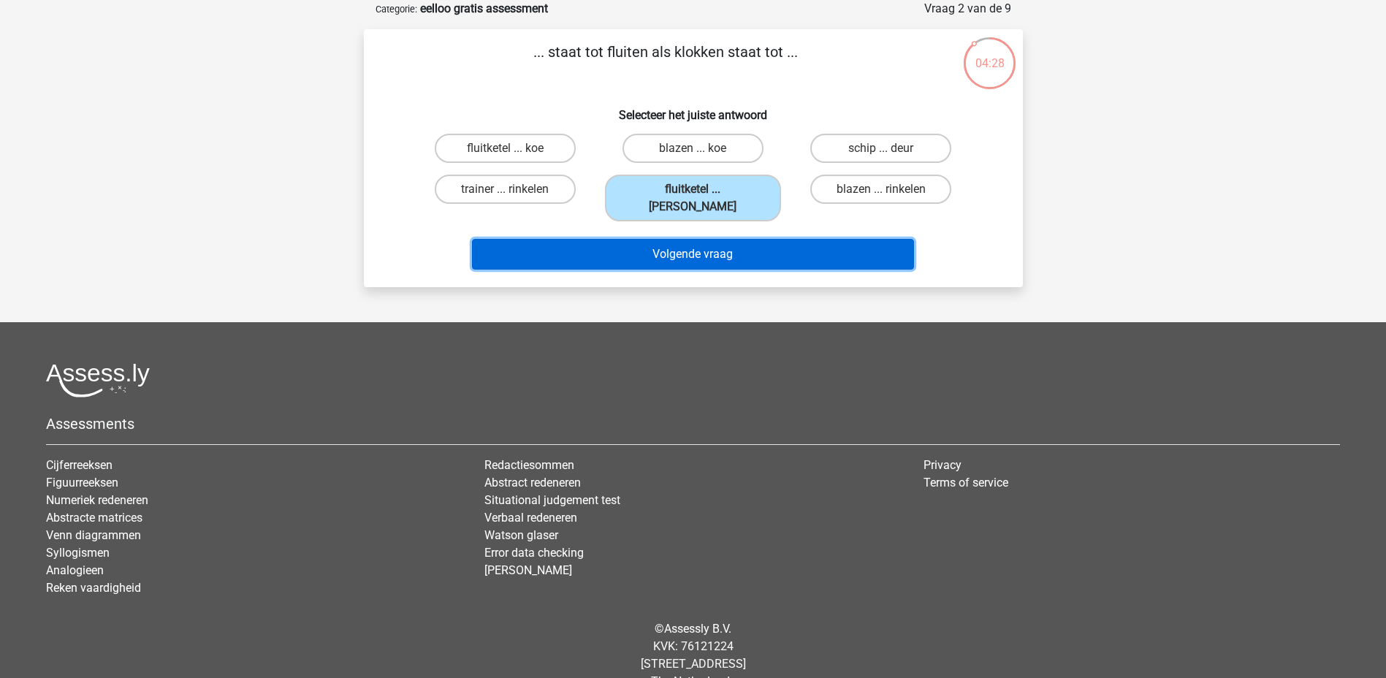
click at [694, 239] on button "Volgende vraag" at bounding box center [693, 254] width 442 height 31
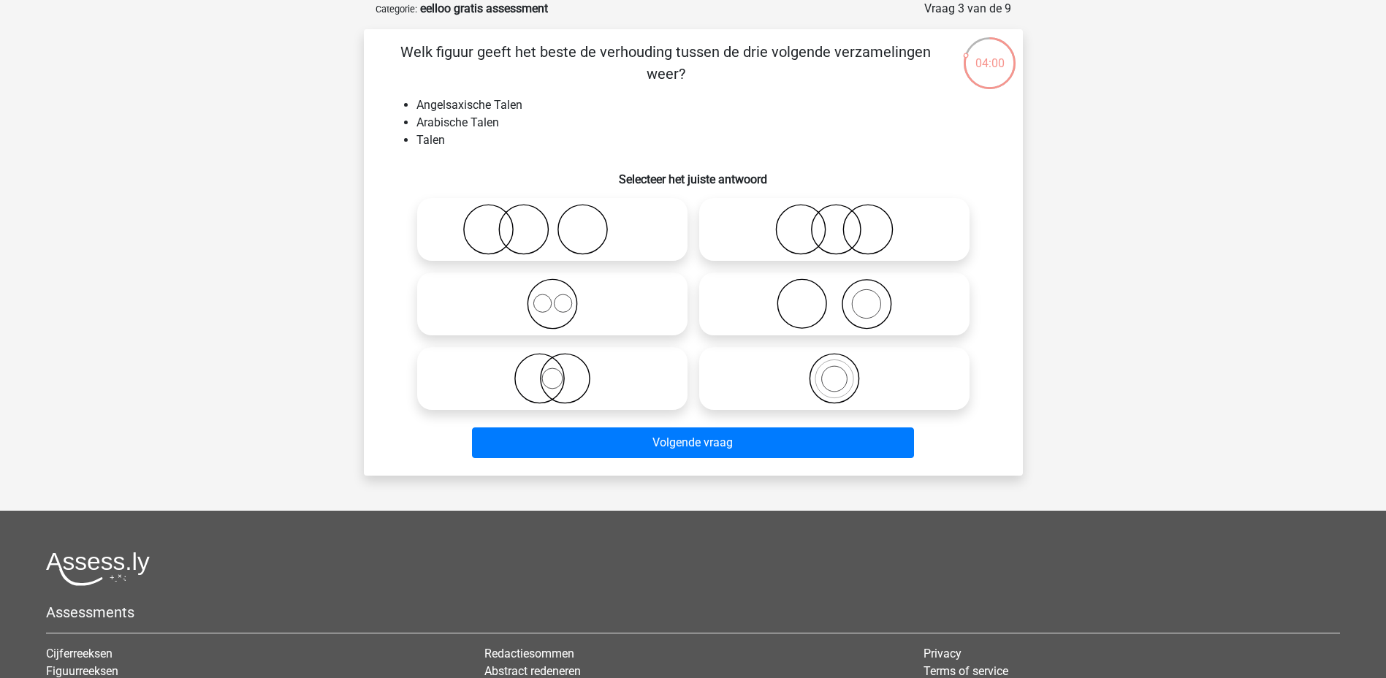
drag, startPoint x: 828, startPoint y: 376, endPoint x: 823, endPoint y: 394, distance: 18.3
click at [828, 377] on icon at bounding box center [834, 378] width 259 height 51
click at [834, 371] on input "radio" at bounding box center [838, 366] width 9 height 9
radio input "true"
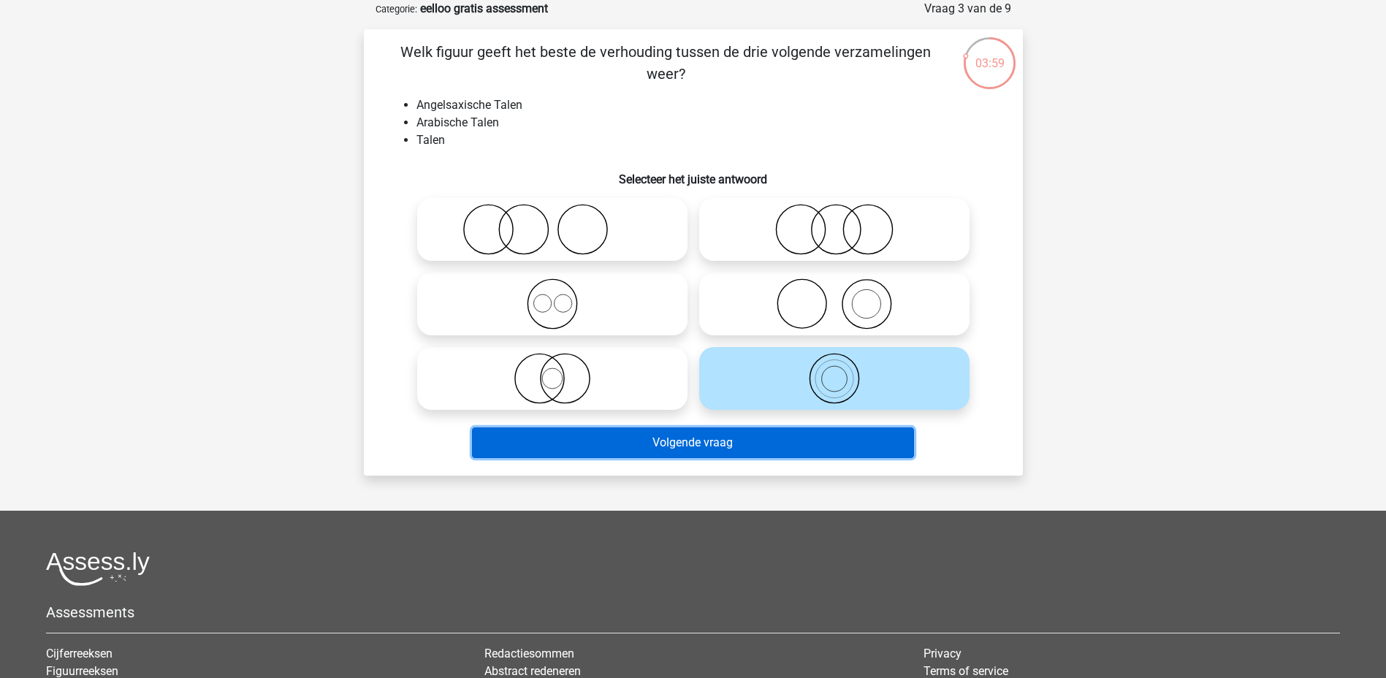
click at [817, 436] on button "Volgende vraag" at bounding box center [693, 442] width 442 height 31
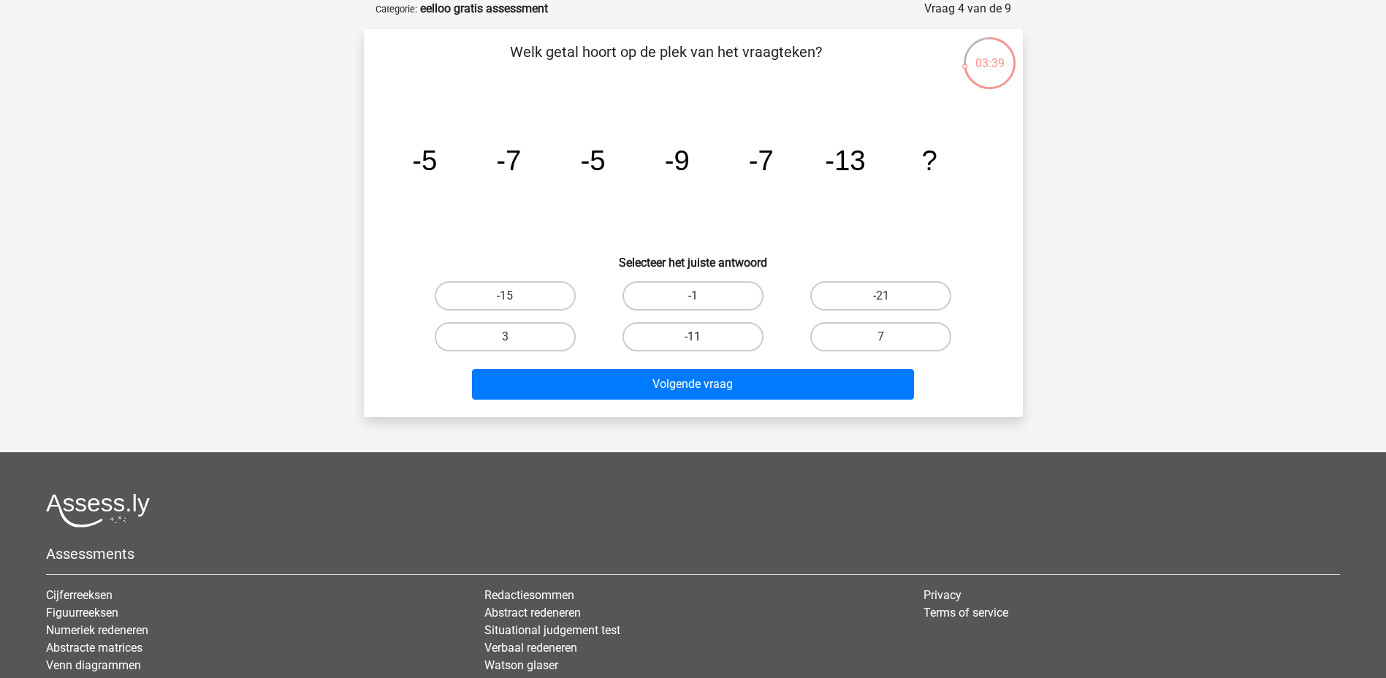
drag, startPoint x: 747, startPoint y: 333, endPoint x: 740, endPoint y: 341, distance: 10.4
click at [742, 335] on label "-11" at bounding box center [692, 336] width 141 height 29
click at [702, 337] on input "-11" at bounding box center [696, 341] width 9 height 9
radio input "true"
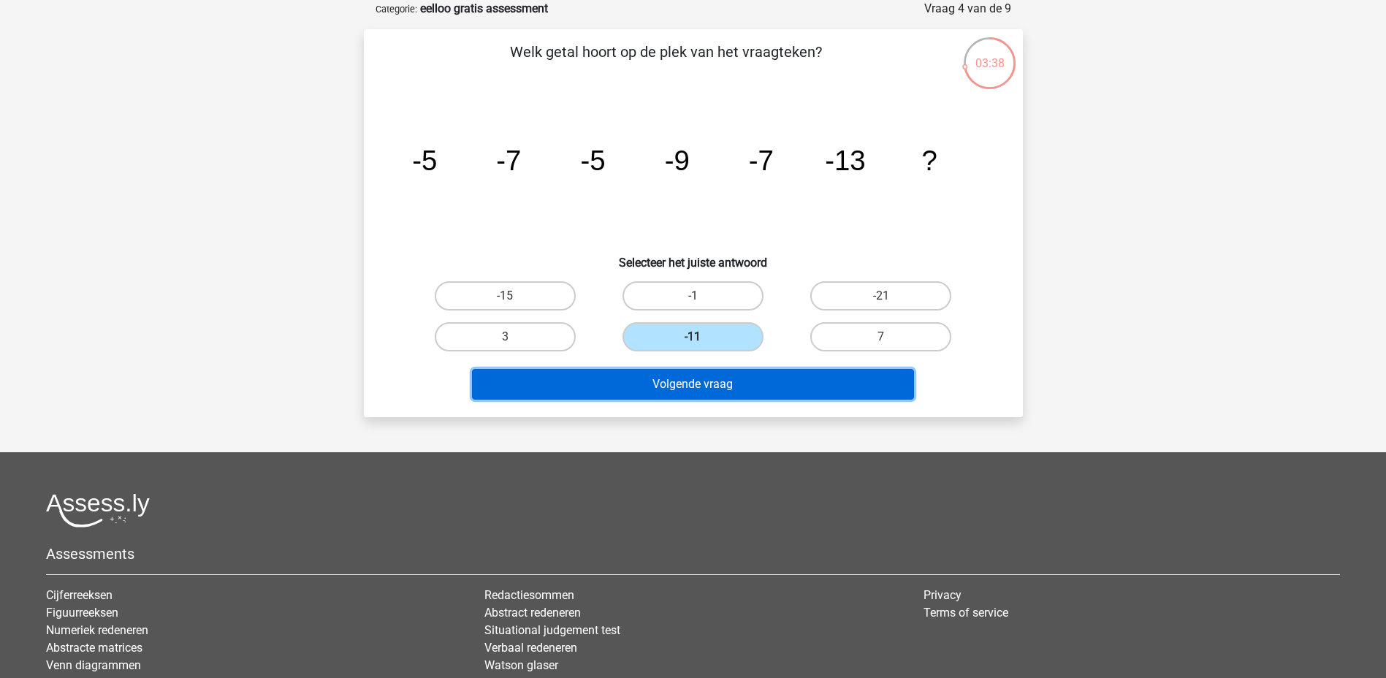
click at [729, 386] on button "Volgende vraag" at bounding box center [693, 384] width 442 height 31
